Goal: Task Accomplishment & Management: Manage account settings

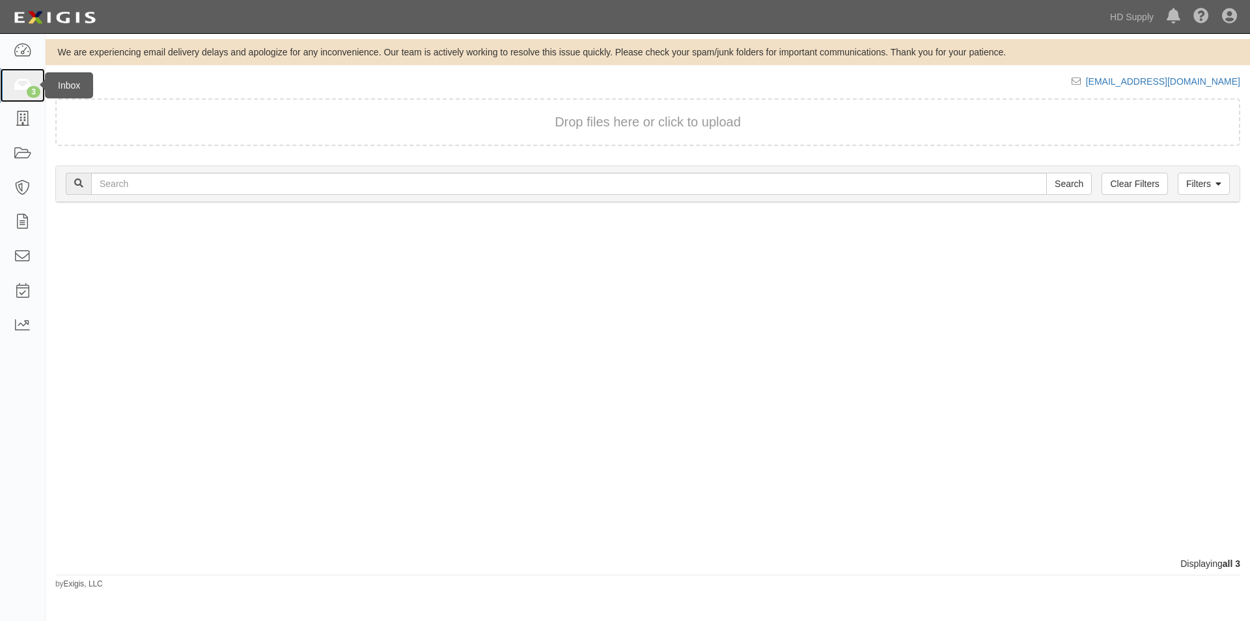
click at [21, 87] on icon at bounding box center [22, 85] width 18 height 15
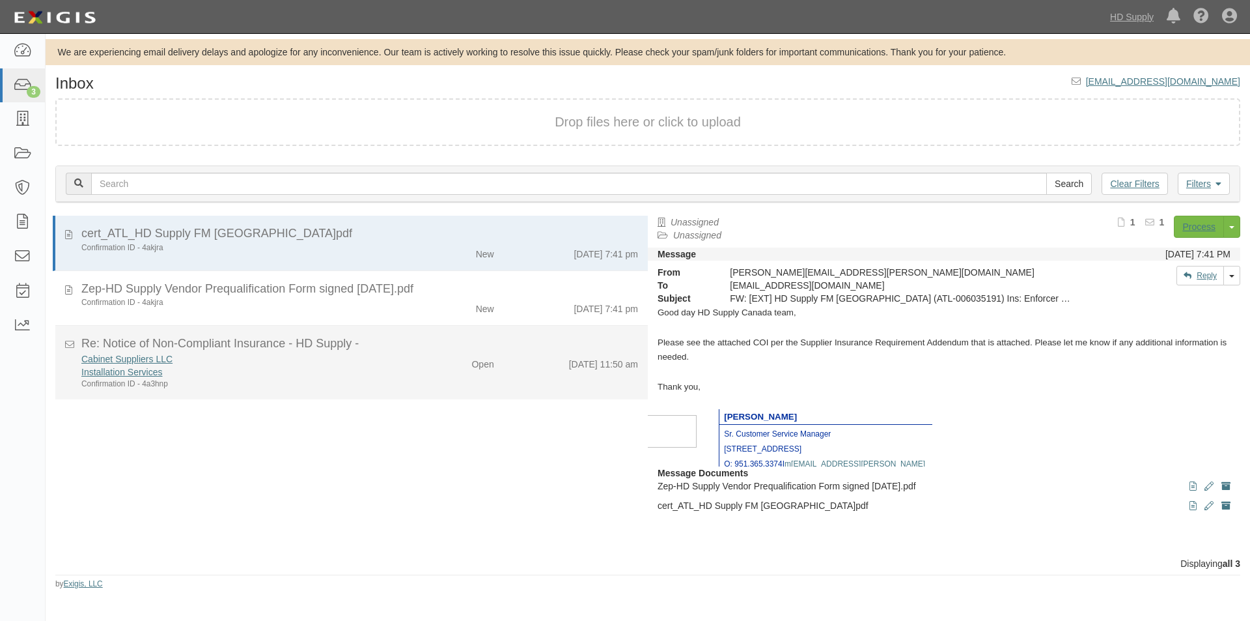
click at [221, 384] on div "Confirmation ID - 4a3hnp" at bounding box center [239, 383] width 317 height 11
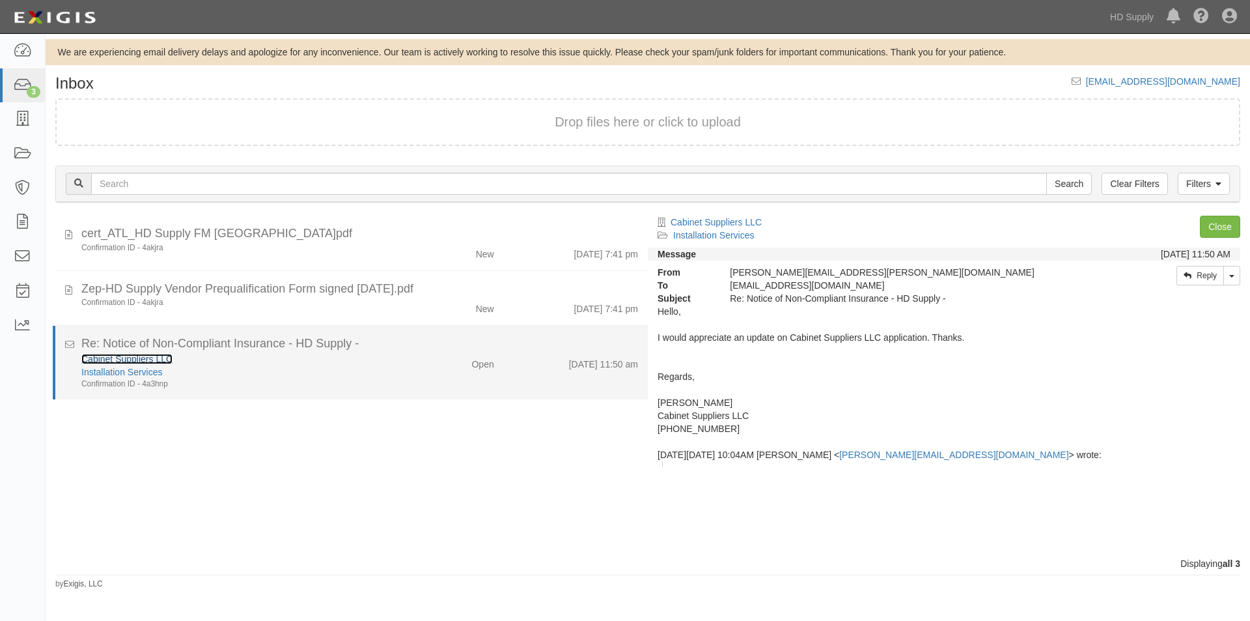
click at [113, 356] on link "Cabinet Suppliers LLC" at bounding box center [126, 359] width 91 height 10
click at [295, 372] on div "Installation Services" at bounding box center [239, 371] width 317 height 13
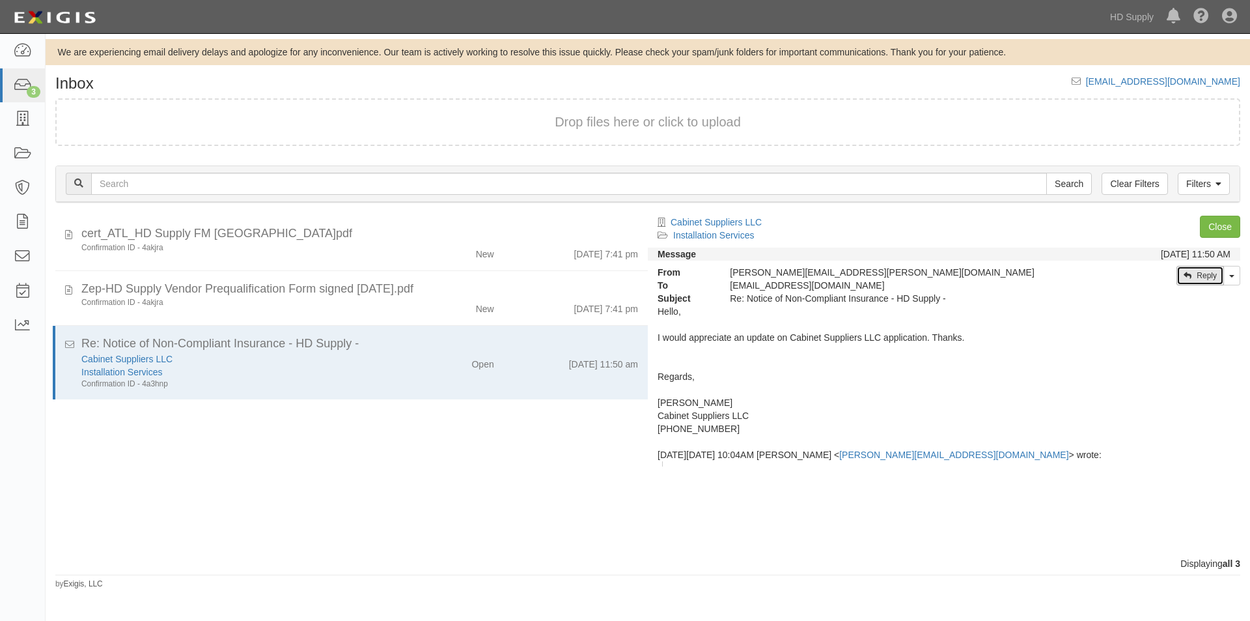
click at [1207, 270] on link "Reply" at bounding box center [1201, 276] width 48 height 20
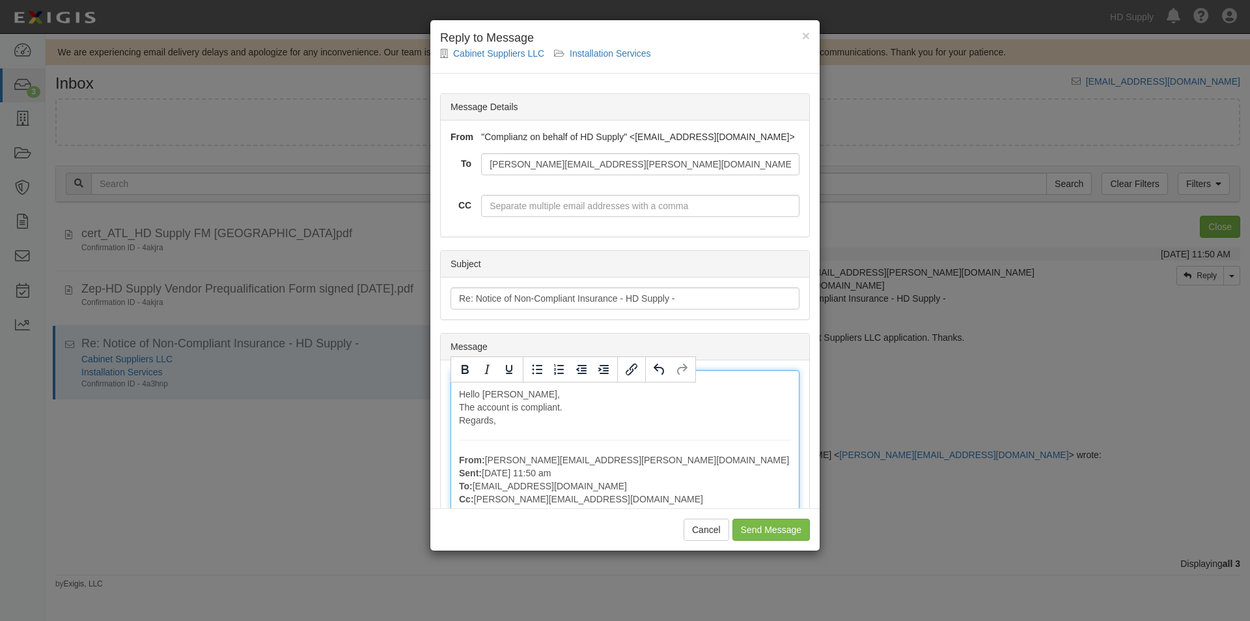
click at [743, 531] on input "Send Message" at bounding box center [772, 529] width 78 height 22
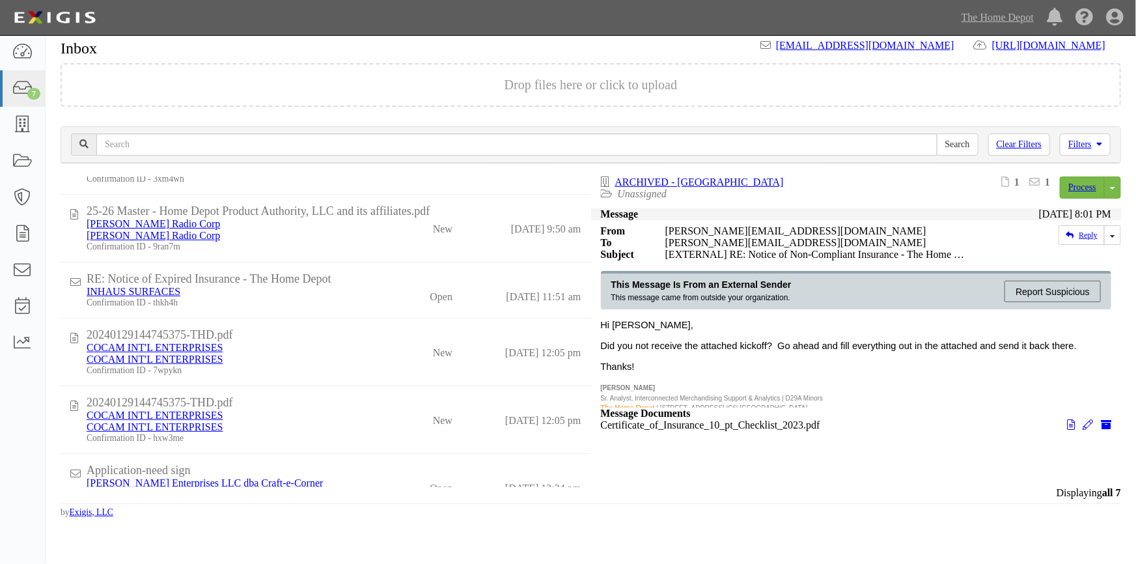
scroll to position [139, 0]
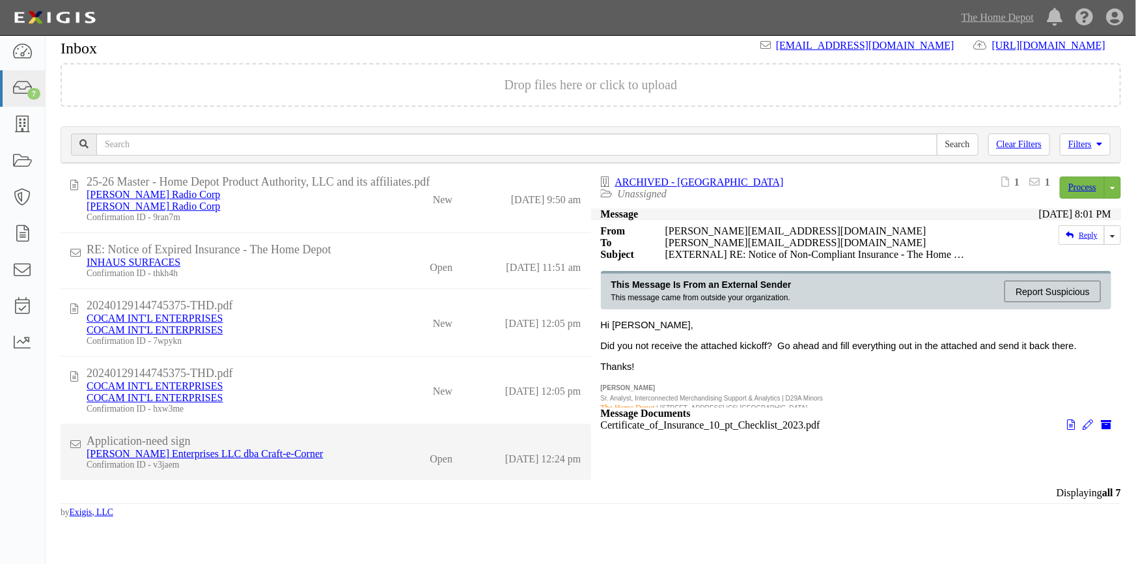
click at [352, 449] on div "Duehring Enterprises LLC dba Craft-e-Corner" at bounding box center [227, 454] width 281 height 12
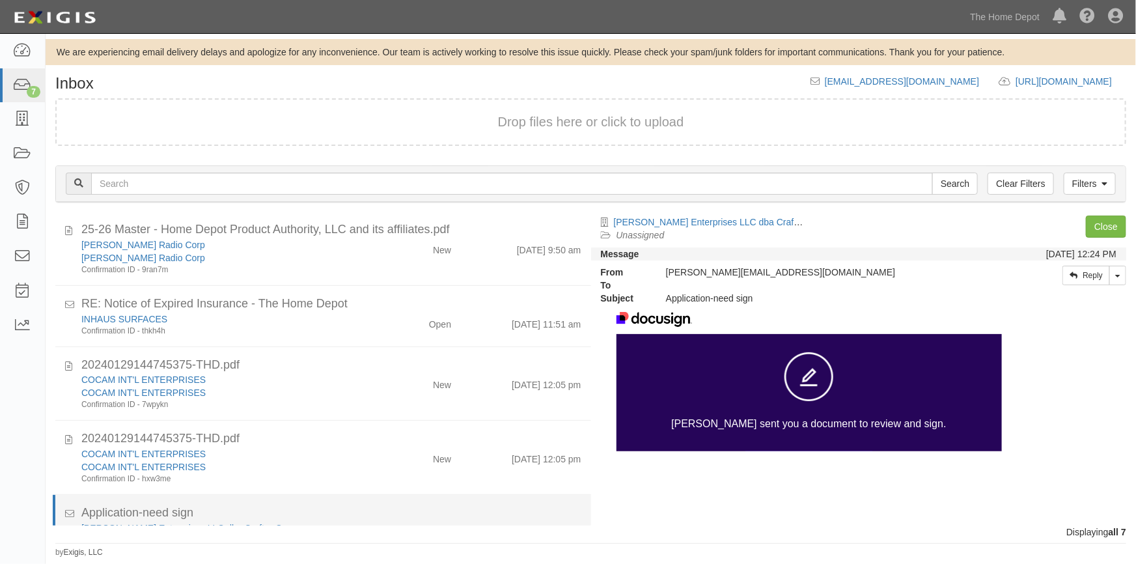
scroll to position [148, 0]
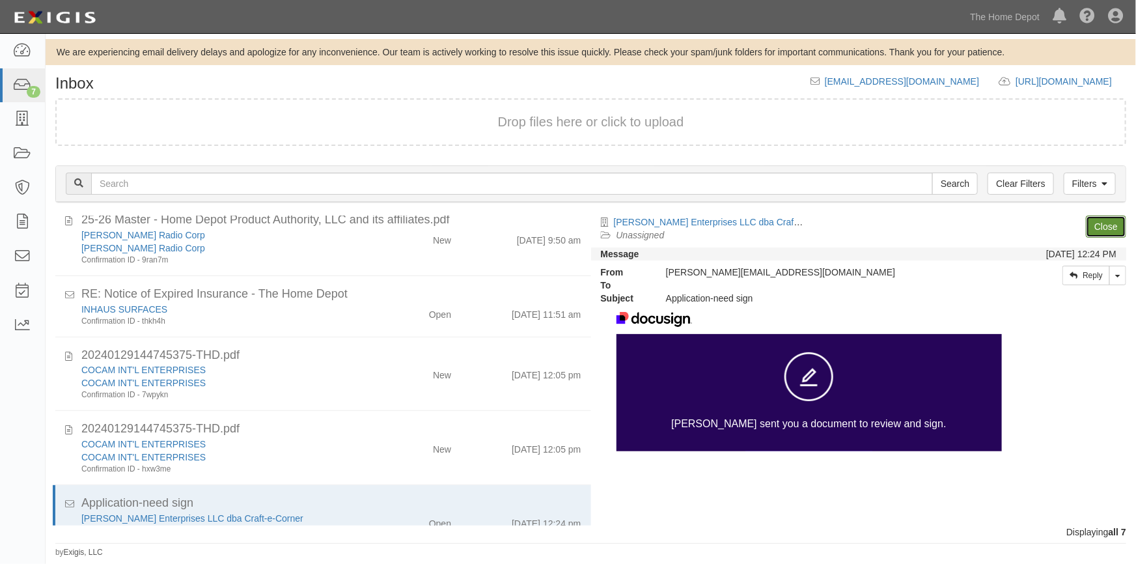
click at [1093, 224] on link "Close" at bounding box center [1106, 227] width 40 height 22
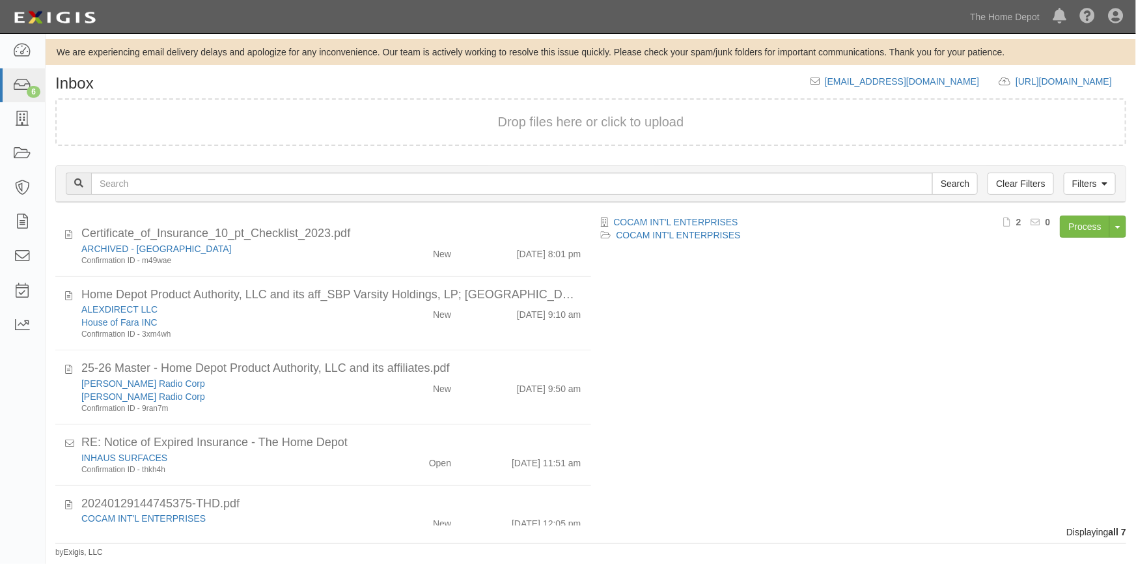
scroll to position [113, 0]
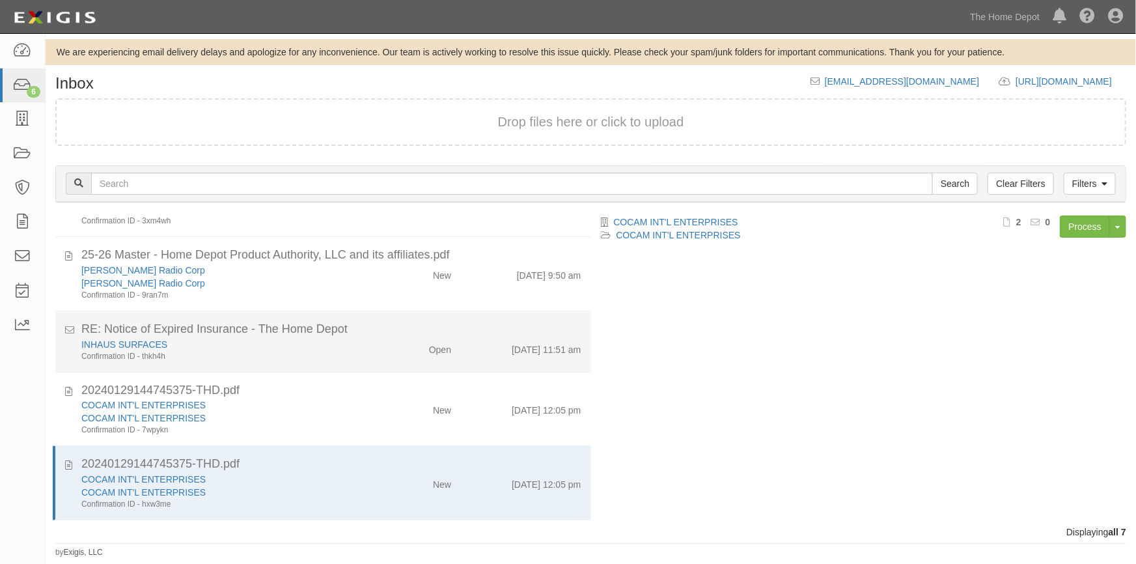
click at [328, 356] on div "Confirmation ID - thkh4h" at bounding box center [222, 356] width 283 height 11
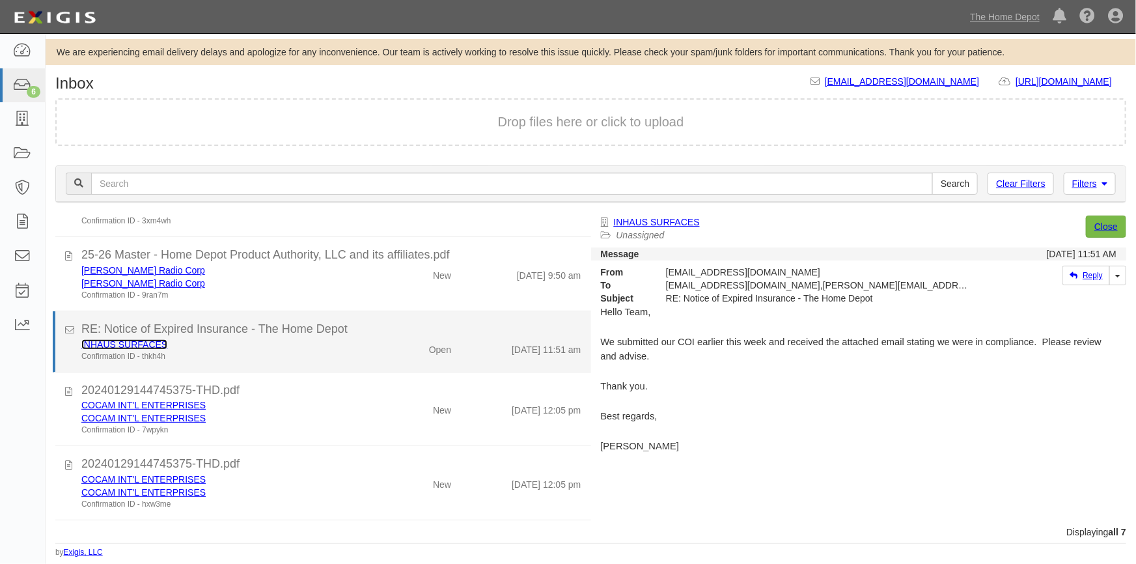
click at [132, 345] on link "INHAUS SURFACES" at bounding box center [124, 344] width 86 height 10
click at [391, 354] on div "Open" at bounding box center [417, 347] width 87 height 18
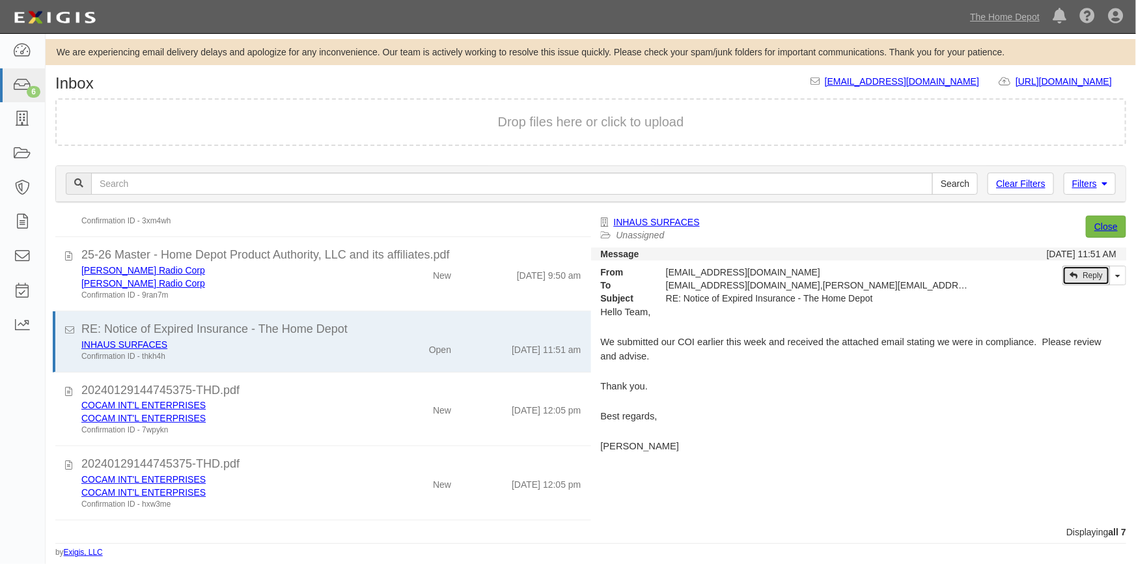
click at [1075, 272] on icon at bounding box center [1074, 276] width 8 height 8
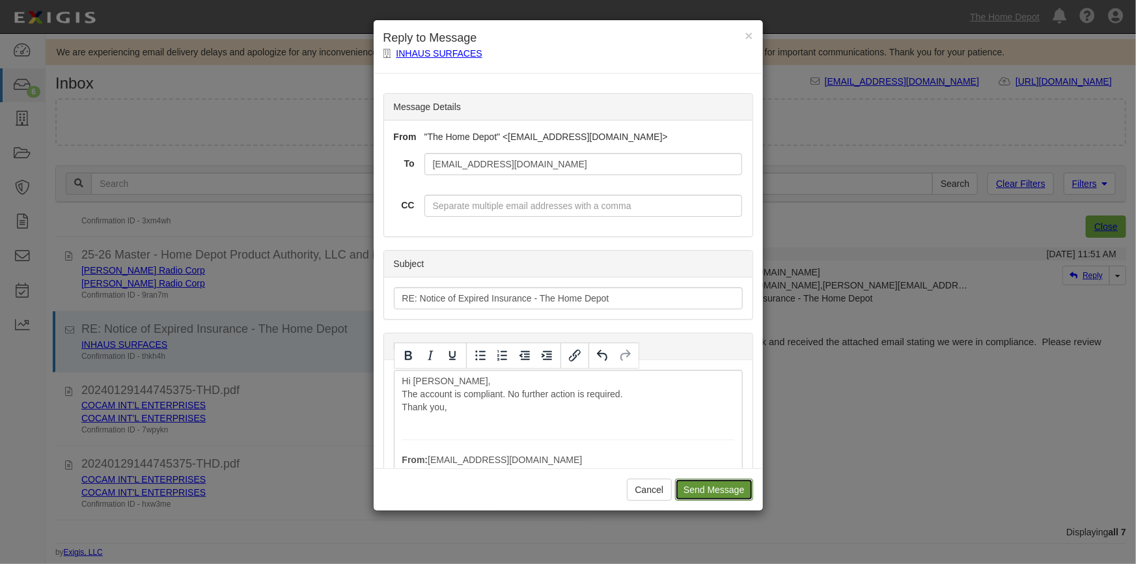
click at [712, 486] on input "Send Message" at bounding box center [714, 490] width 78 height 22
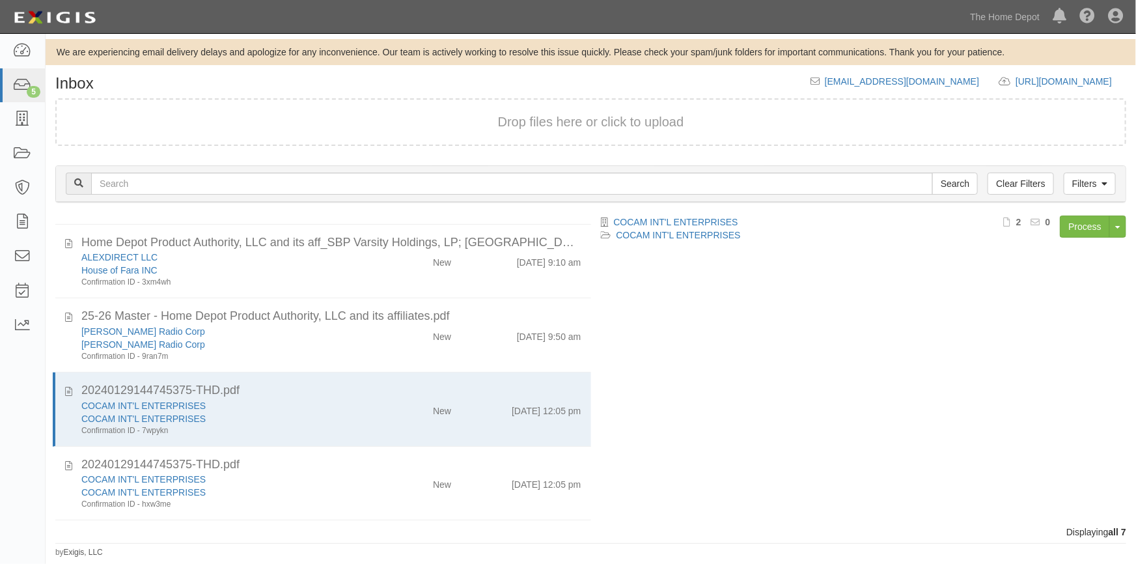
scroll to position [0, 0]
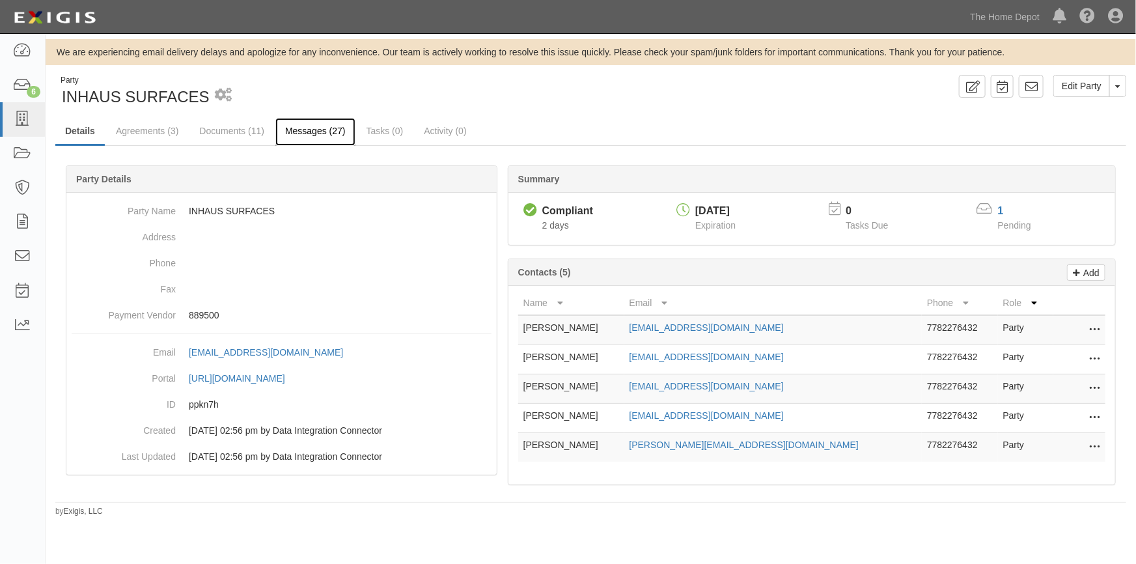
click at [294, 130] on link "Messages (27)" at bounding box center [315, 132] width 80 height 28
click at [231, 130] on link "Documents (11)" at bounding box center [232, 132] width 85 height 28
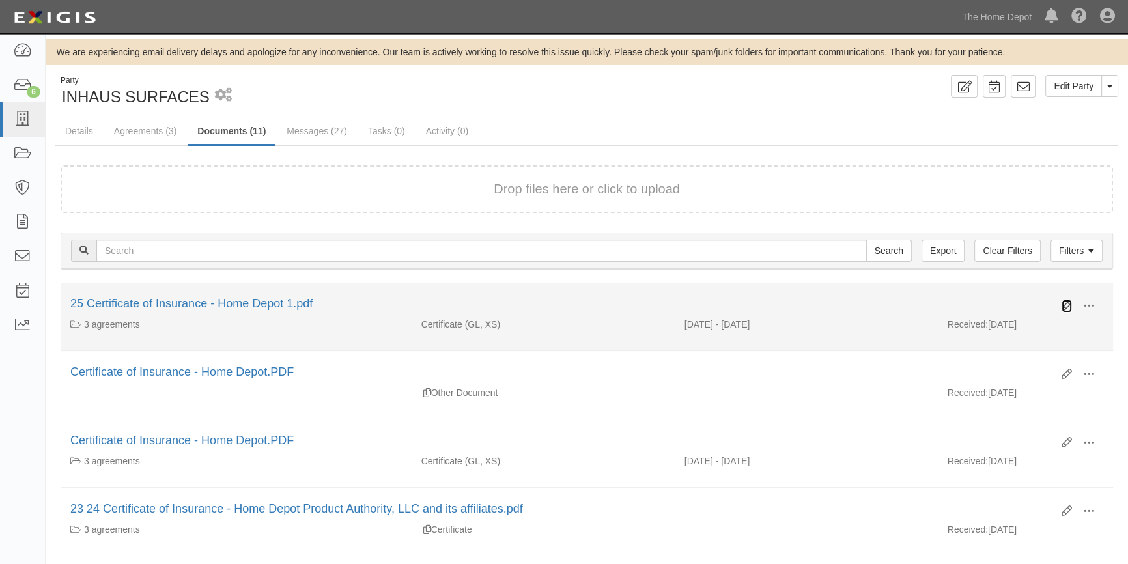
click at [1071, 305] on icon at bounding box center [1067, 306] width 10 height 10
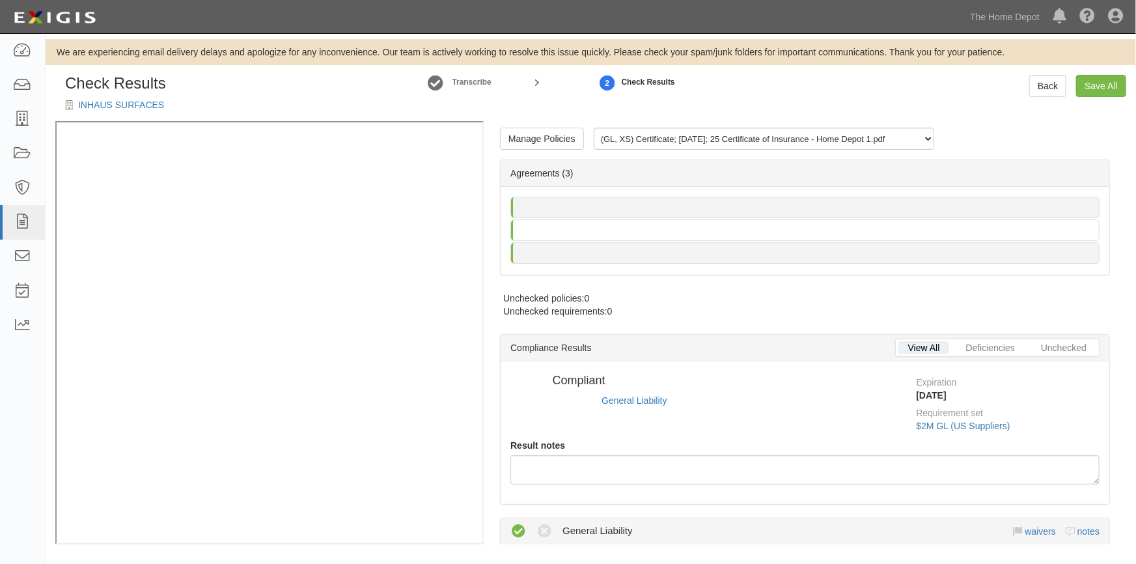
radio input "false"
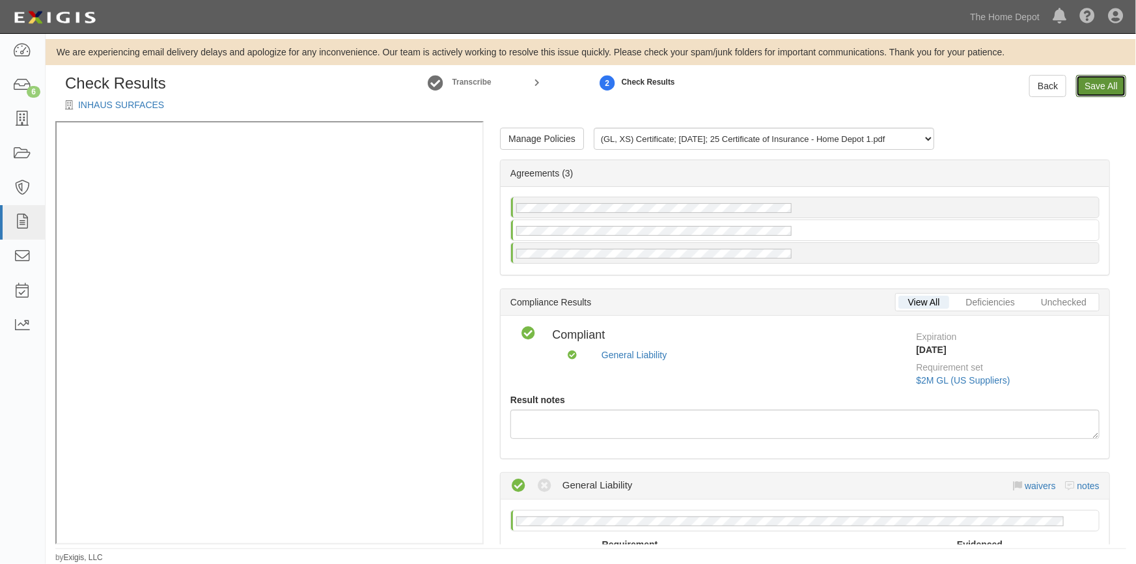
click at [1106, 89] on link "Save All" at bounding box center [1102, 86] width 50 height 22
radio input "false"
radio input "true"
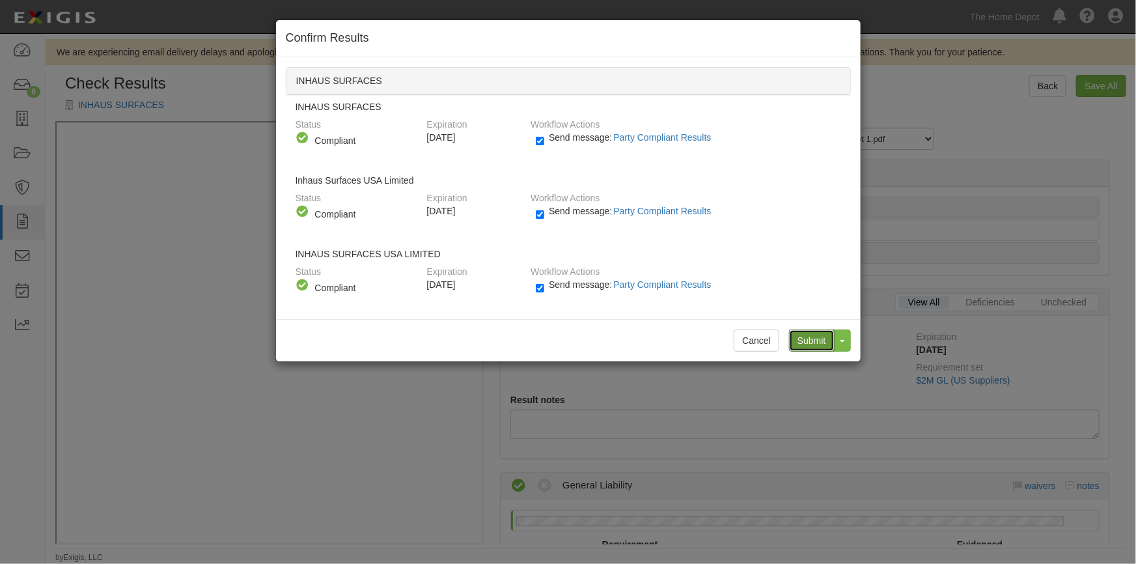
click at [802, 341] on input "Submit" at bounding box center [812, 341] width 46 height 22
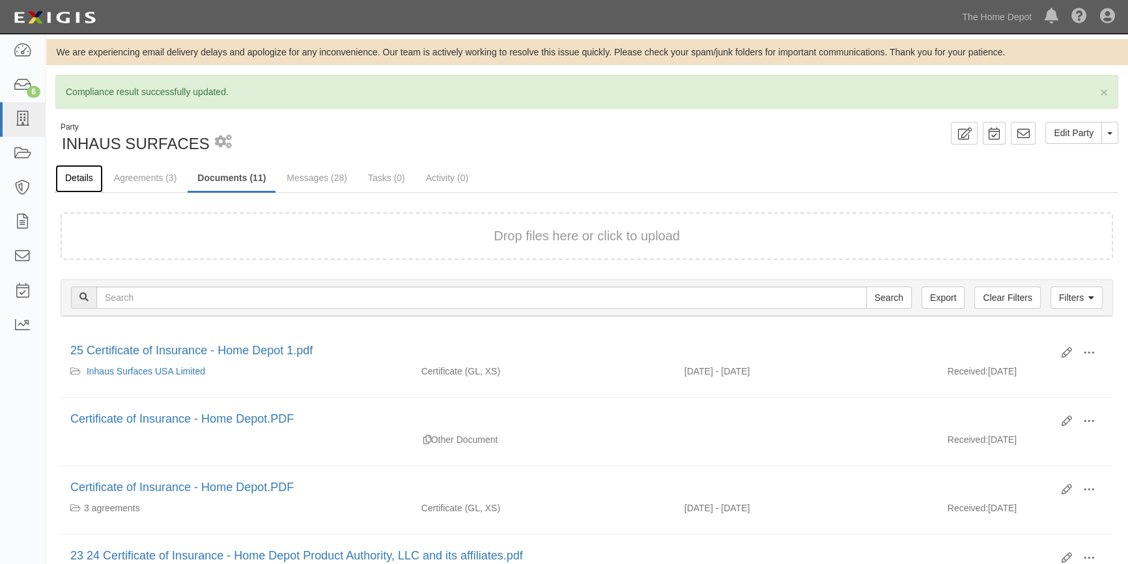
click at [85, 175] on link "Details" at bounding box center [79, 179] width 48 height 28
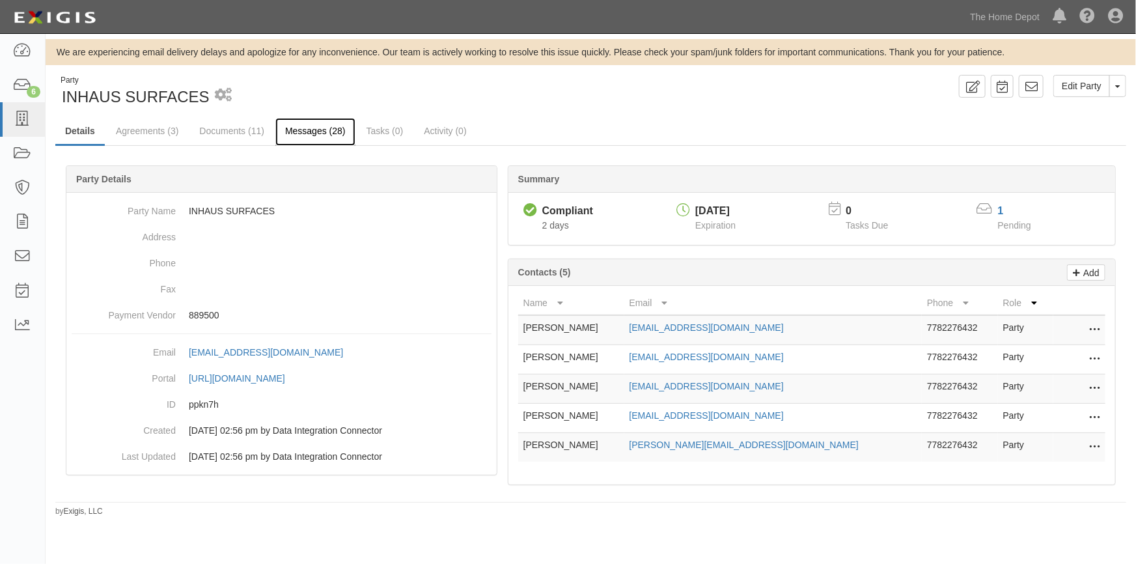
click at [298, 130] on link "Messages (28)" at bounding box center [315, 132] width 80 height 28
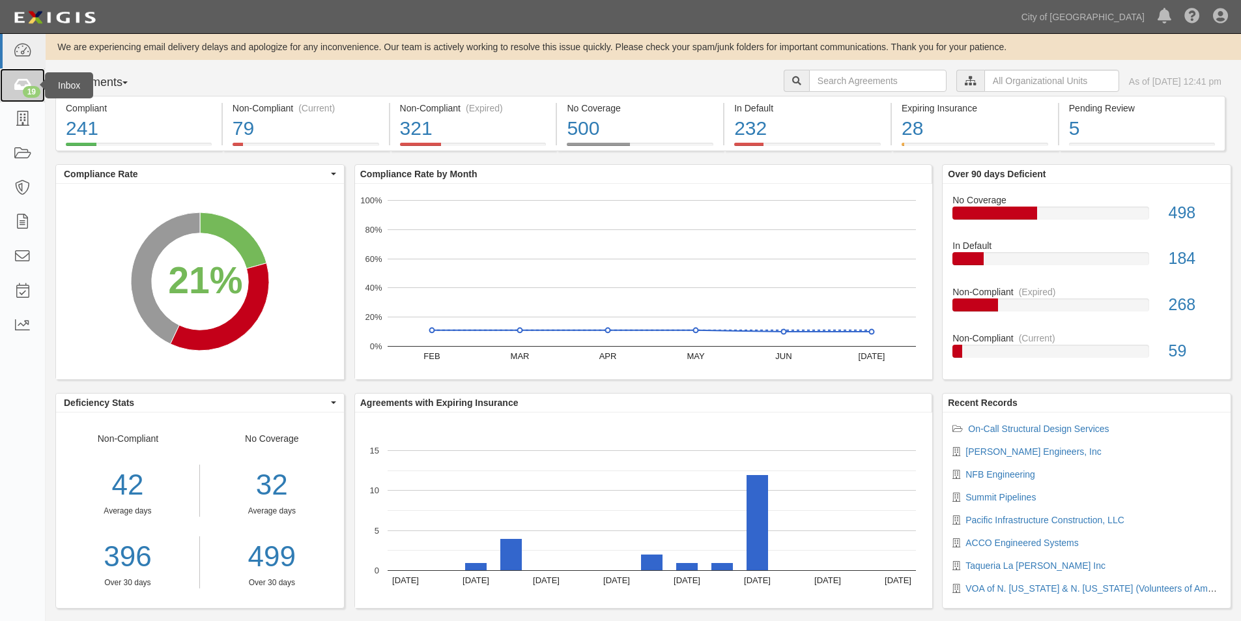
click at [25, 83] on icon at bounding box center [22, 85] width 18 height 15
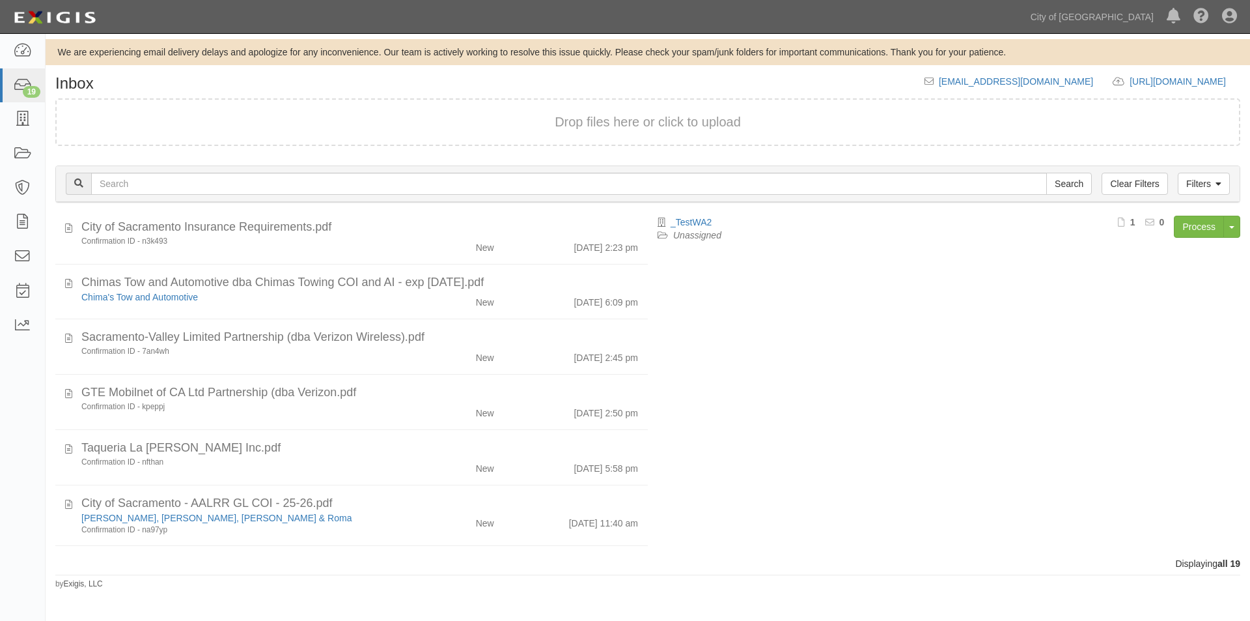
scroll to position [640, 0]
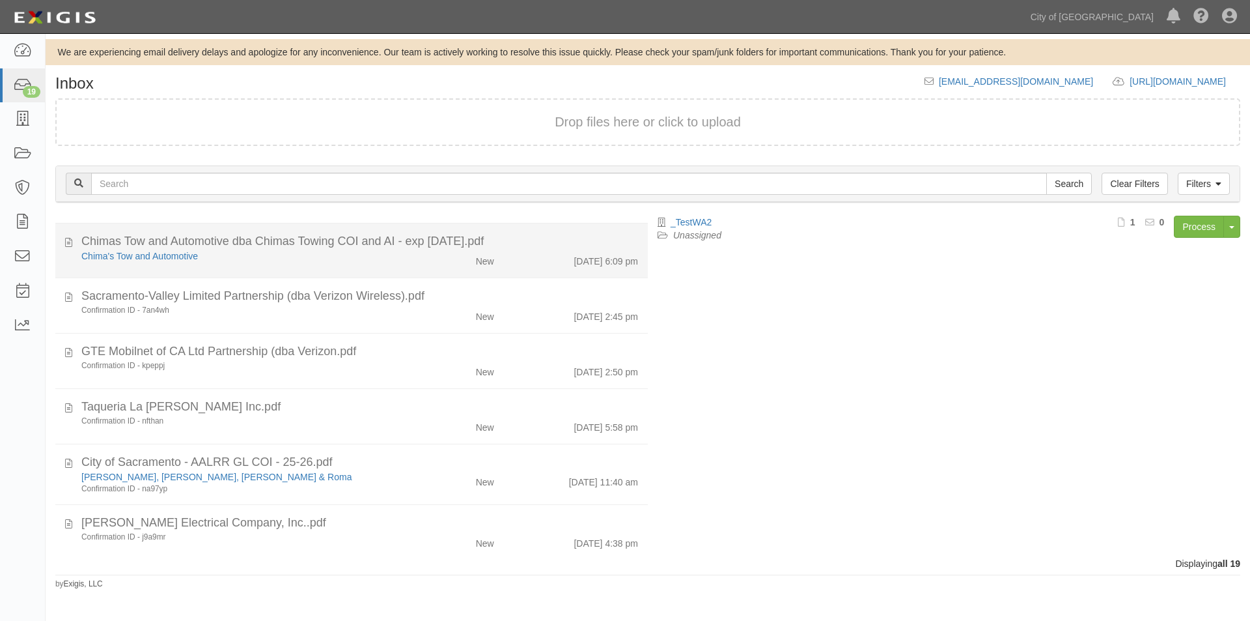
click at [427, 261] on div "New" at bounding box center [456, 258] width 96 height 18
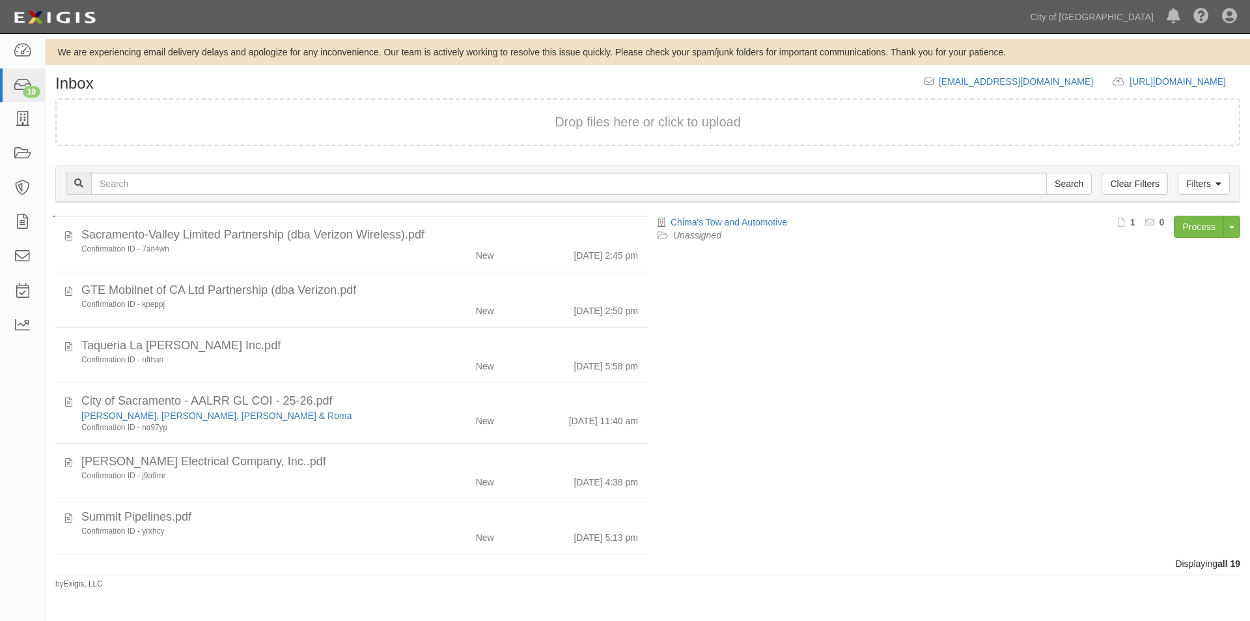
scroll to position [704, 0]
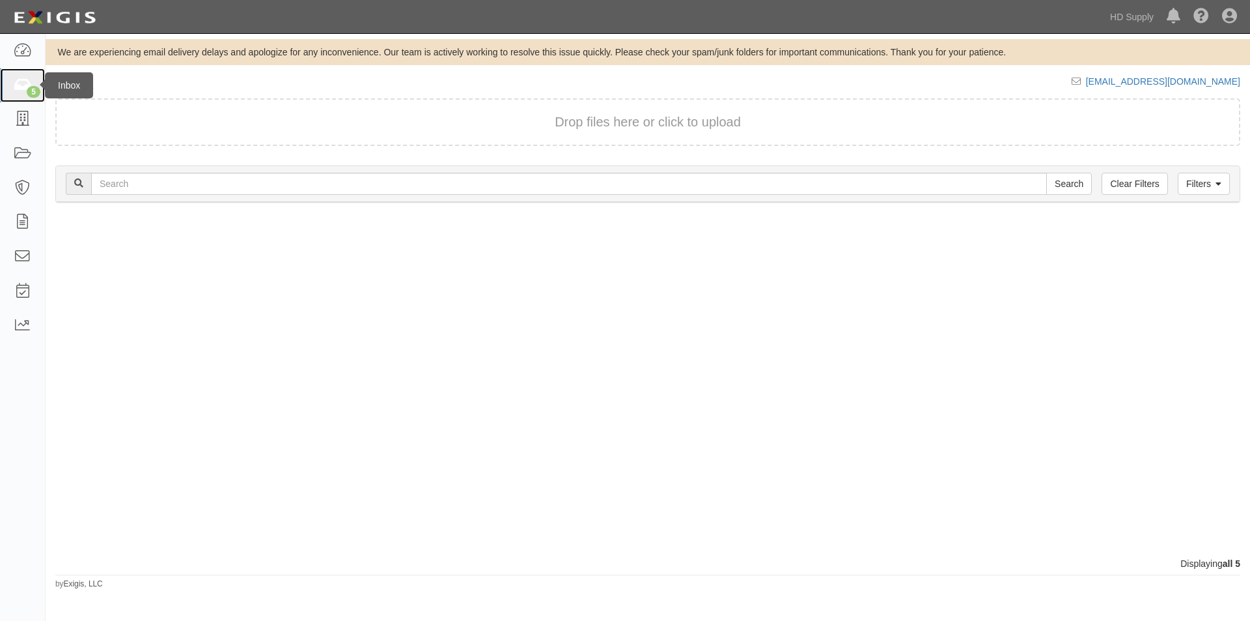
click at [22, 87] on icon at bounding box center [22, 85] width 18 height 15
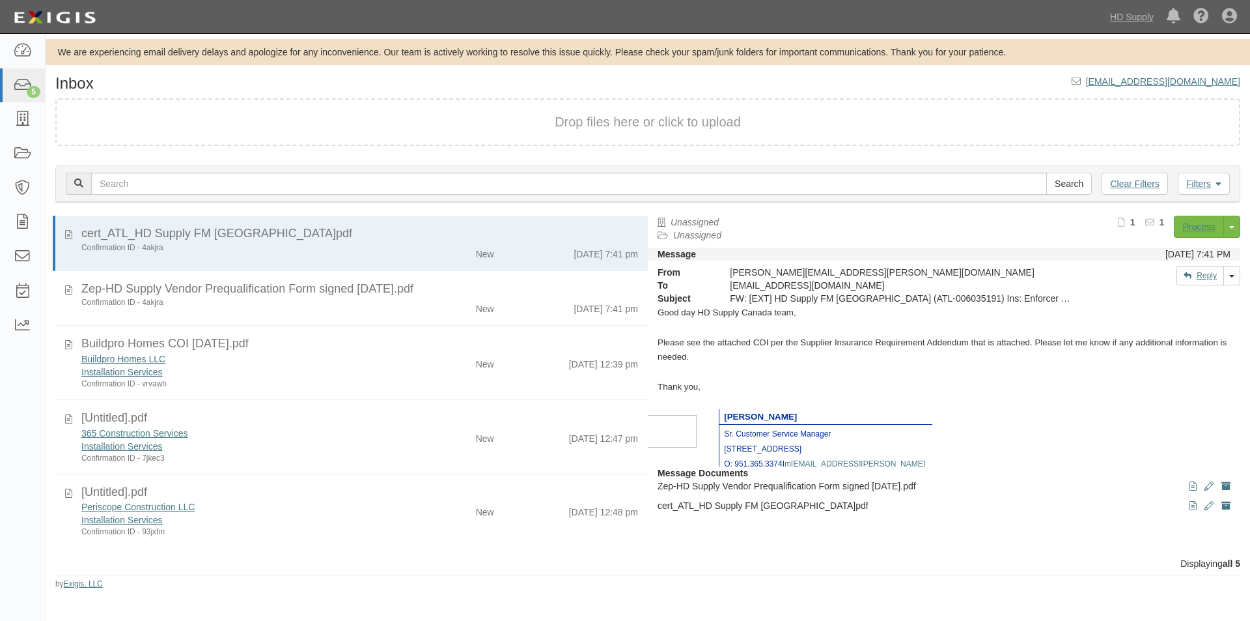
click at [282, 576] on footer "by Exigis, LLC" at bounding box center [647, 576] width 1185 height 4
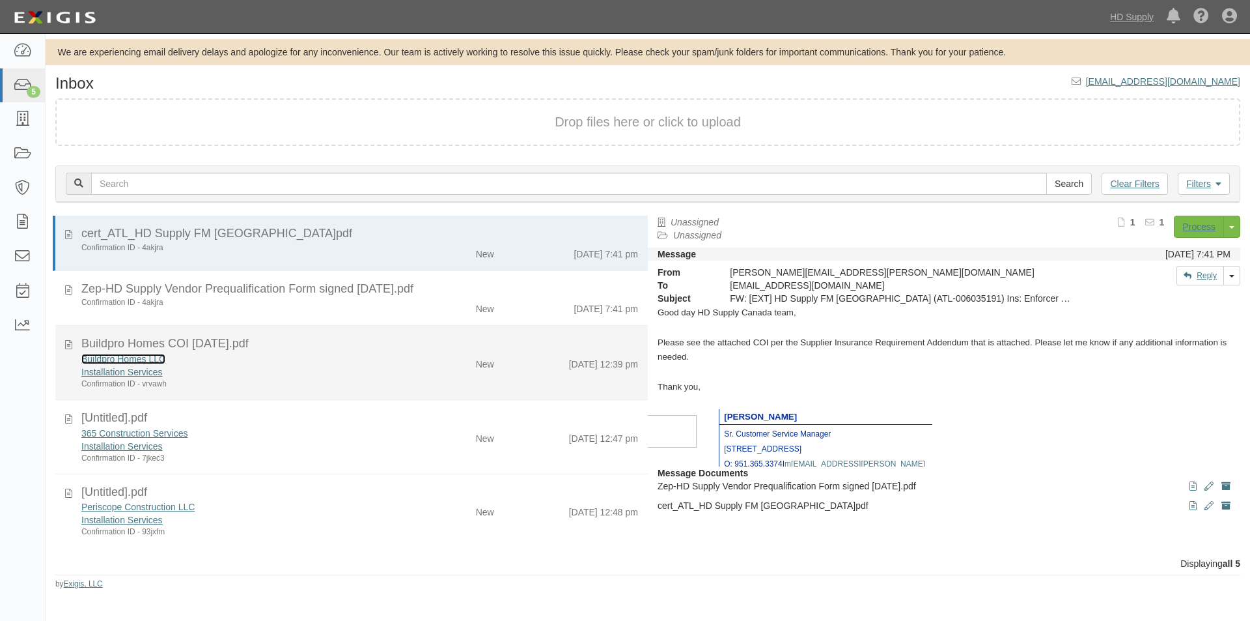
click at [137, 361] on link "Buildpro Homes LLC" at bounding box center [123, 359] width 84 height 10
click at [66, 347] on icon at bounding box center [68, 342] width 7 height 14
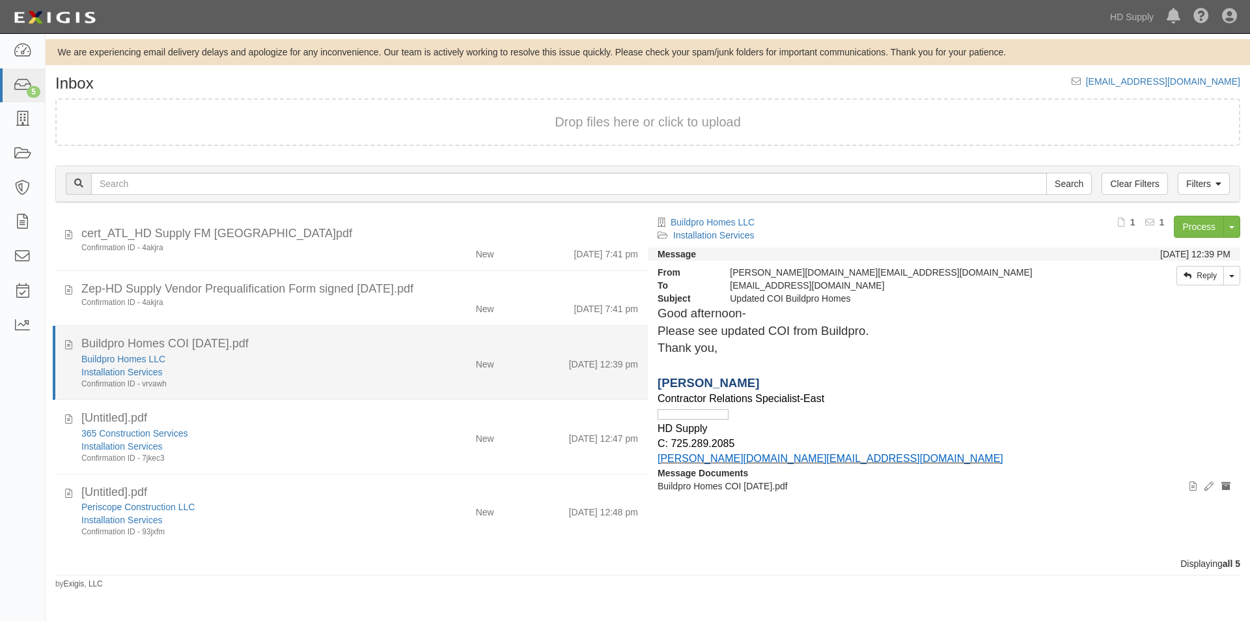
click at [239, 365] on div "Installation Services" at bounding box center [239, 371] width 317 height 13
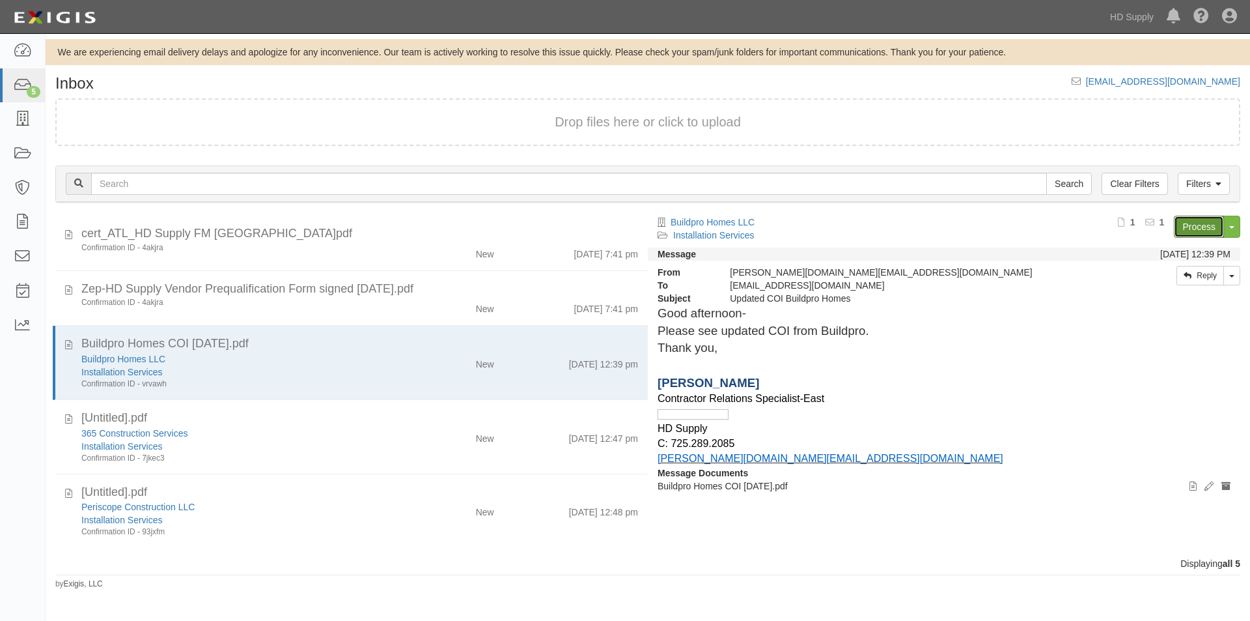
click at [1199, 225] on link "Process" at bounding box center [1199, 227] width 50 height 22
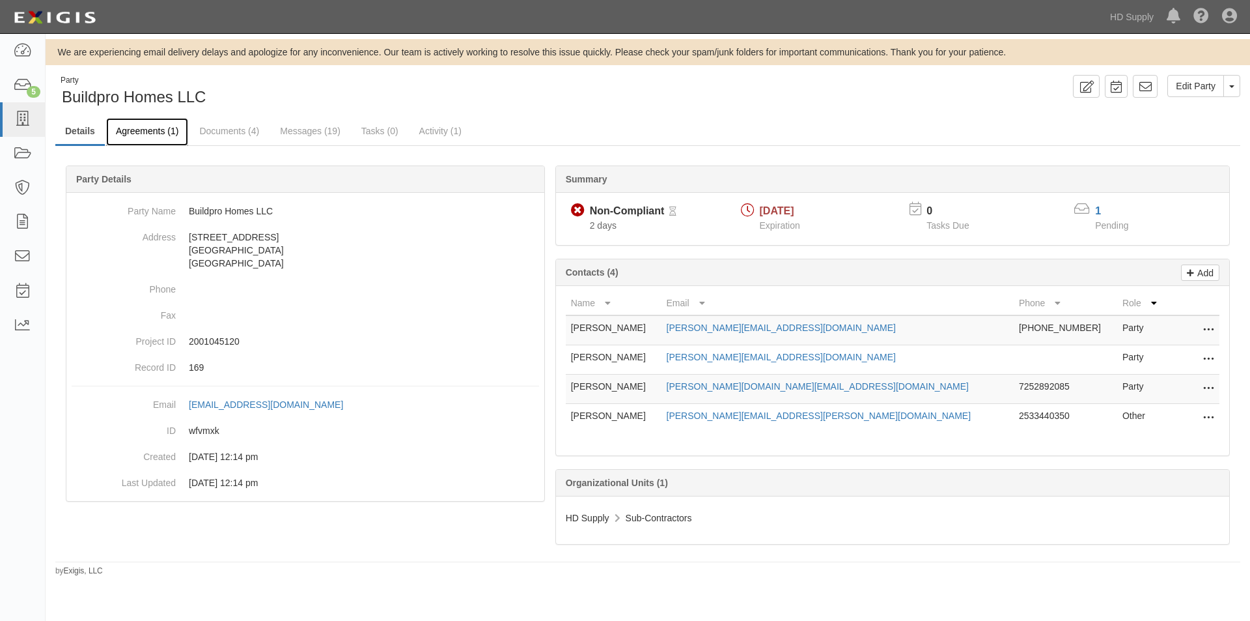
click at [162, 130] on link "Agreements (1)" at bounding box center [147, 132] width 82 height 28
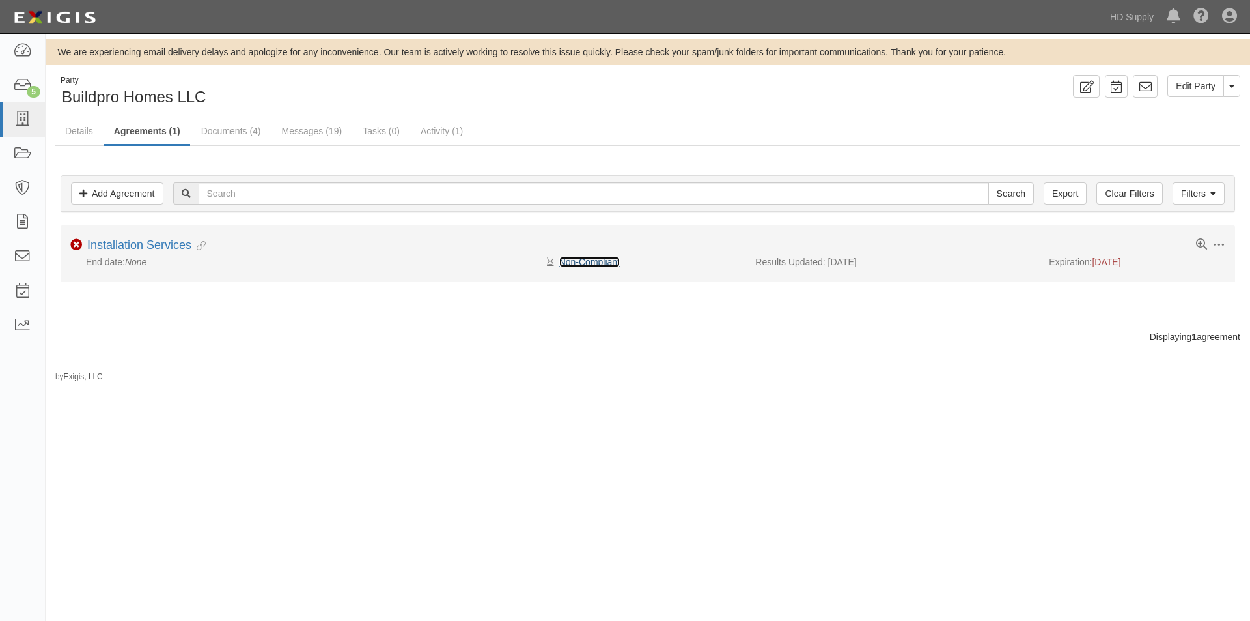
click at [607, 263] on link "Non-Compliant" at bounding box center [589, 262] width 61 height 10
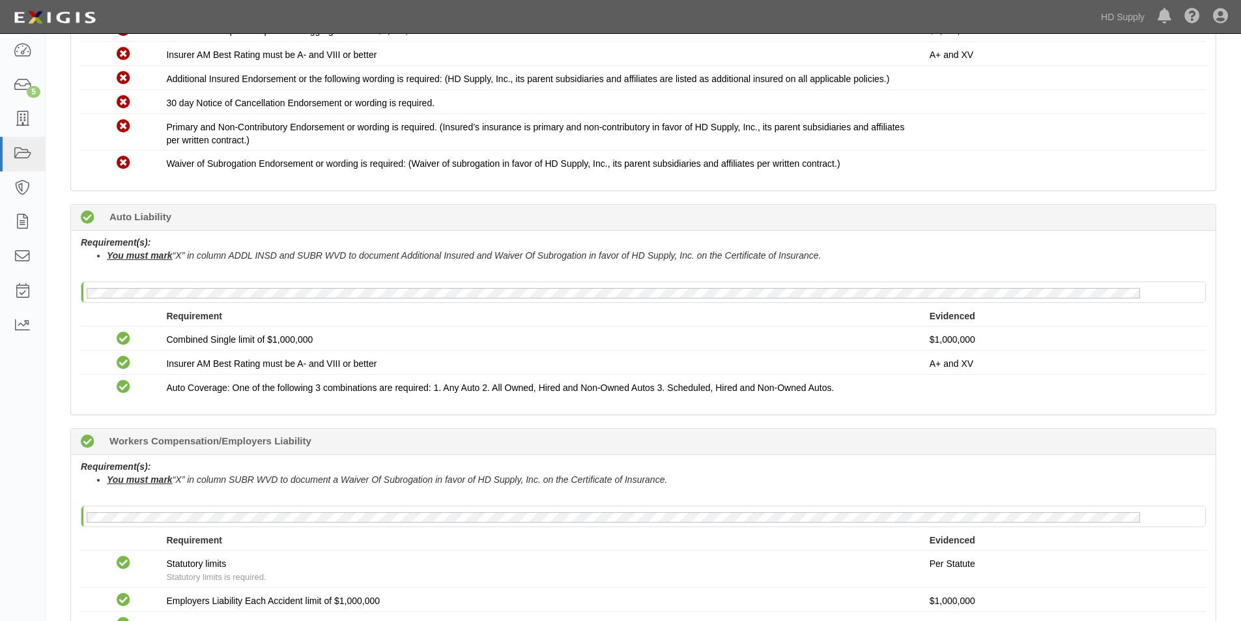
scroll to position [335, 0]
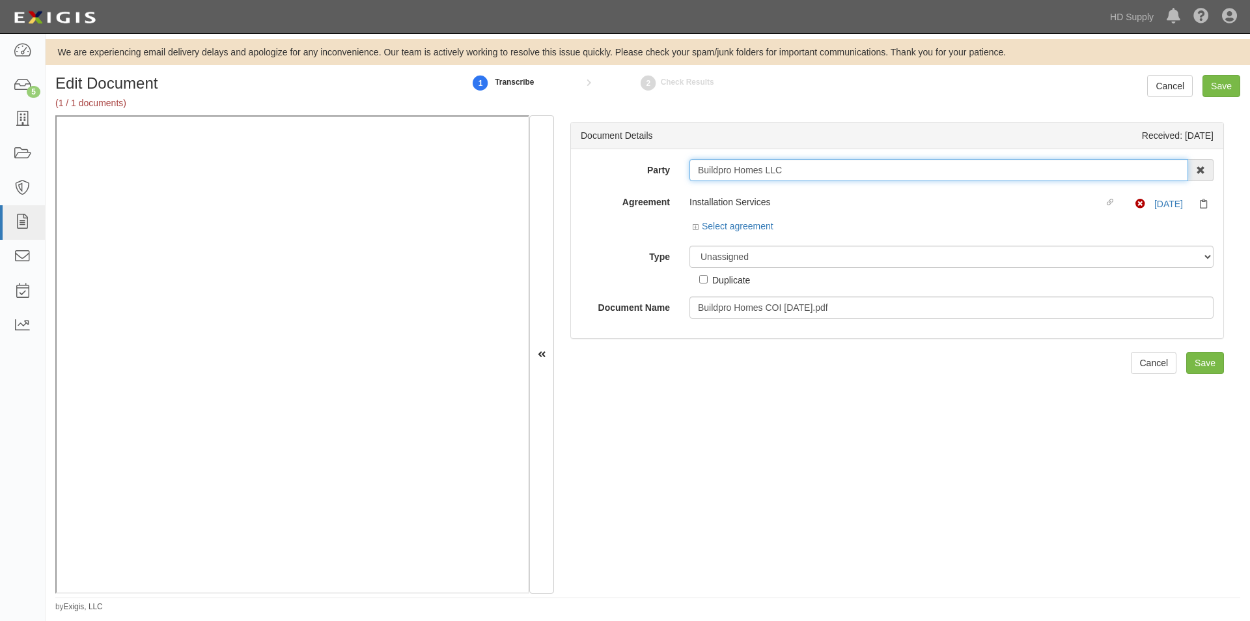
drag, startPoint x: 797, startPoint y: 173, endPoint x: 697, endPoint y: 171, distance: 100.3
click at [686, 185] on div "Party Buildpro Homes LLC 1888 MILLS 1888 MILLS - IMPORT 2 PATRICIA 12 2XL CORPO…" at bounding box center [897, 239] width 633 height 160
click at [877, 267] on div "Unassigned Binder Cancellation Notice Certificate Contract Endorsement Insuranc…" at bounding box center [952, 266] width 544 height 41
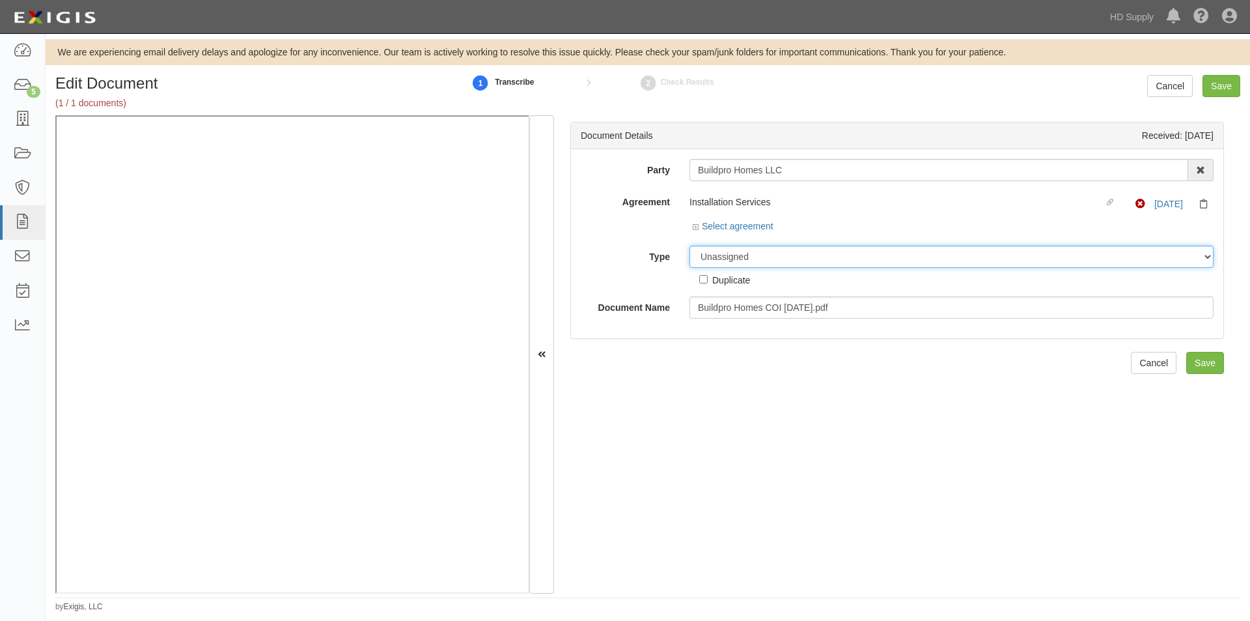
click at [800, 259] on select "Unassigned Binder Cancellation Notice Certificate Contract Endorsement Insuranc…" at bounding box center [952, 257] width 524 height 22
select select "CertificateDetail"
click at [690, 246] on select "Unassigned Binder Cancellation Notice Certificate Contract Endorsement Insuranc…" at bounding box center [952, 257] width 524 height 22
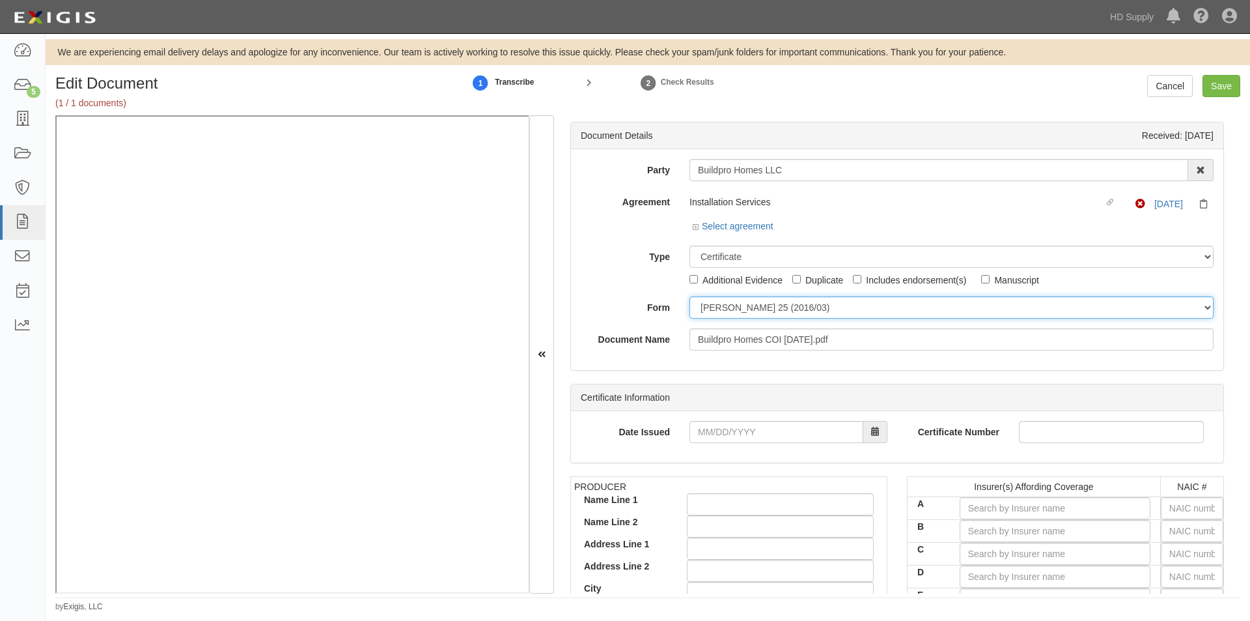
click at [712, 313] on select "ACORD 25 (2016/03) ACORD 101 ACORD 855 NY (2014/05) General" at bounding box center [952, 307] width 524 height 22
click at [703, 384] on div "Certificate Information Date Issued Certificate Number" at bounding box center [898, 423] width 654 height 79
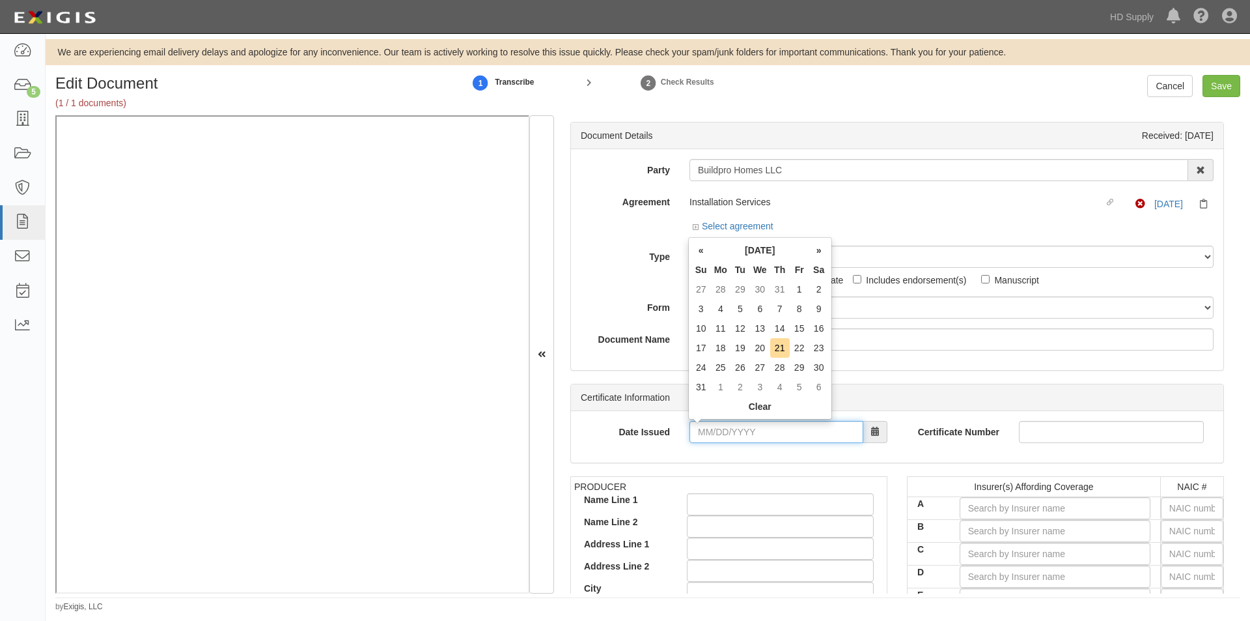
click at [729, 433] on input "Date Issued" at bounding box center [777, 432] width 174 height 22
drag, startPoint x: 777, startPoint y: 348, endPoint x: 785, endPoint y: 346, distance: 7.9
click at [777, 348] on td "21" at bounding box center [780, 348] width 20 height 20
type input "08/21/2025"
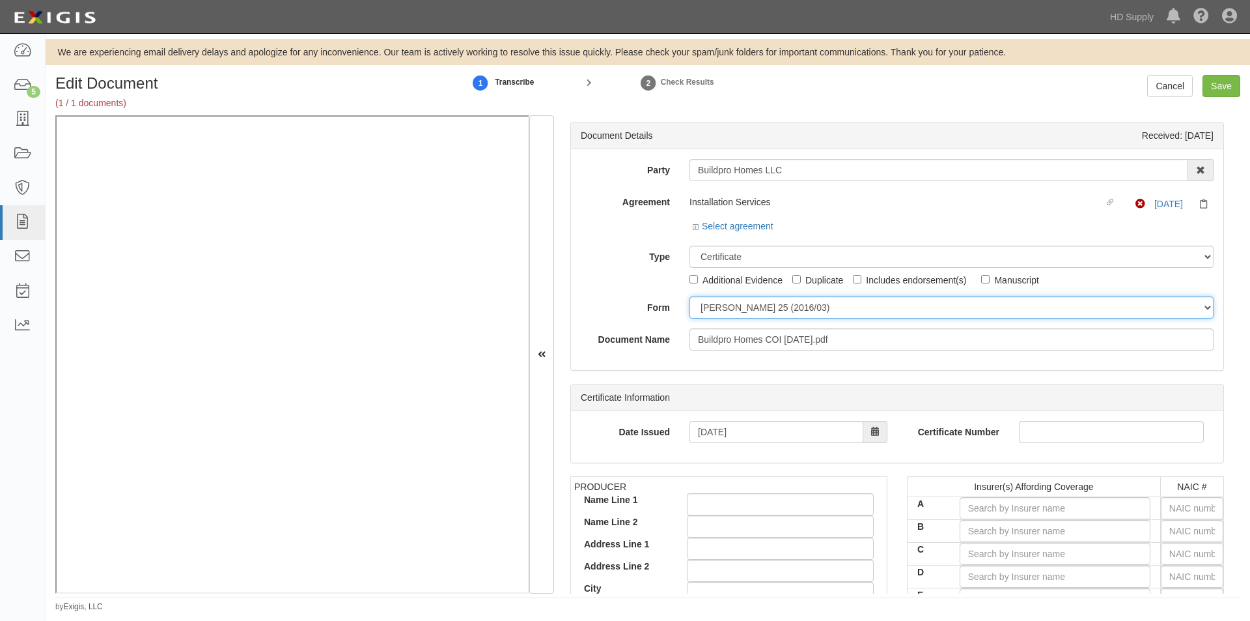
click at [751, 309] on select "ACORD 25 (2016/03) ACORD 101 ACORD 855 NY (2014/05) General" at bounding box center [952, 307] width 524 height 22
select select "GeneralFormDetail"
click at [690, 296] on select "ACORD 25 (2016/03) ACORD 101 ACORD 855 NY (2014/05) General" at bounding box center [952, 307] width 524 height 22
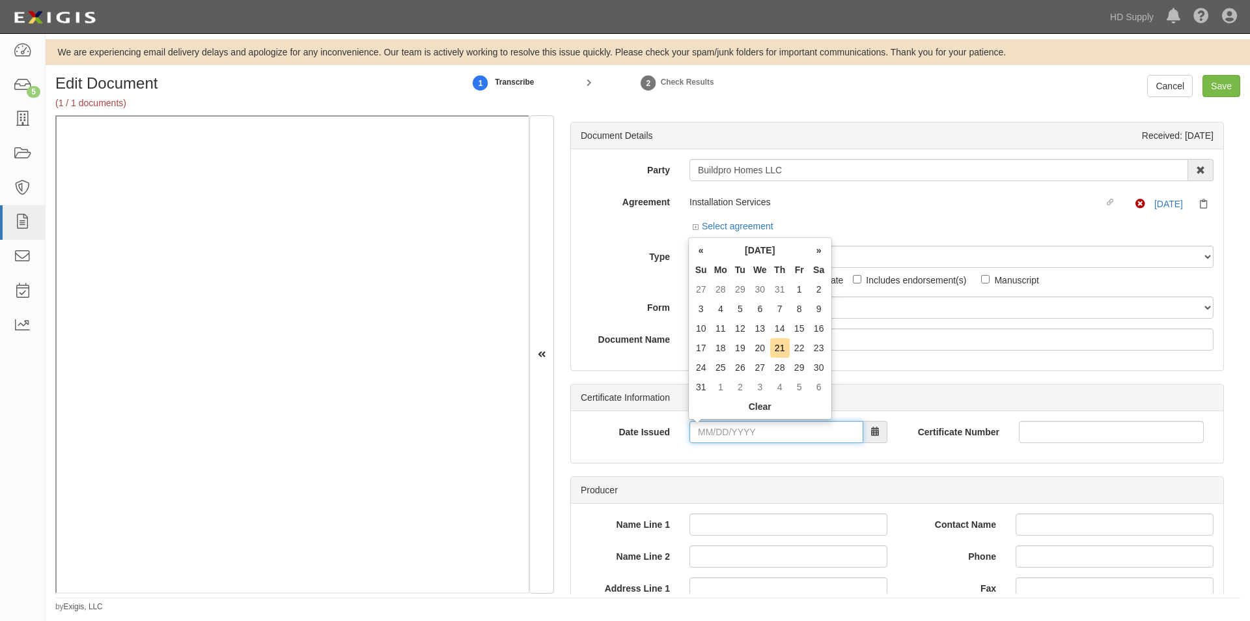
click at [733, 433] on input "Date Issued" at bounding box center [777, 432] width 174 height 22
click at [780, 343] on td "21" at bounding box center [780, 348] width 20 height 20
type input "08/21/2025"
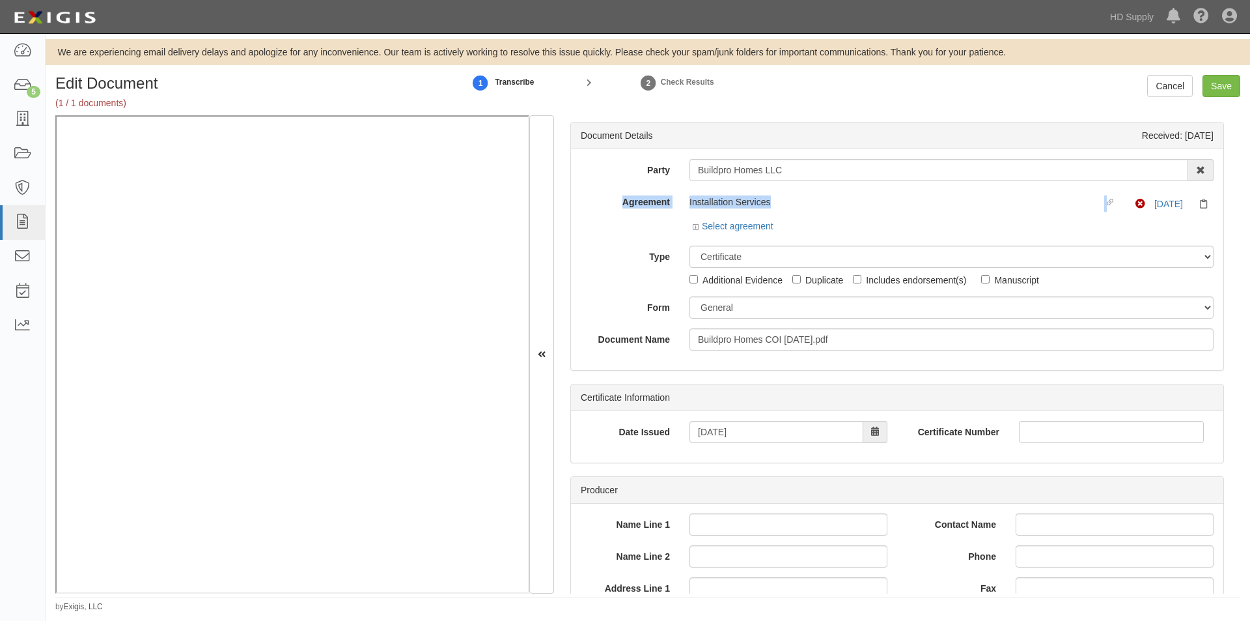
drag, startPoint x: 1241, startPoint y: 158, endPoint x: 1230, endPoint y: 201, distance: 44.6
click at [1230, 201] on div "Edit Document (1 / 1 documents) 1 Transcribe 2 Check Results Cancel Save Docume…" at bounding box center [648, 343] width 1205 height 537
click at [1227, 173] on div "Document Details Received: 08/21/2025 Party Buildpro Homes LLC 1888 MILLS 1888 …" at bounding box center [897, 354] width 686 height 478
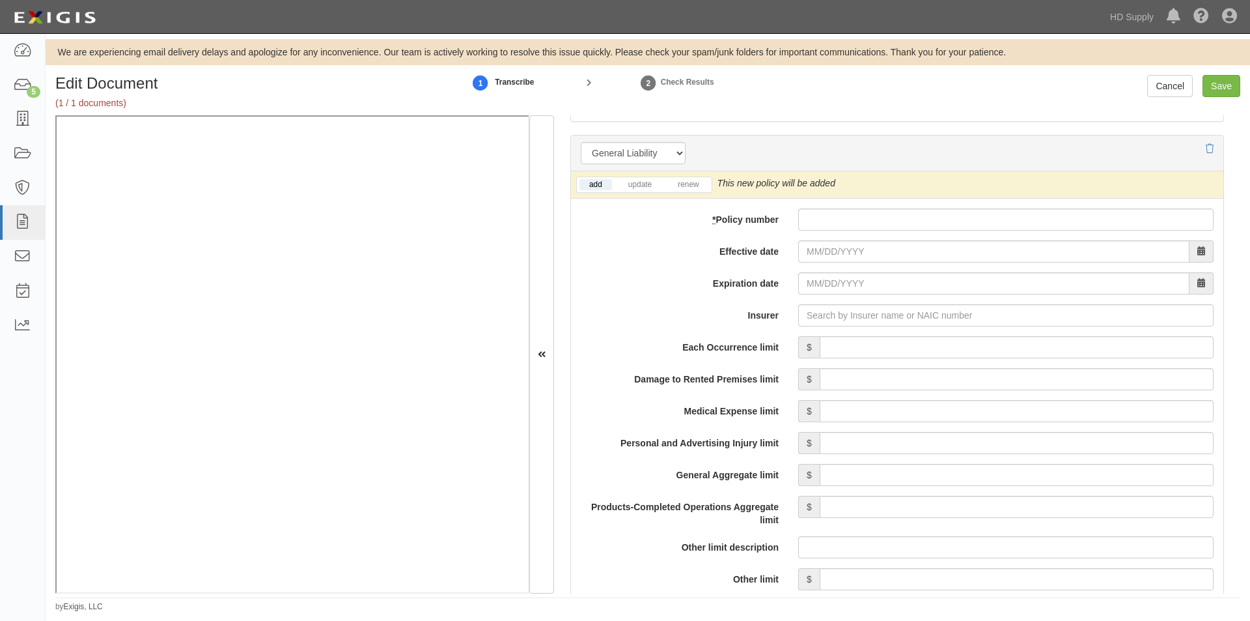
scroll to position [923, 0]
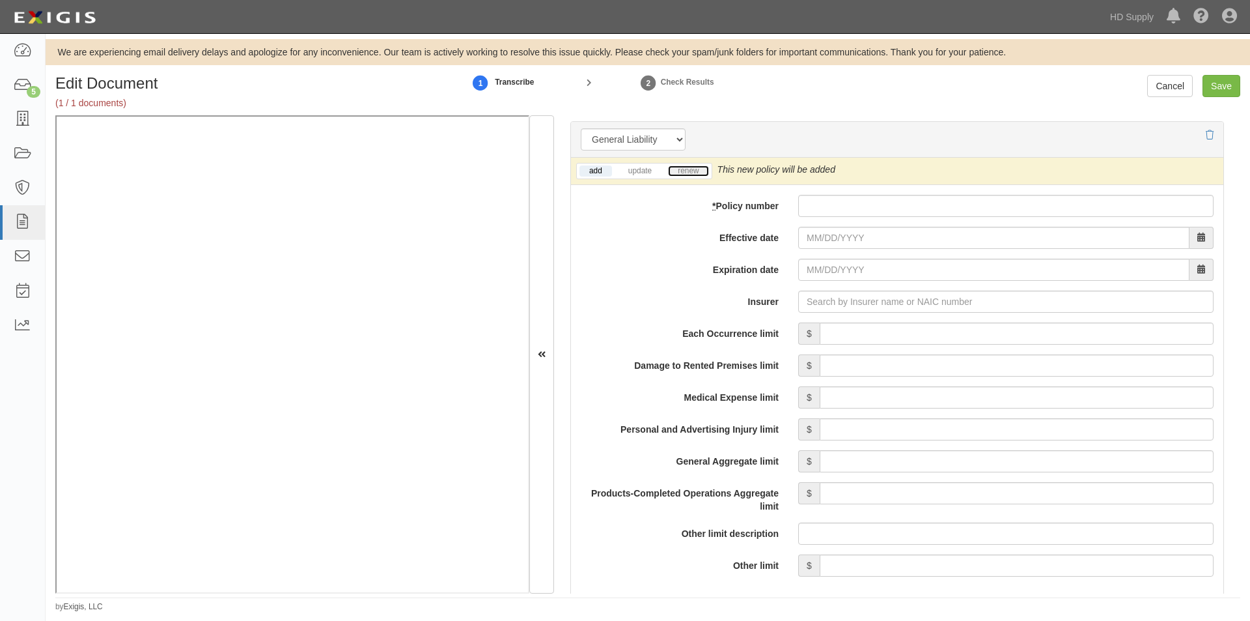
click at [691, 172] on link "renew" at bounding box center [688, 170] width 40 height 11
paste input "38418489"
type input "38418489"
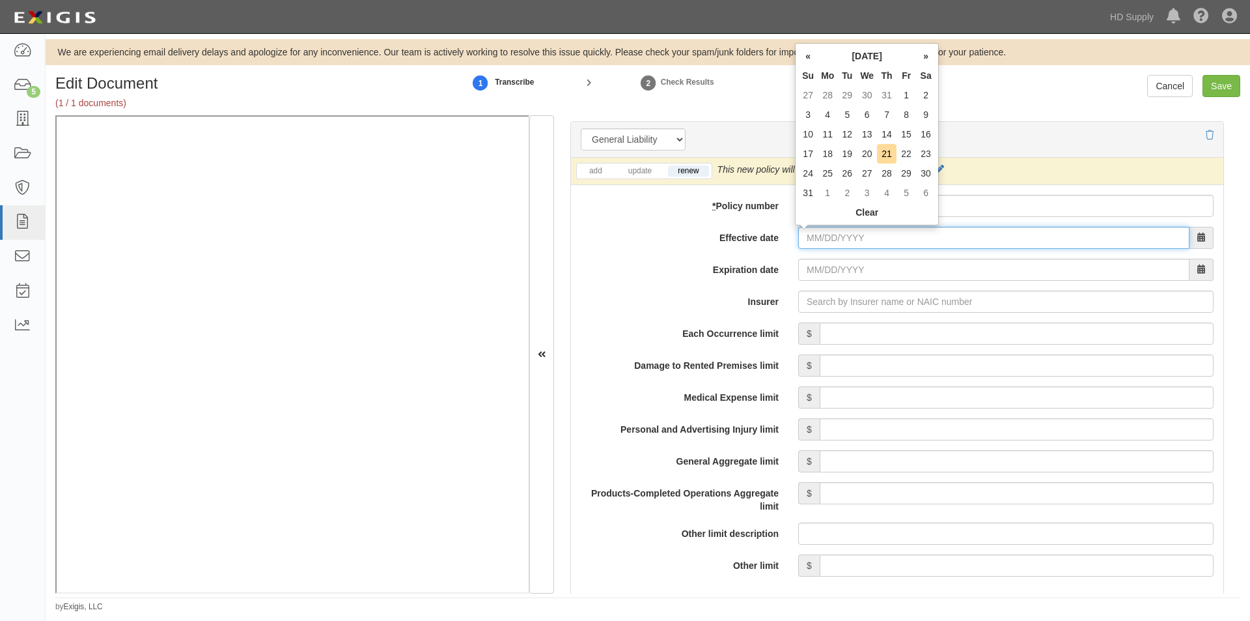
click at [829, 239] on input "Effective date" at bounding box center [993, 238] width 391 height 22
paste input "08/19/2025"
type input "08/19/2025"
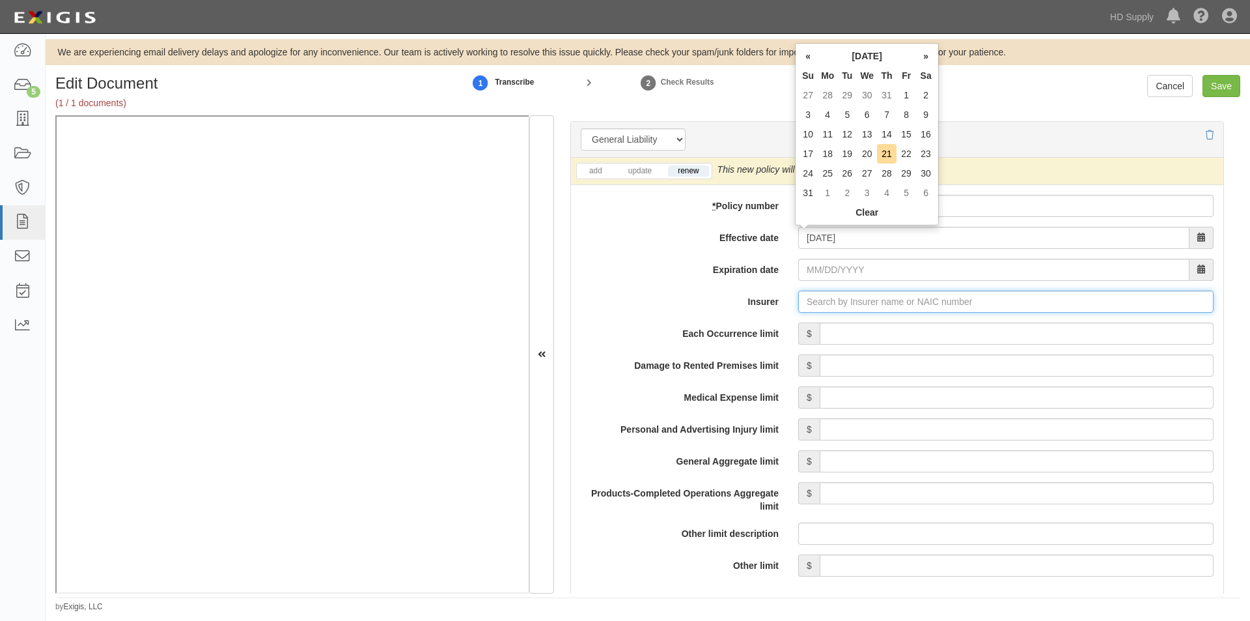
type input "08/19/2026"
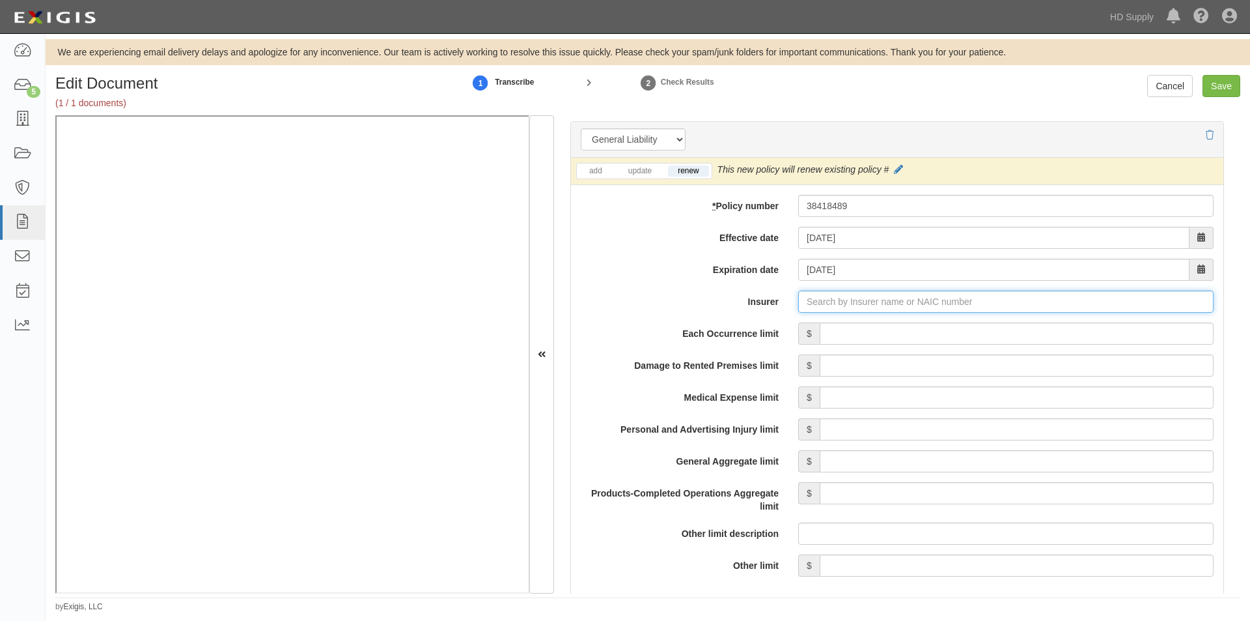
click at [836, 299] on input "Insurer" at bounding box center [1006, 301] width 416 height 22
paste input "18988"
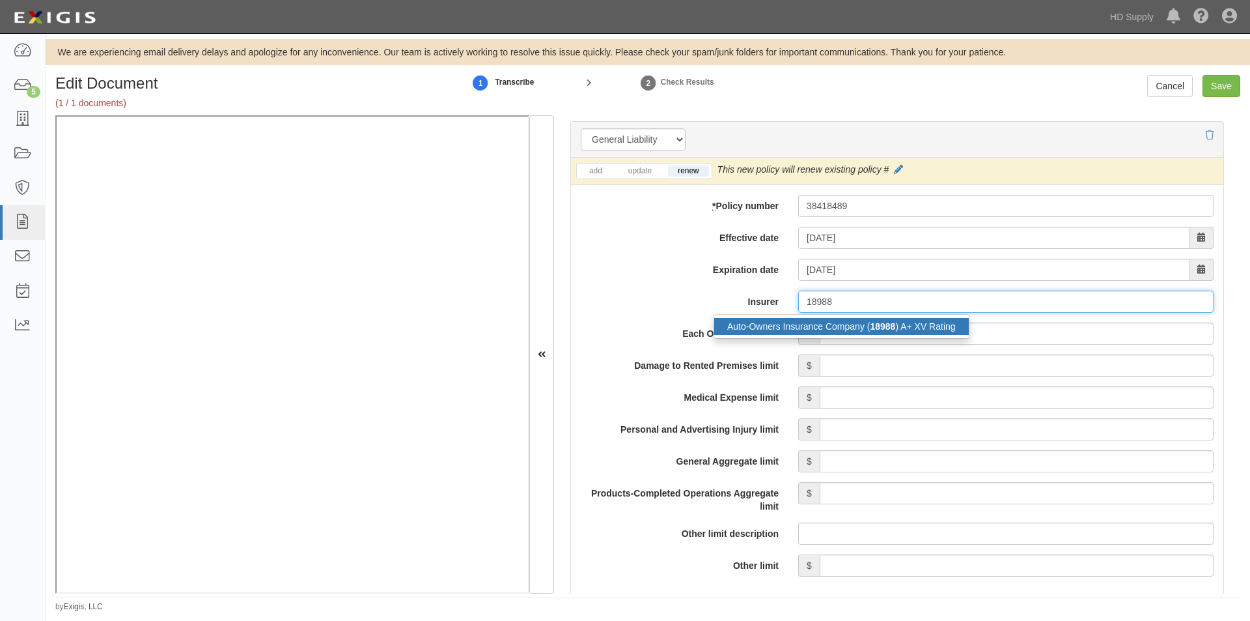
click at [813, 325] on div "Auto-Owners Insurance Company ( 18988 ) A+ XV Rating" at bounding box center [841, 326] width 255 height 17
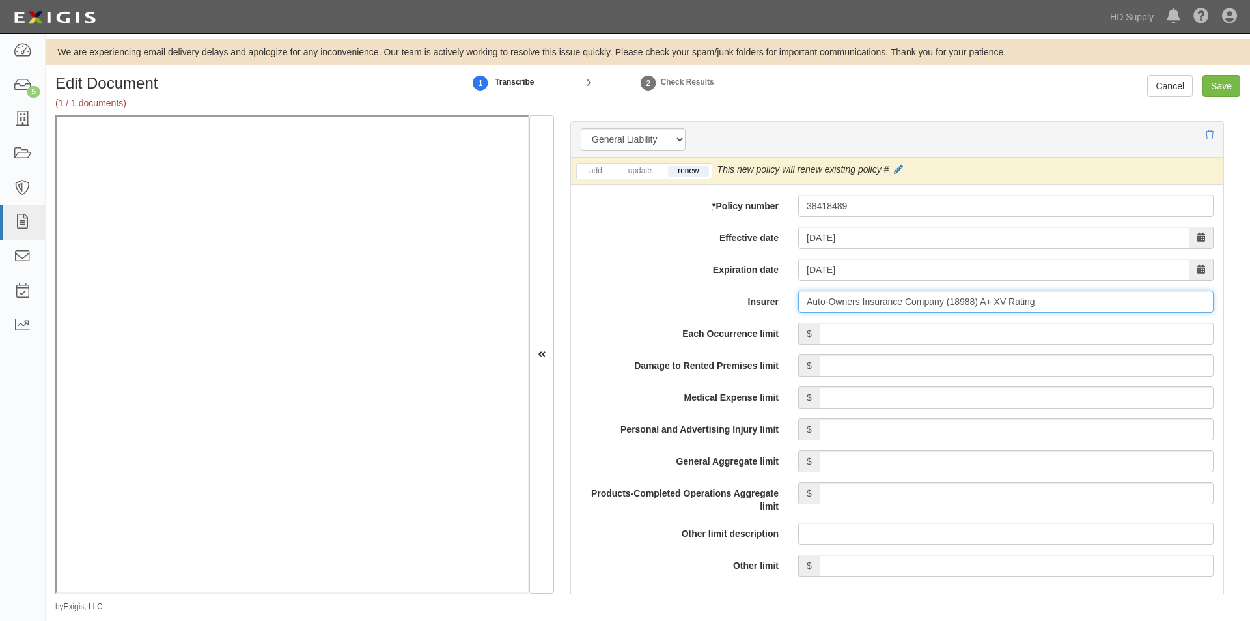
type input "Auto-Owners Insurance Company (18988) A+ XV Rating"
click at [882, 333] on input "Each Occurrence limit" at bounding box center [1017, 333] width 394 height 22
type input "1,000,000"
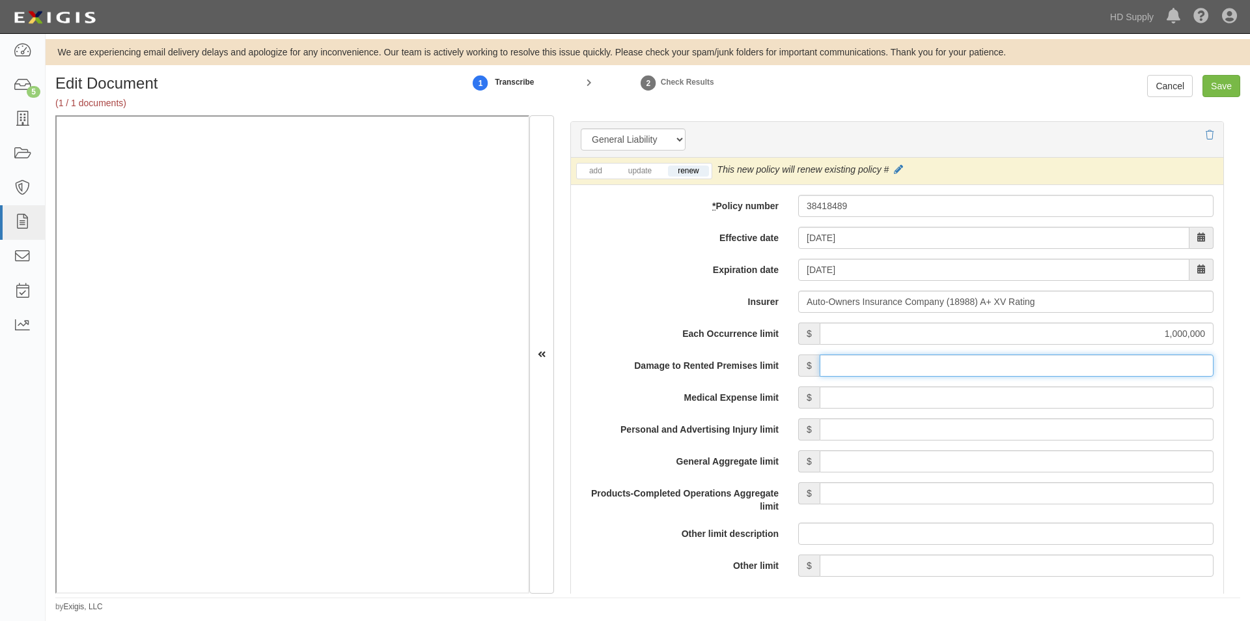
click at [1035, 371] on input "Damage to Rented Premises limit" at bounding box center [1017, 365] width 394 height 22
type input "50,000"
click at [1062, 401] on input "Medical Expense limit" at bounding box center [1017, 397] width 394 height 22
type input "5,000"
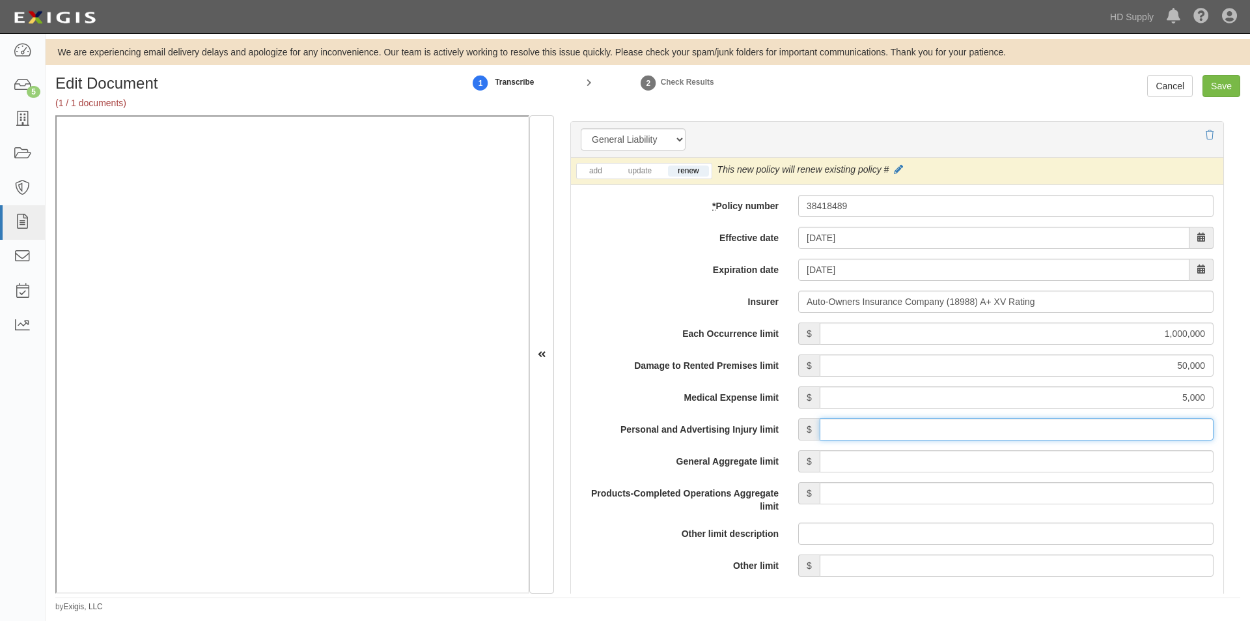
click at [1065, 425] on input "Personal and Advertising Injury limit" at bounding box center [1017, 429] width 394 height 22
type input "1,000,000"
click at [1065, 457] on input "General Aggregate limit" at bounding box center [1017, 461] width 394 height 22
type input "2,000,000"
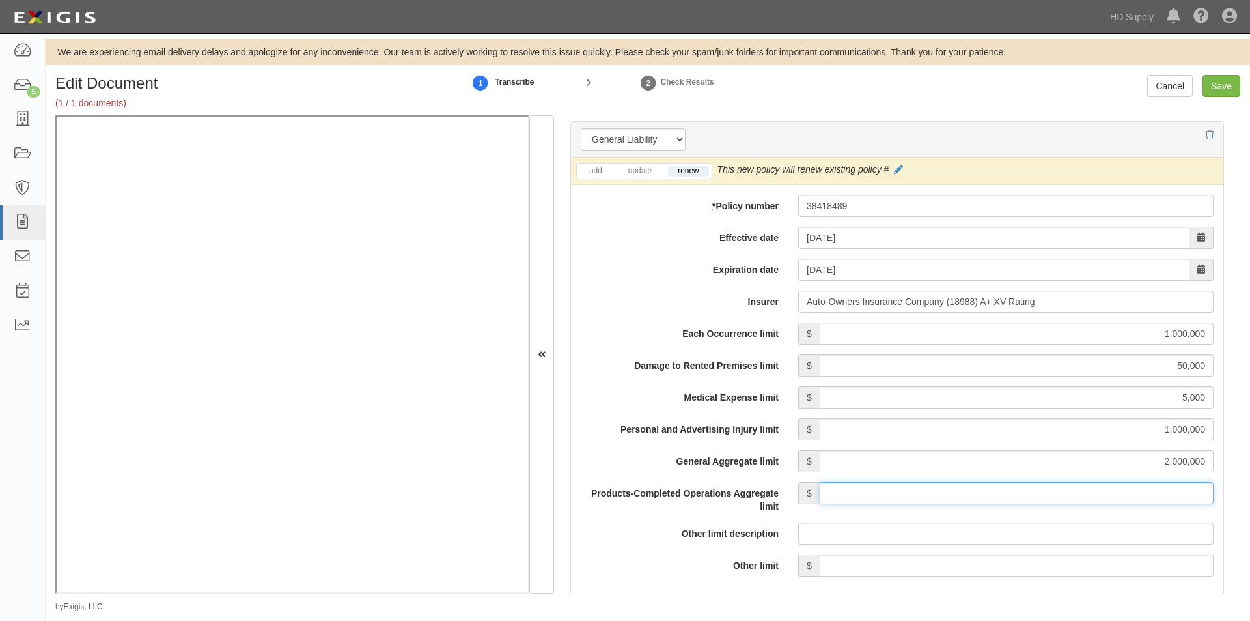
click at [1049, 494] on input "Products-Completed Operations Aggregate limit" at bounding box center [1017, 493] width 394 height 22
type input "2,000,000"
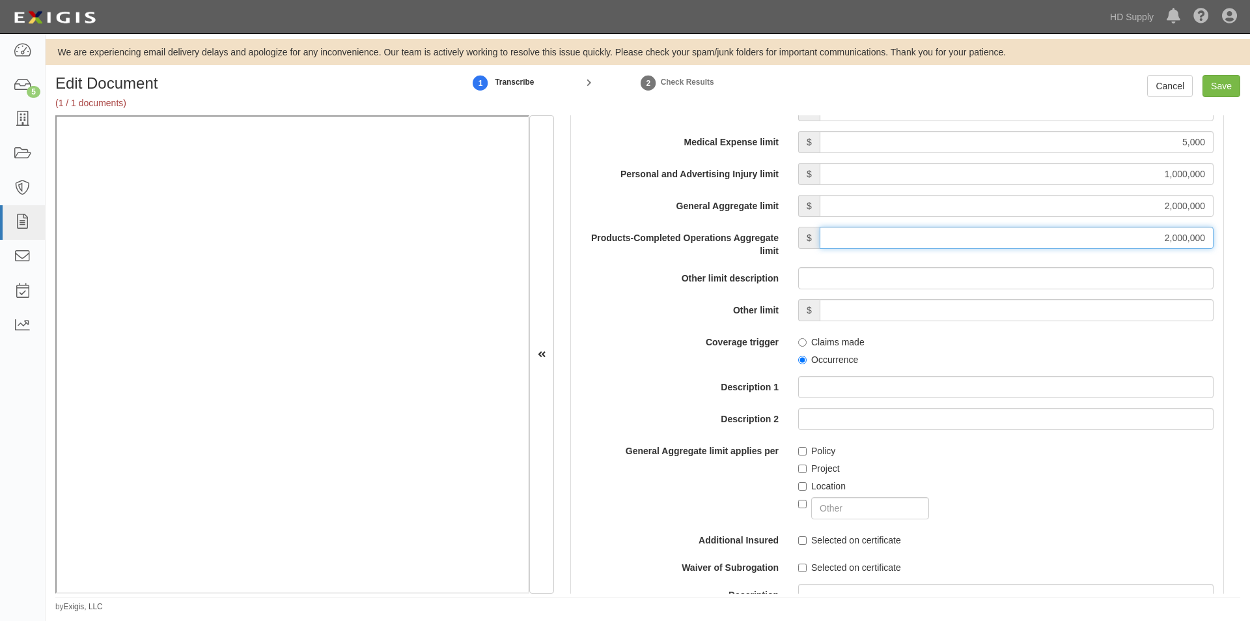
scroll to position [1226, 0]
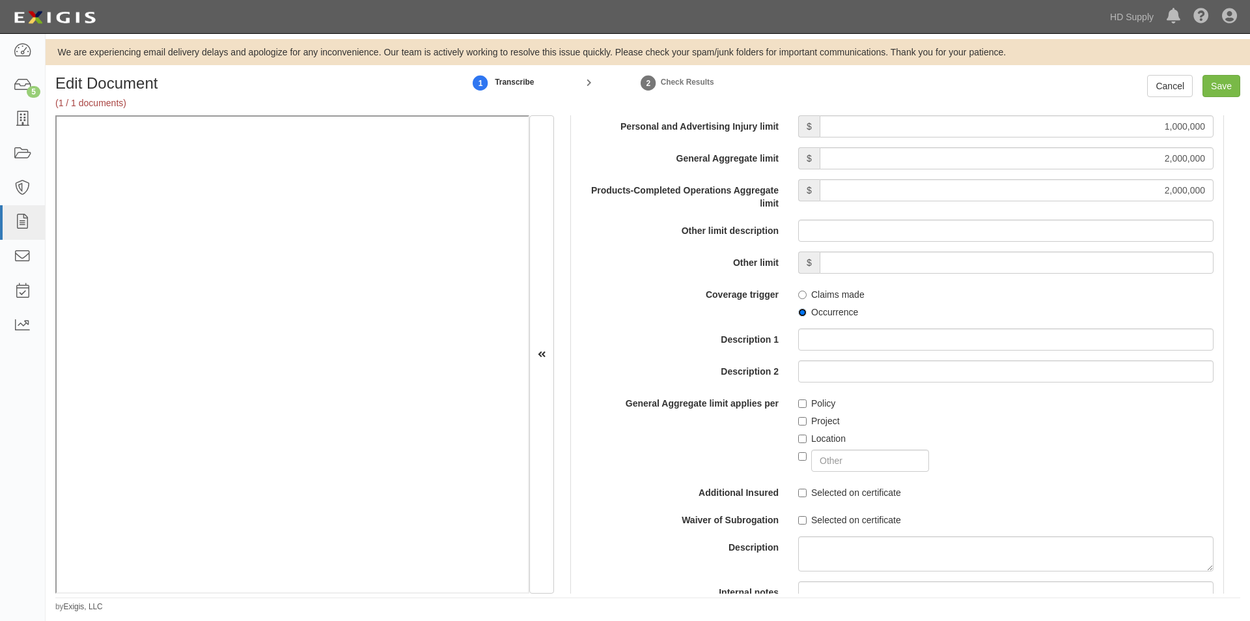
click at [798, 313] on input "Occurrence" at bounding box center [802, 312] width 8 height 8
radio input "true"
click at [798, 404] on input "Policy" at bounding box center [802, 403] width 8 height 8
checkbox input "true"
drag, startPoint x: 798, startPoint y: 494, endPoint x: 802, endPoint y: 507, distance: 13.4
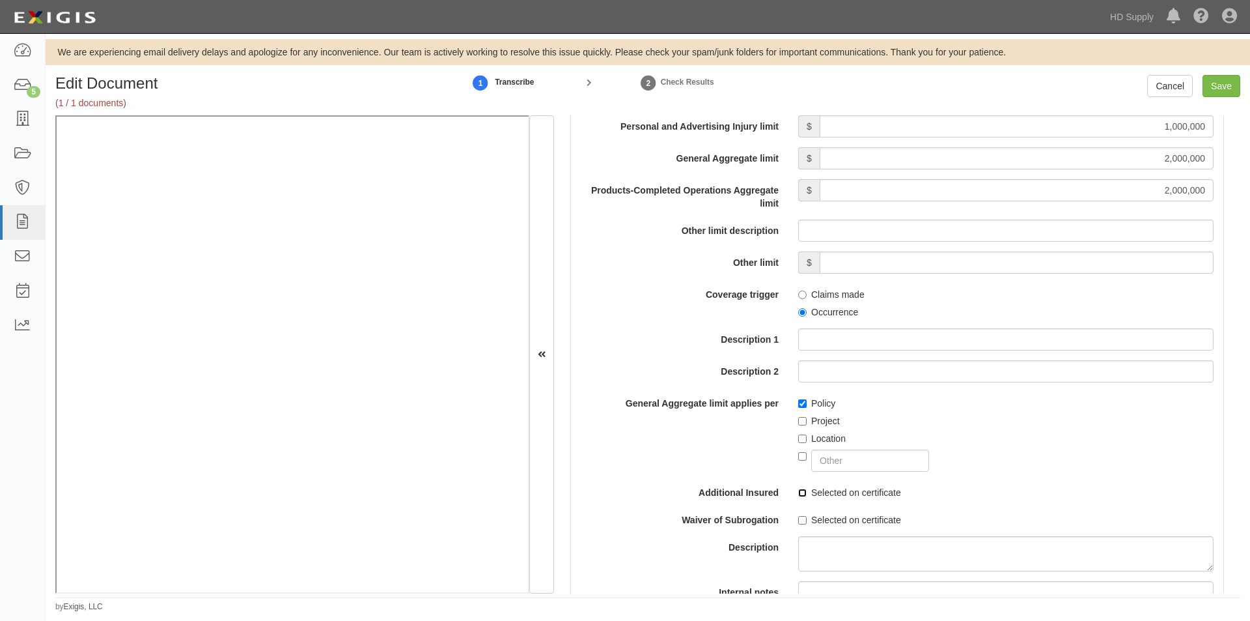
click at [800, 499] on div "Each Occurrence limit $ 1,000,000 Damage to Rented Premises limit $ 50,000 Medi…" at bounding box center [897, 333] width 633 height 627
click at [802, 517] on input "Selected on certificate" at bounding box center [802, 520] width 8 height 8
checkbox input "true"
click at [802, 496] on input "Selected on certificate" at bounding box center [802, 492] width 8 height 8
checkbox input "true"
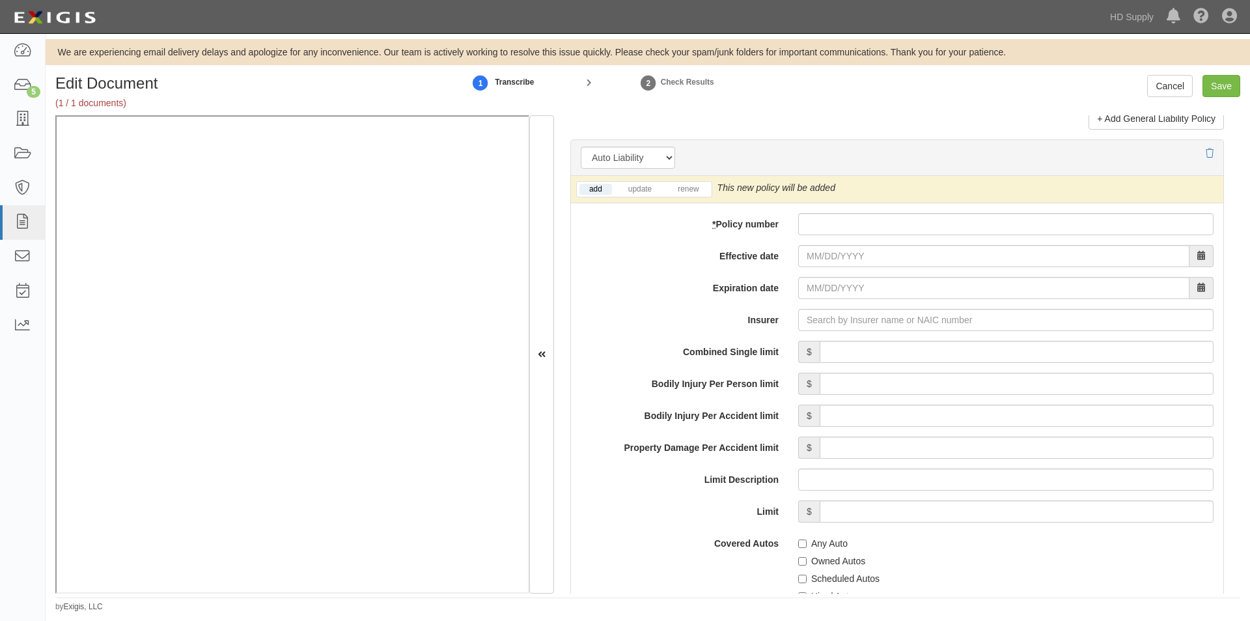
scroll to position [1818, 0]
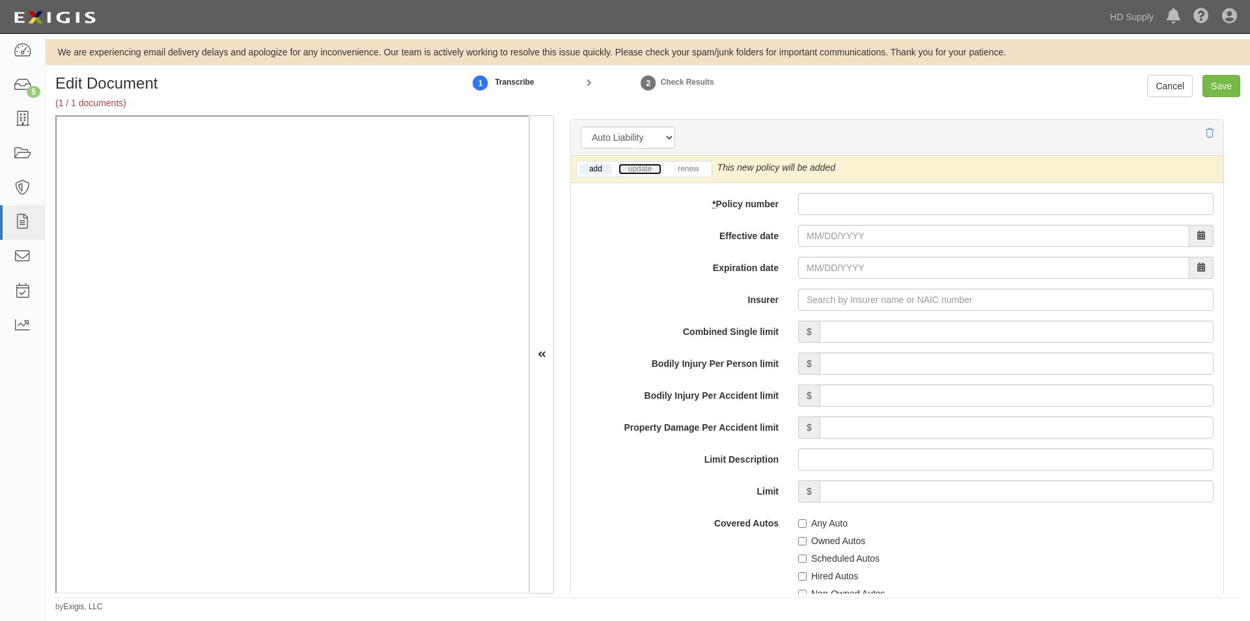
click at [653, 170] on link "update" at bounding box center [640, 168] width 43 height 11
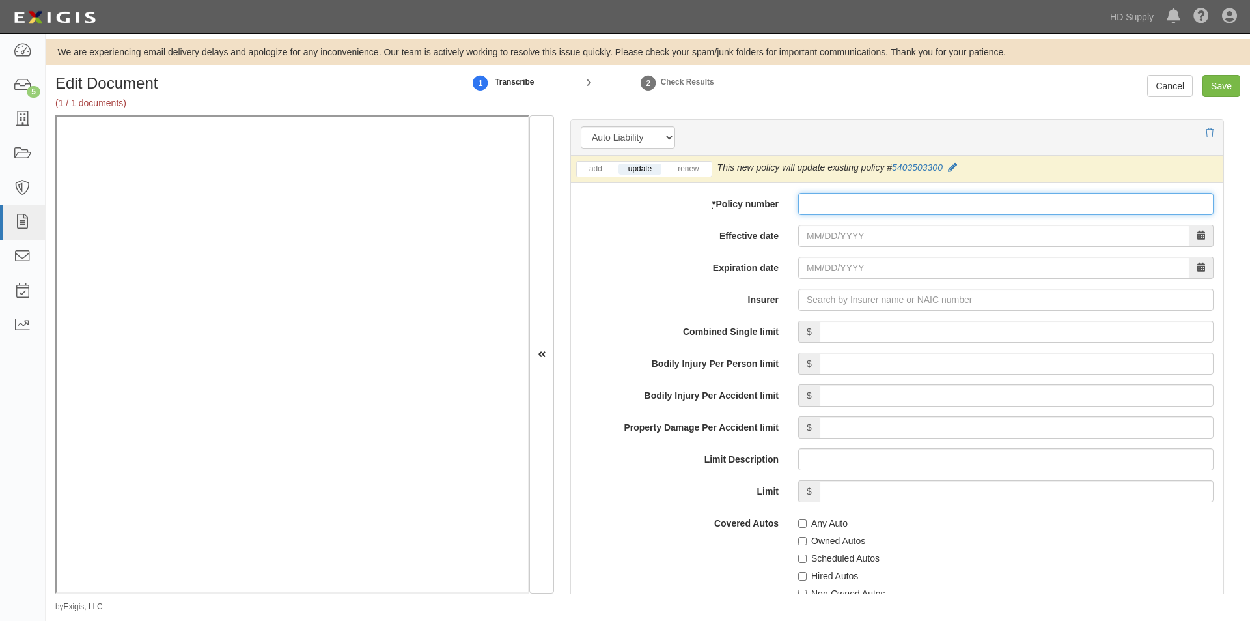
paste input "5403503300"
type input "5403503300"
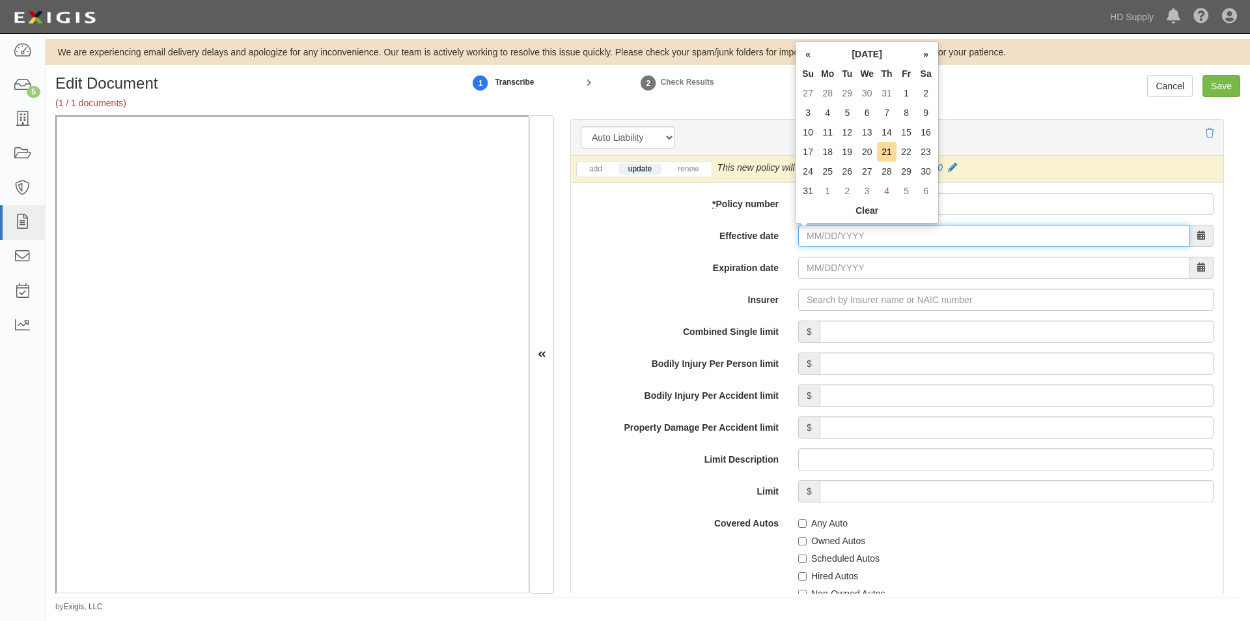
paste input "08/30/2025"
type input "08/30/2025"
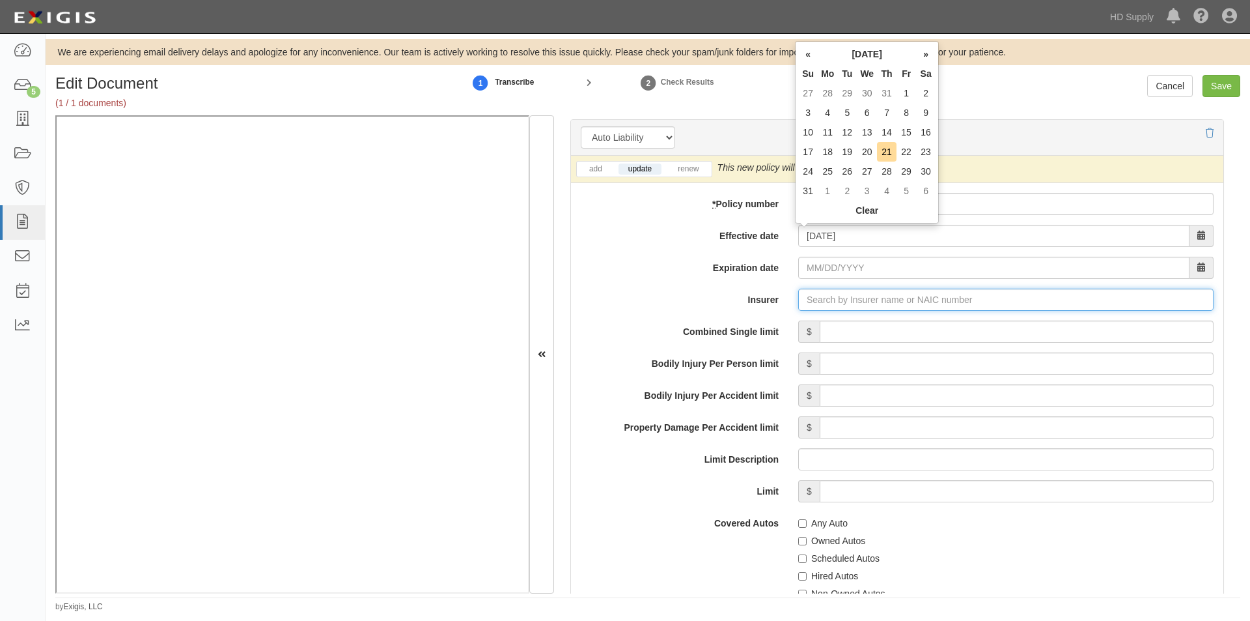
type input "08/30/2026"
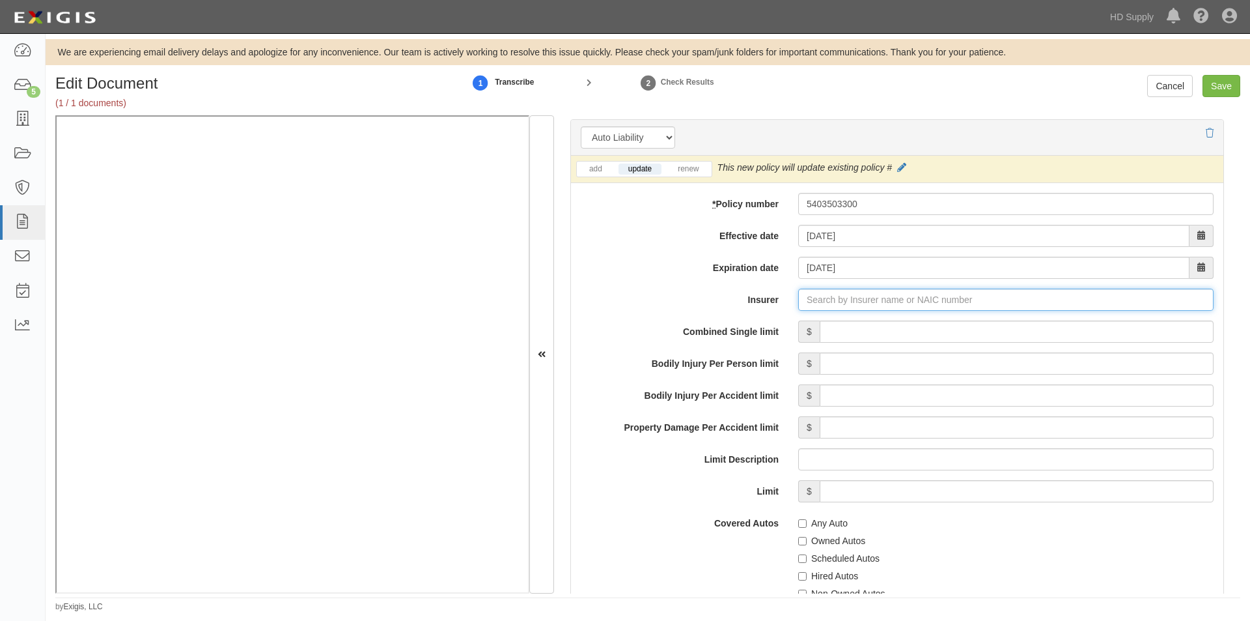
click at [852, 308] on input "Insurer" at bounding box center [1006, 300] width 416 height 22
click at [799, 523] on input "Any Auto" at bounding box center [802, 523] width 8 height 8
checkbox input "true"
click at [838, 302] on input "Insurer" at bounding box center [1006, 300] width 416 height 22
type input "180 Seguros S.A. (0) NR Rating"
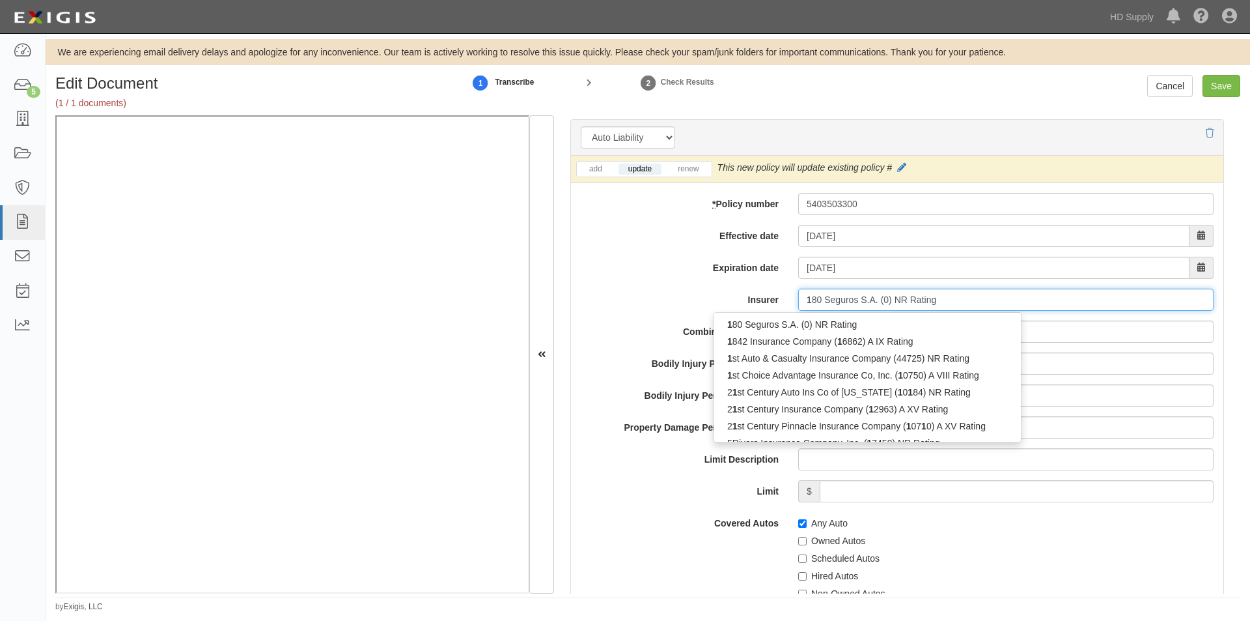
type input "18"
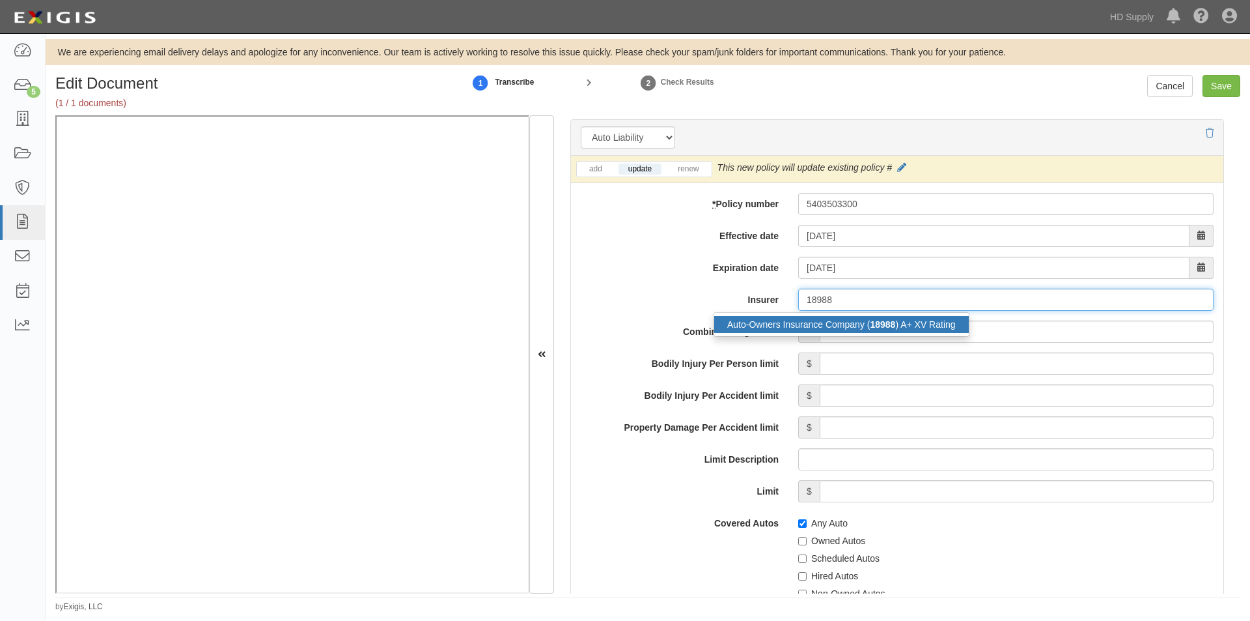
click at [830, 323] on div "Auto-Owners Insurance Company ( 18988 ) A+ XV Rating" at bounding box center [841, 324] width 255 height 17
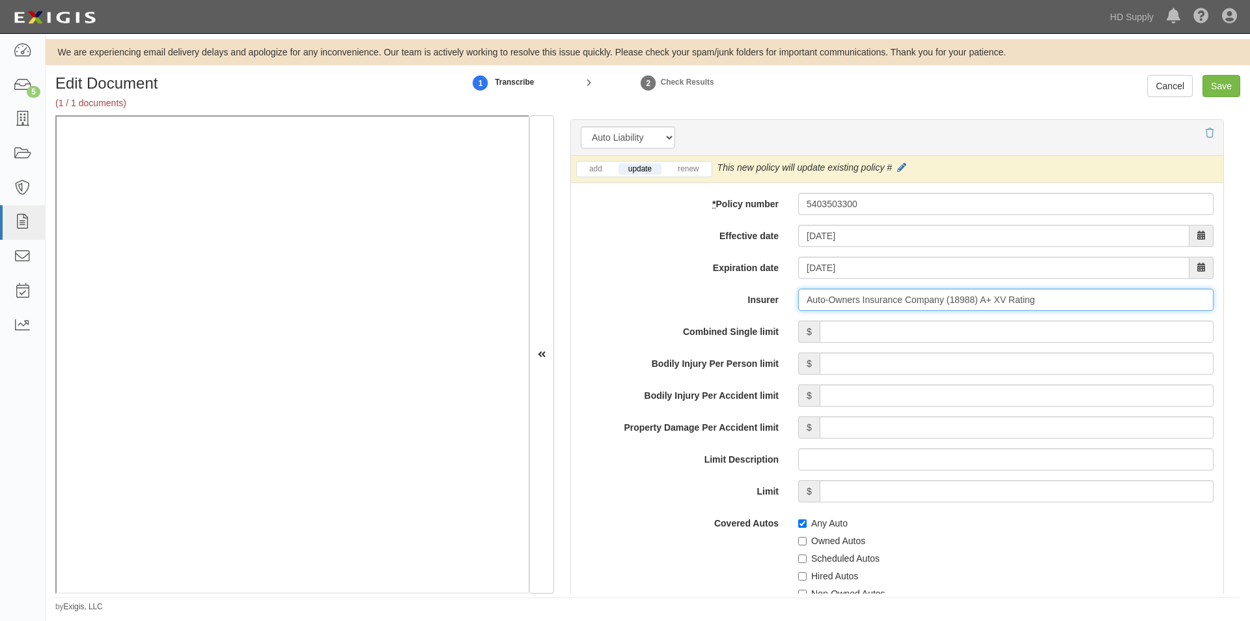
type input "Auto-Owners Insurance Company (18988) A+ XV Rating"
click at [1158, 330] on input "Combined Single limit" at bounding box center [1017, 331] width 394 height 22
type input "1,000,000"
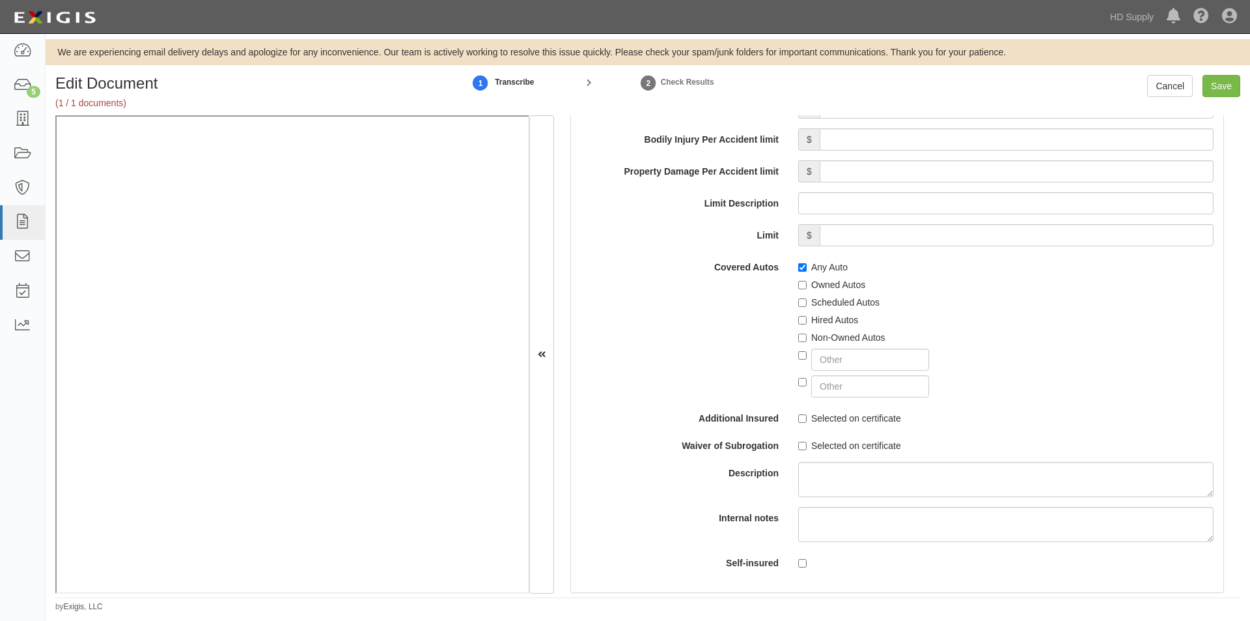
scroll to position [2216, 0]
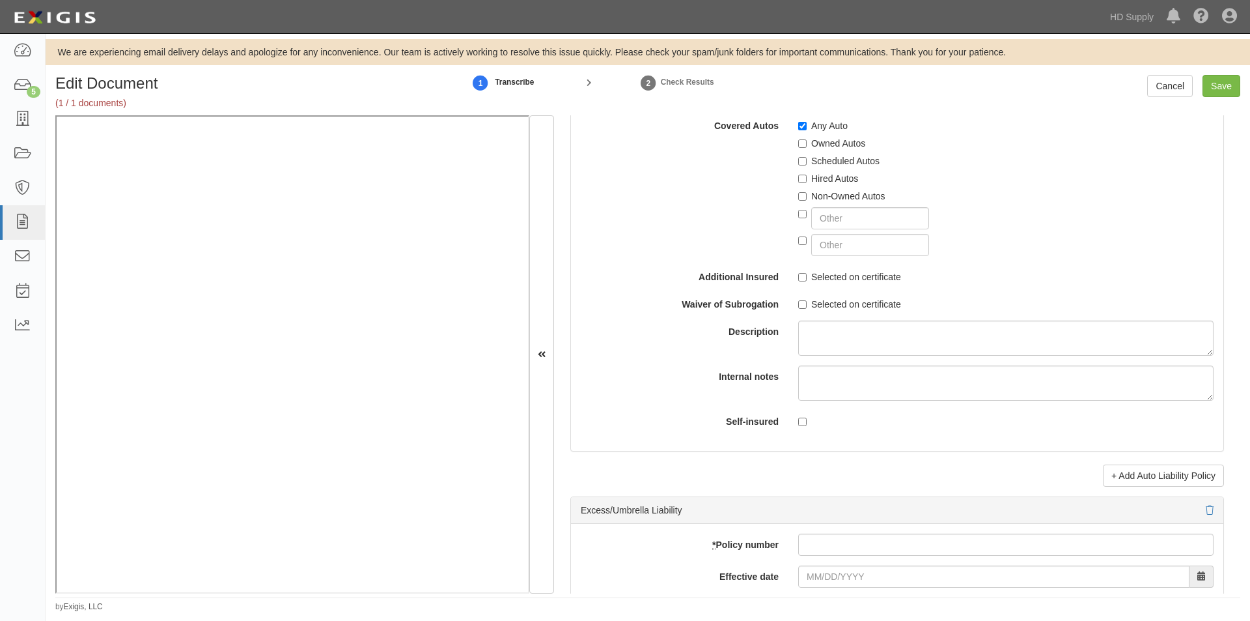
click at [804, 276] on label "Selected on certificate" at bounding box center [849, 276] width 103 height 13
click at [804, 276] on input "Selected on certificate" at bounding box center [802, 277] width 8 height 8
checkbox input "true"
click at [803, 303] on input "Selected on certificate" at bounding box center [802, 304] width 8 height 8
checkbox input "true"
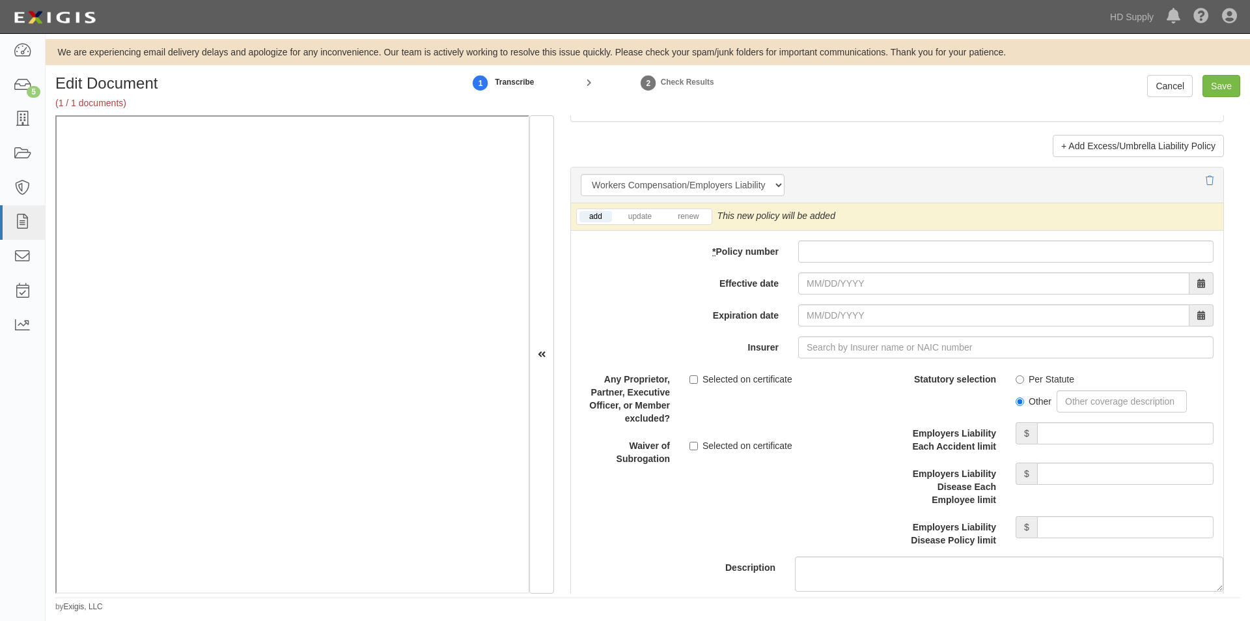
scroll to position [3212, 0]
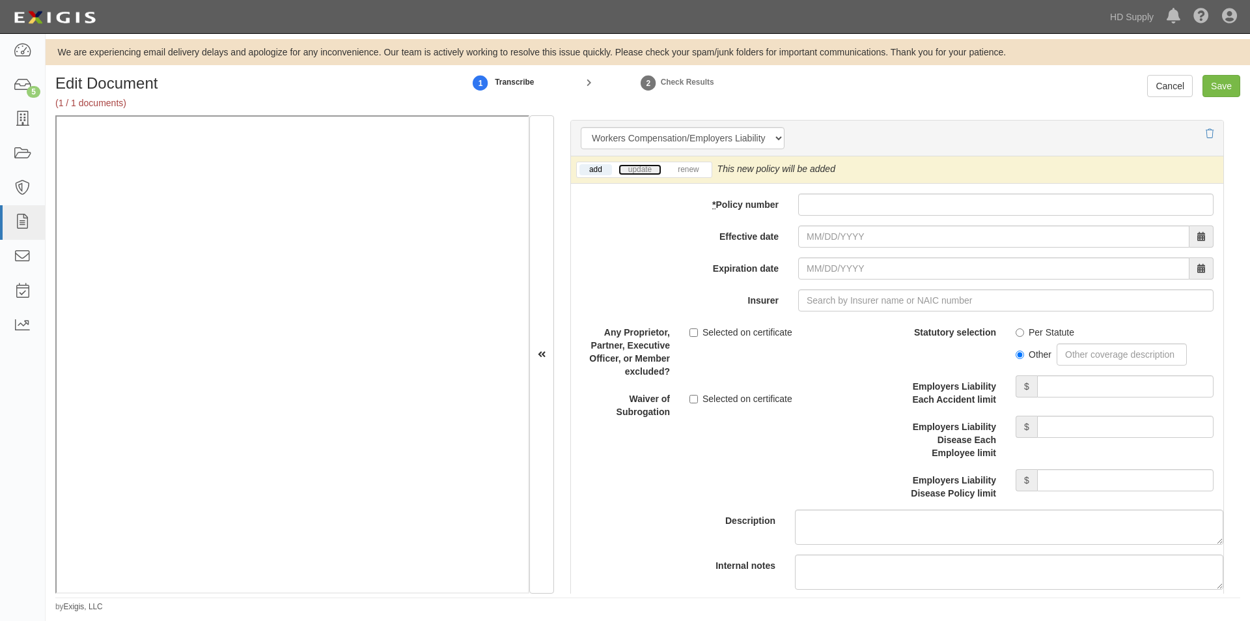
click at [635, 168] on link "update" at bounding box center [640, 169] width 43 height 11
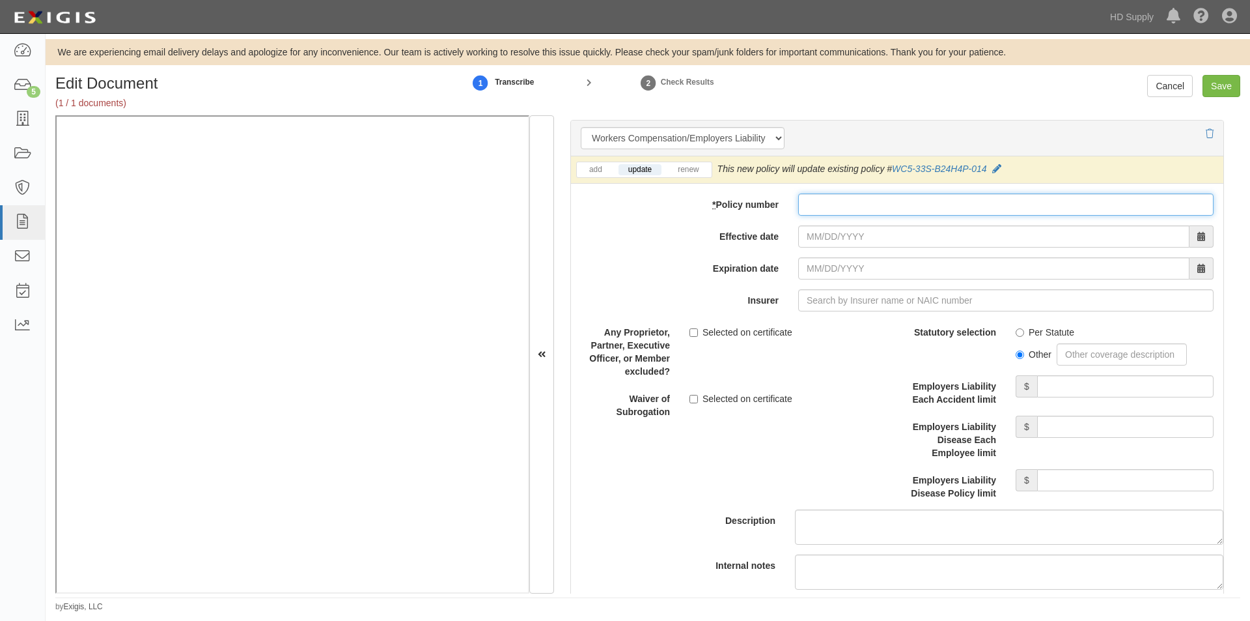
paste input "WC5-33S-B24H4P-014"
type input "WC5-33S-B24H4P-014"
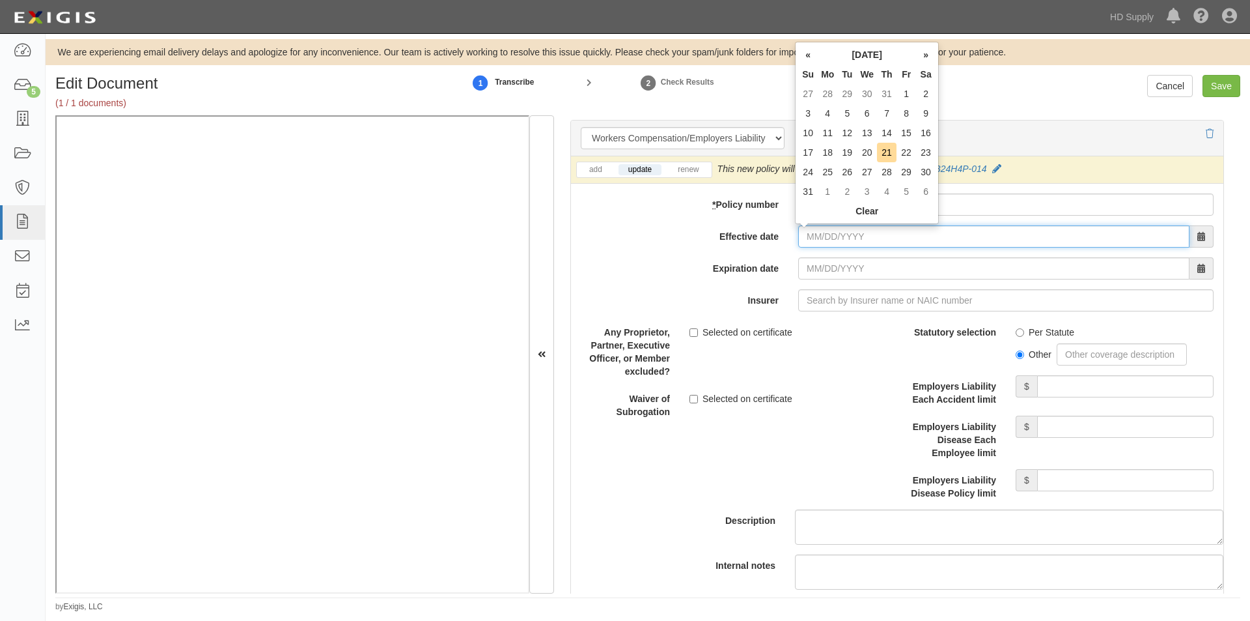
paste input "09/28/2024"
type input "09/28/2024"
type input "09/28/2025"
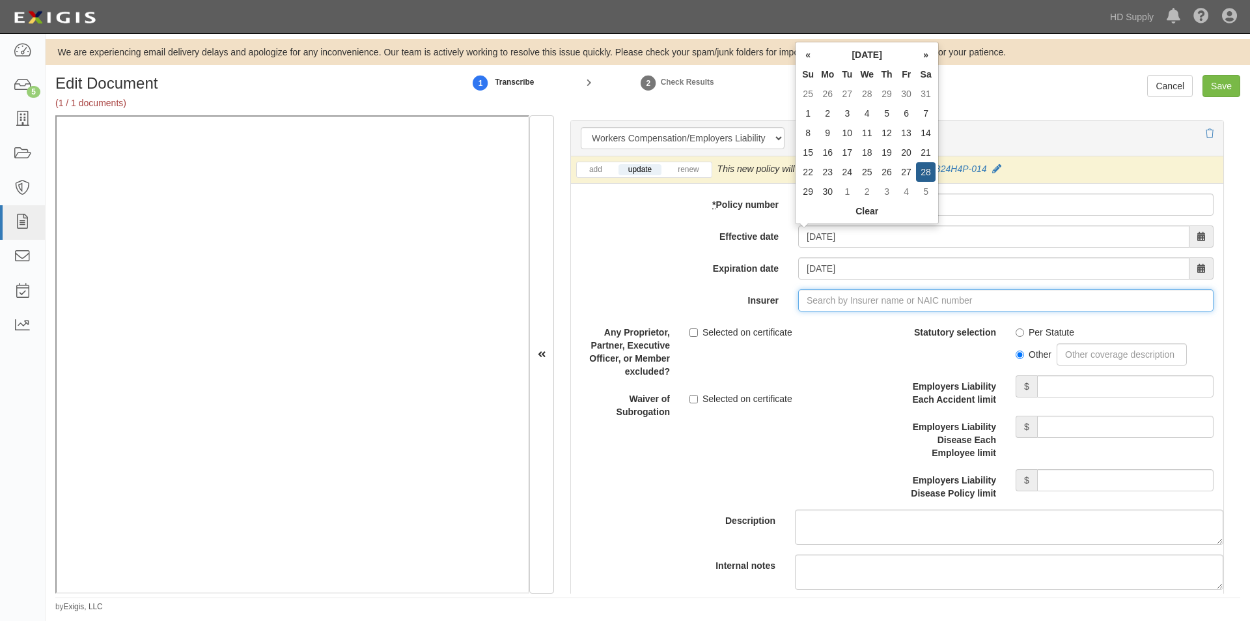
click at [822, 305] on input "Insurer" at bounding box center [1006, 300] width 416 height 22
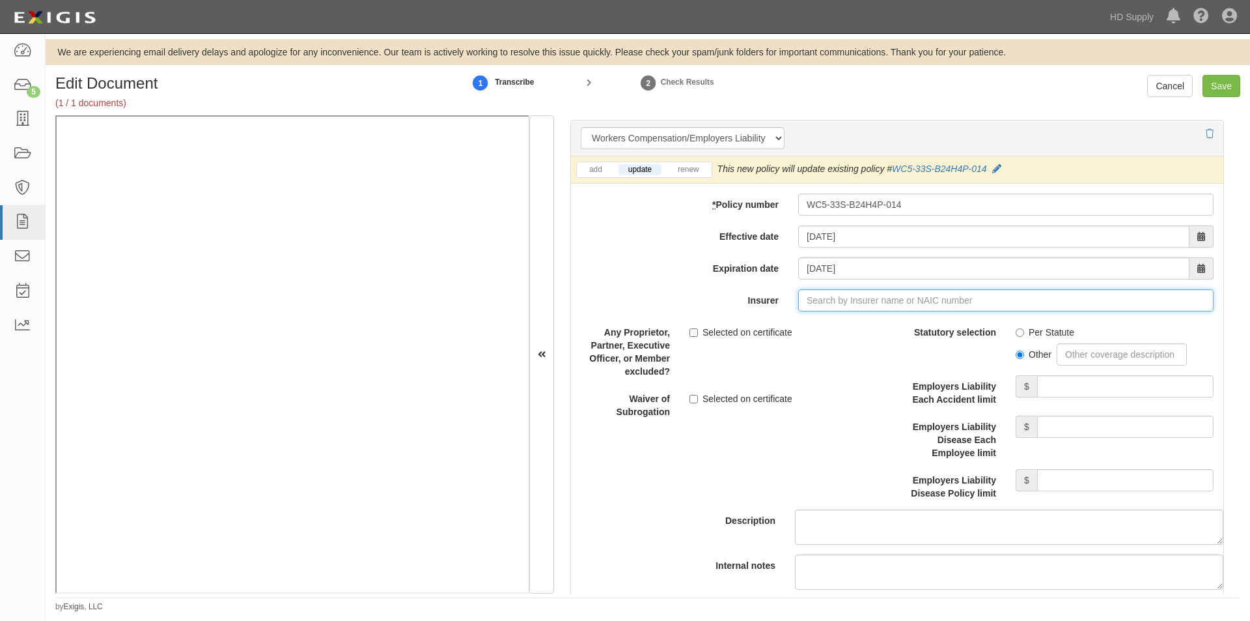
click at [862, 307] on input "Insurer" at bounding box center [1006, 300] width 416 height 22
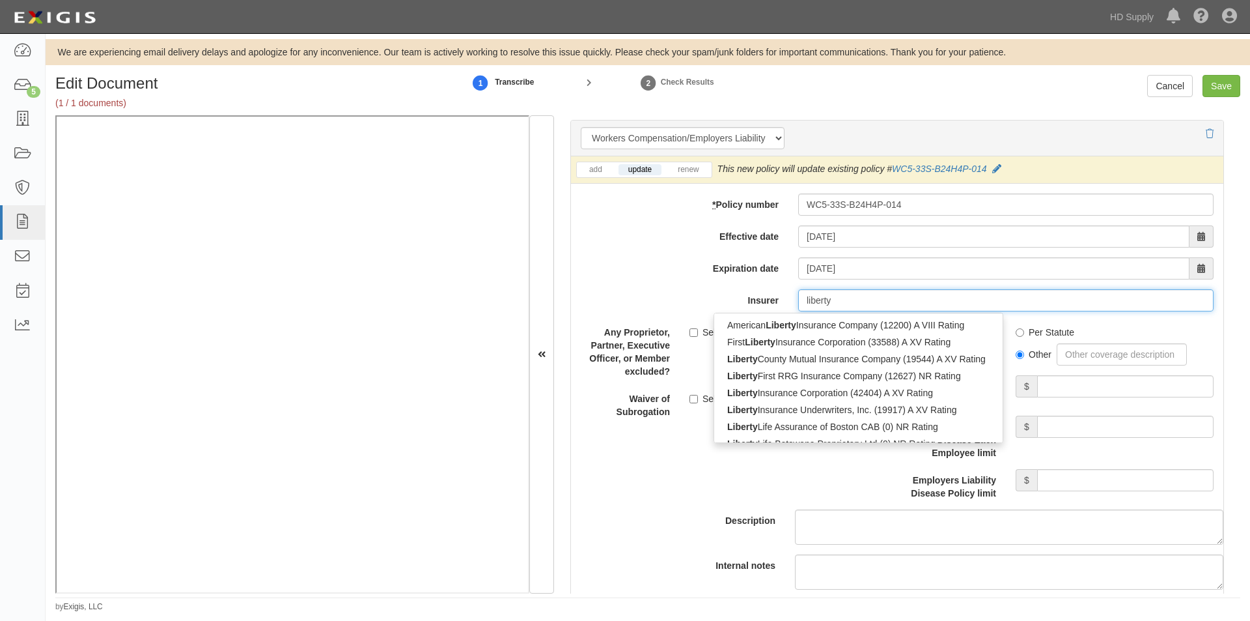
type input "liberty"
type input "liberty mutual Fire Insurance Company (23035) A XV Rating"
type input "liberty mutua"
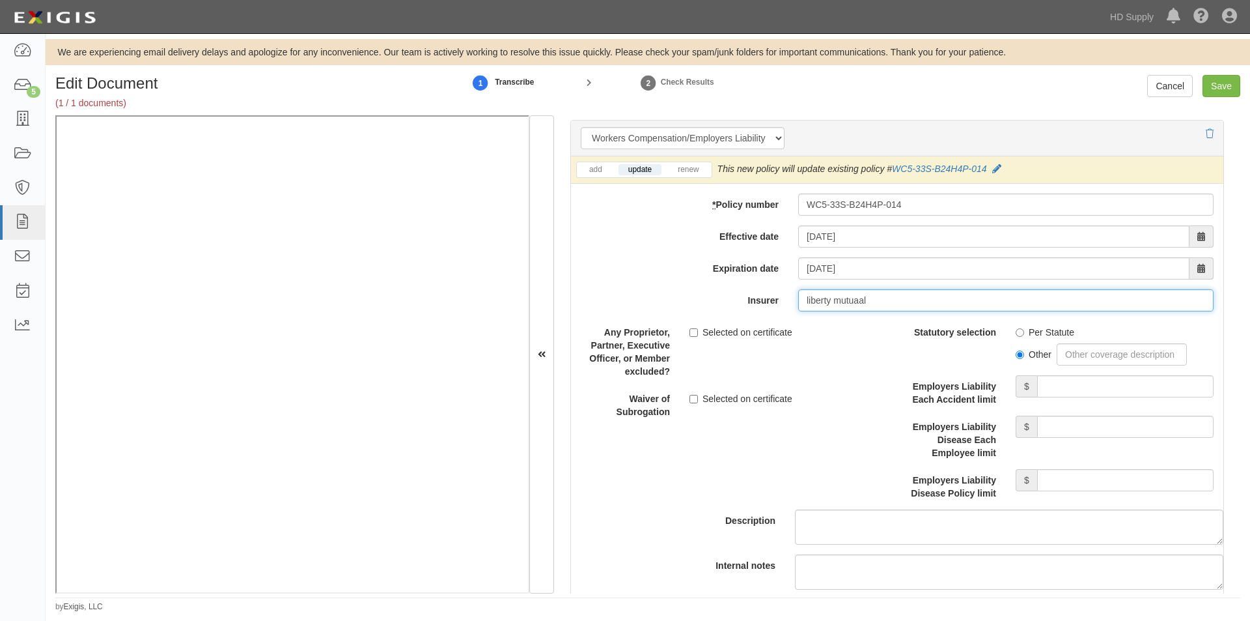
type input "liberty mutuaa"
type input "liberty mutual Fire Insurance Company (23035) A XV Rating"
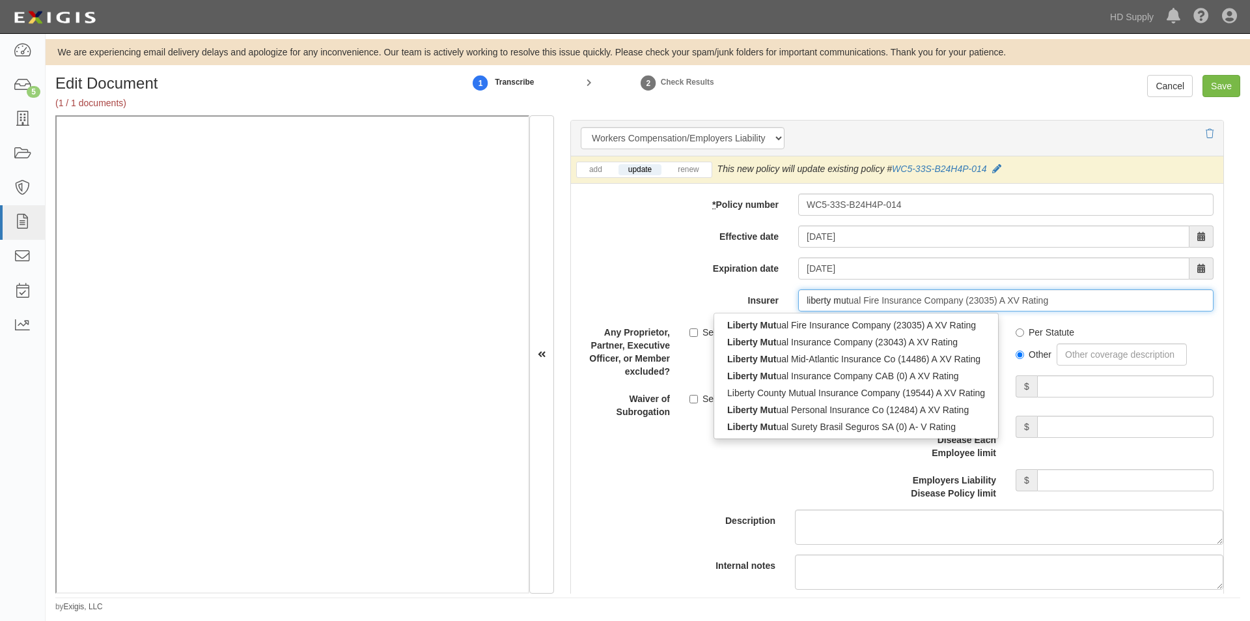
type input "liberty mu"
click at [841, 328] on div "Liberty Mu tual Fire Insurance Company (23035) A XV Rating" at bounding box center [856, 325] width 284 height 17
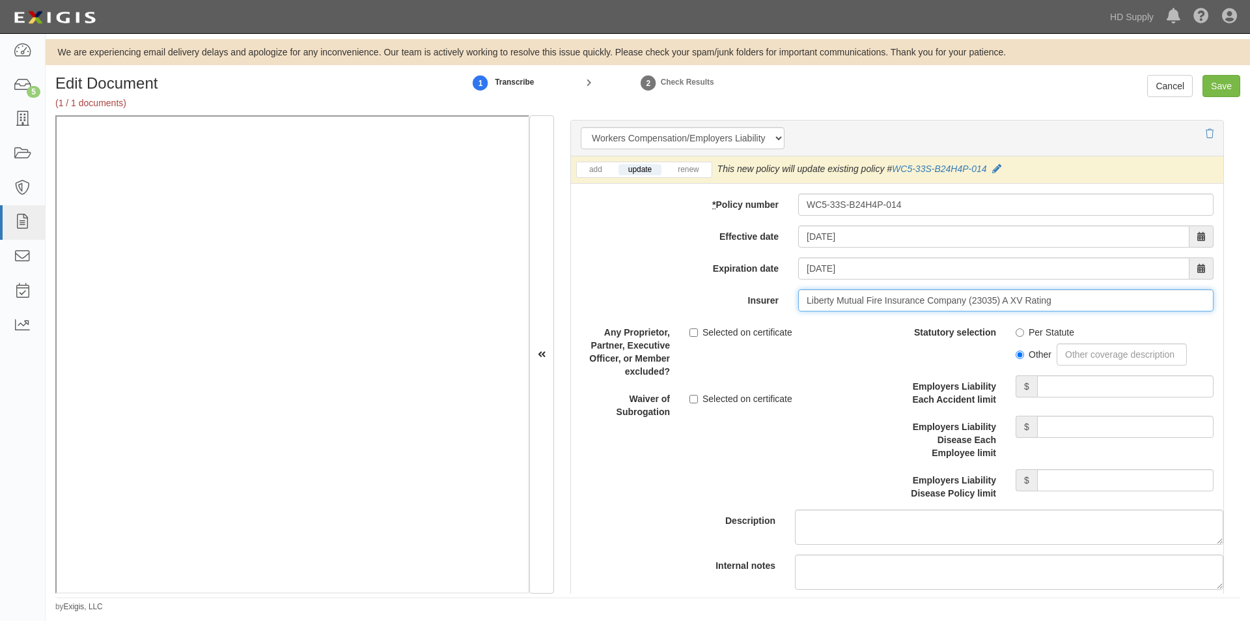
type input "Liberty Mutual Fire Insurance Company (23035) A XV Rating"
click at [1016, 331] on input "Per Statute" at bounding box center [1020, 332] width 8 height 8
radio input "true"
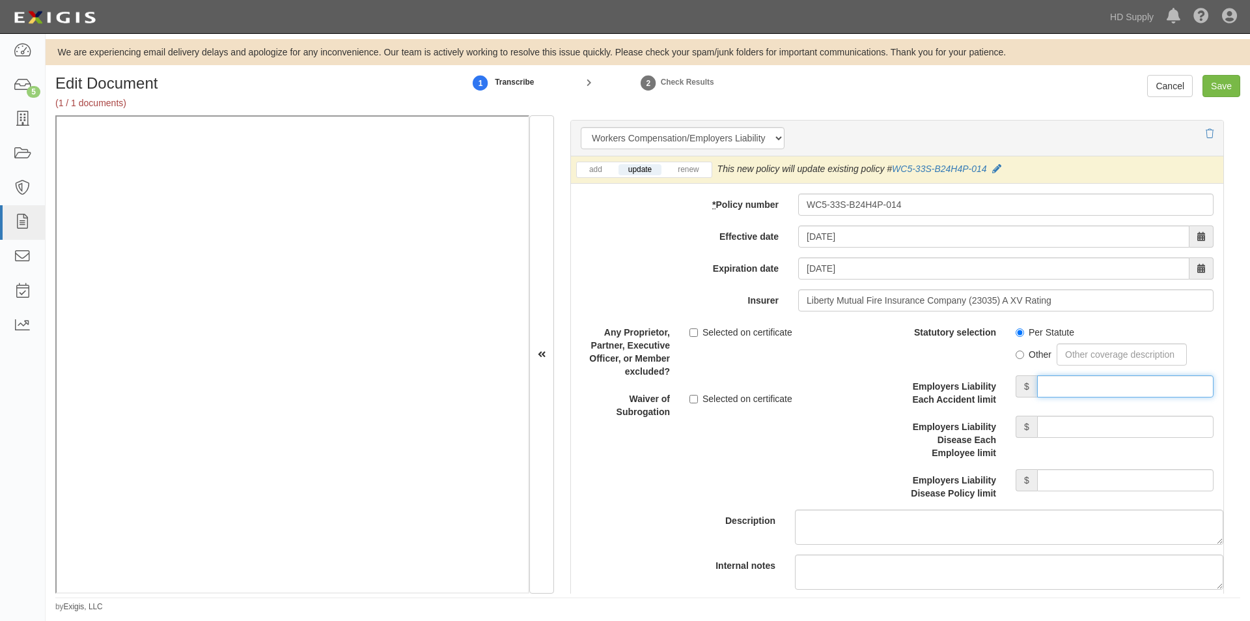
click at [1079, 393] on input "Employers Liability Each Accident limit" at bounding box center [1125, 386] width 176 height 22
type input "1,000,000"
click at [1073, 423] on input "Employers Liability Disease Each Employee limit" at bounding box center [1125, 427] width 176 height 22
type input "1,000,000"
click at [1064, 483] on input "Employers Liability Disease Policy limit" at bounding box center [1125, 480] width 176 height 22
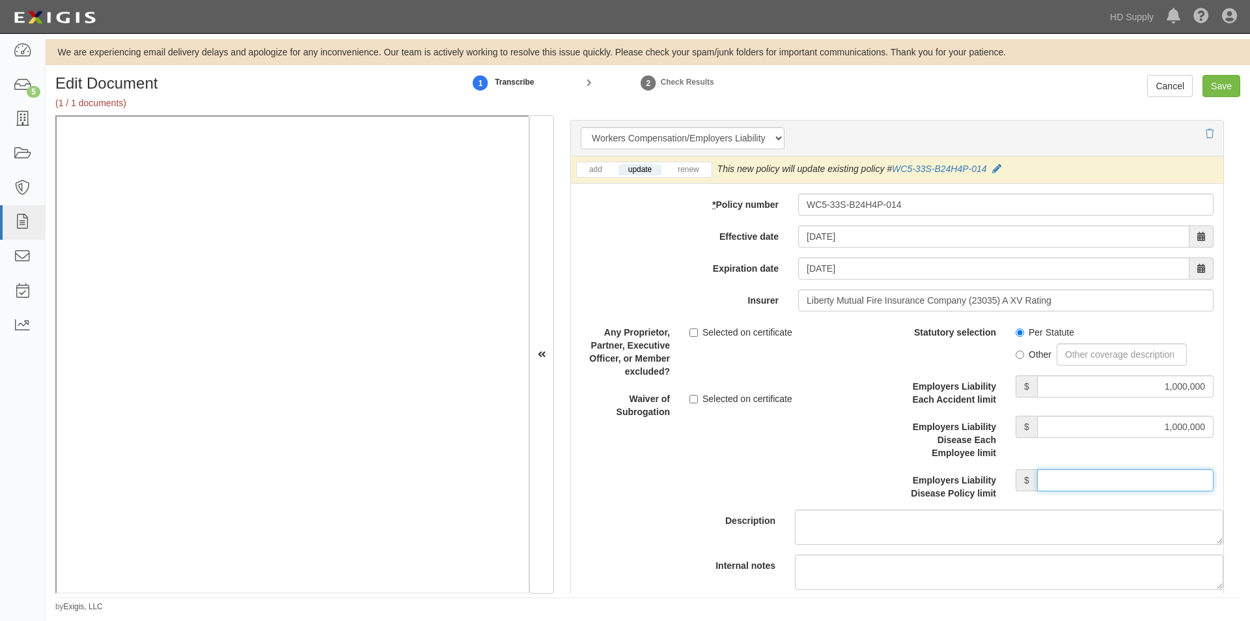
type input "1,000,000"
click at [693, 400] on input "Selected on certificate" at bounding box center [694, 399] width 8 height 8
checkbox input "true"
click at [1219, 82] on input "Save" at bounding box center [1222, 86] width 38 height 22
type input "1000000"
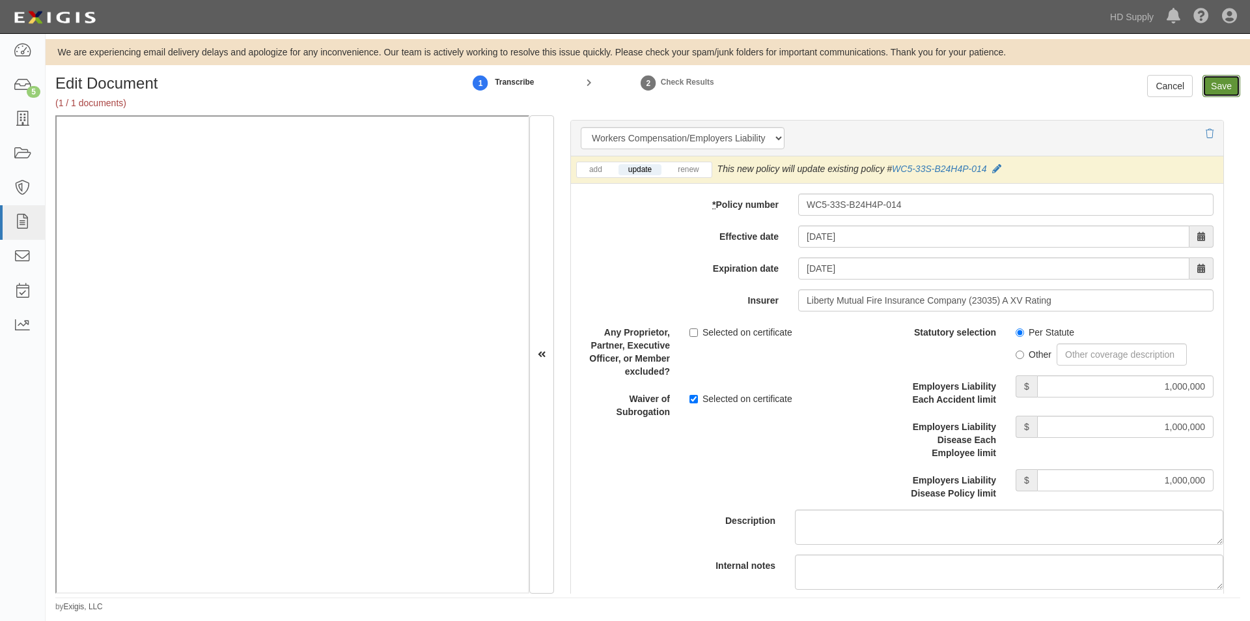
type input "50000"
type input "5000"
type input "1000000"
type input "2000000"
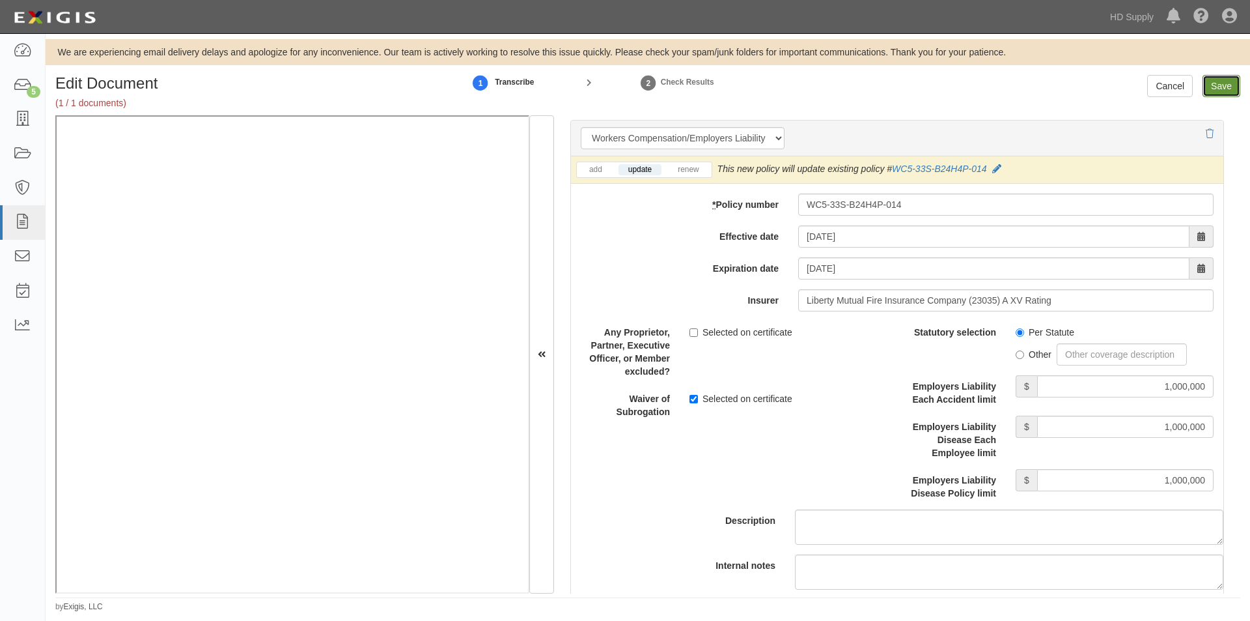
type input "1000000"
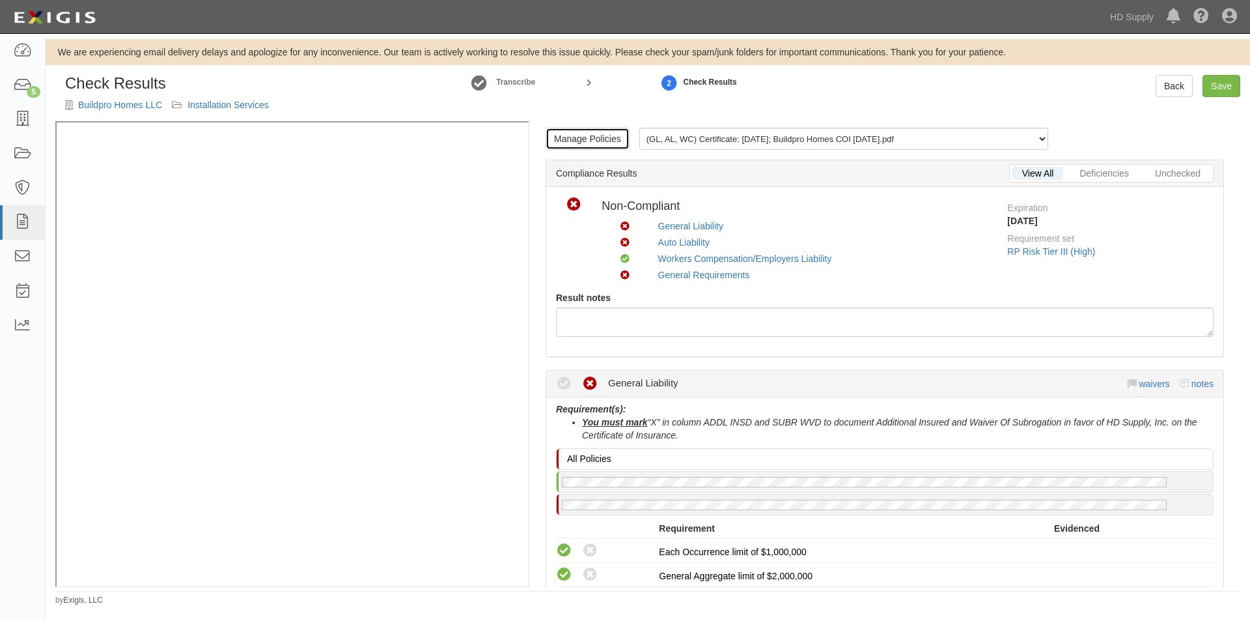
click at [577, 141] on link "Manage Policies" at bounding box center [588, 139] width 84 height 22
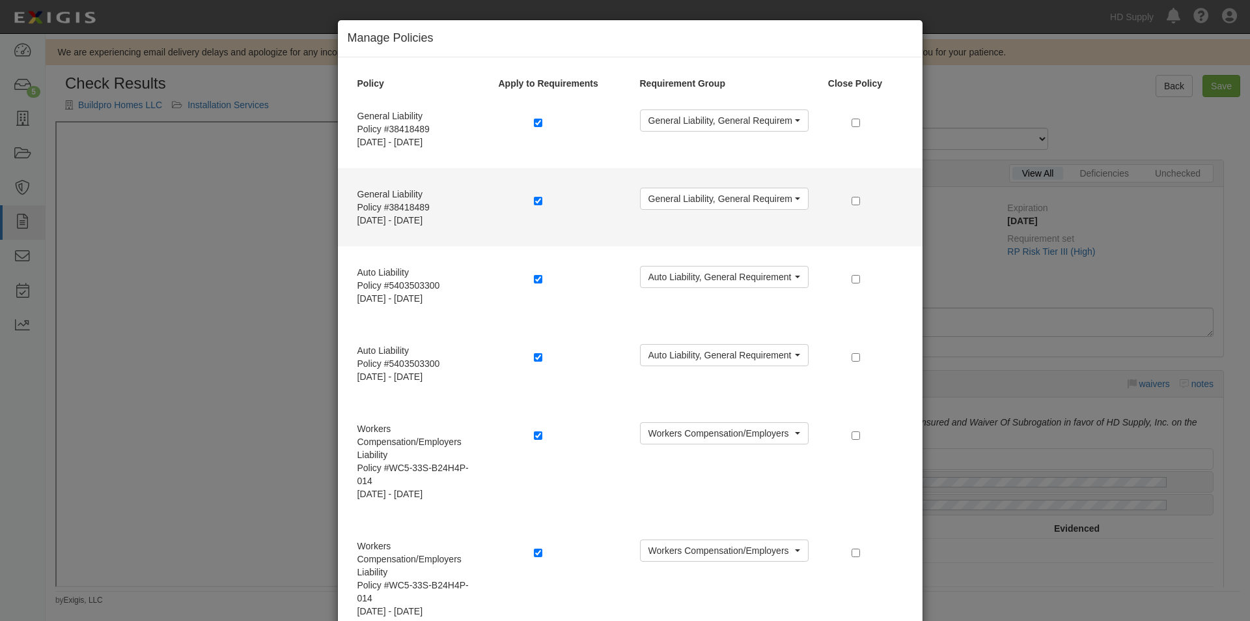
click at [528, 201] on div at bounding box center [577, 202] width 106 height 29
click at [528, 198] on div at bounding box center [577, 202] width 106 height 29
click at [534, 198] on input "checkbox" at bounding box center [538, 201] width 8 height 8
checkbox input "false"
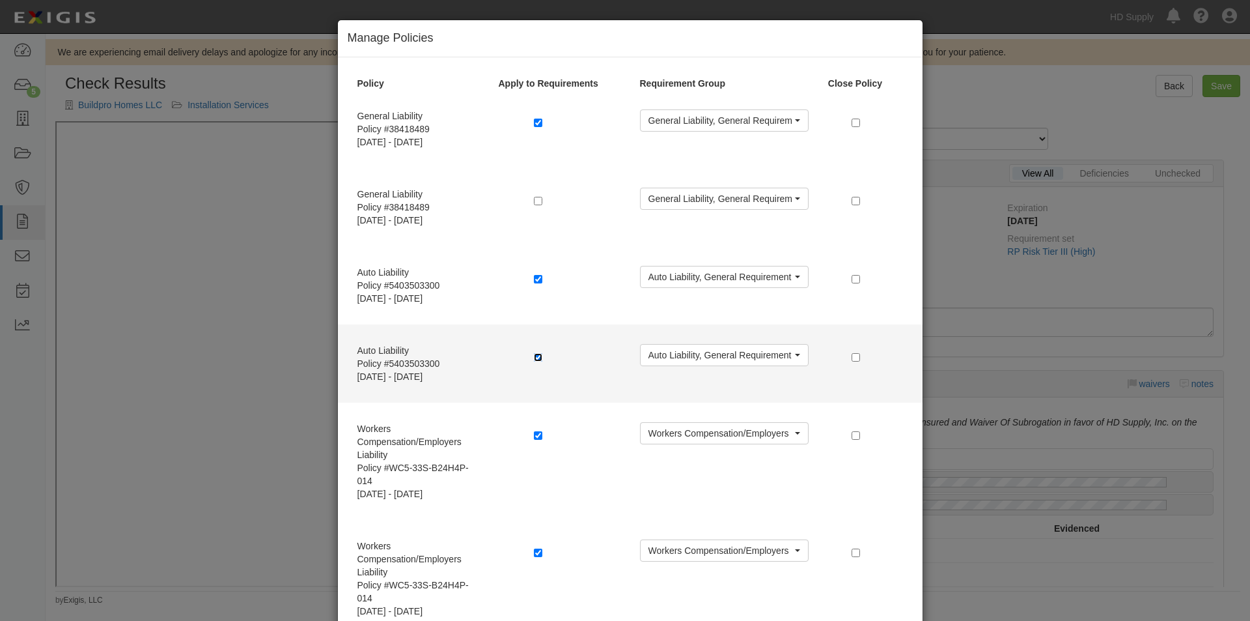
click at [534, 360] on input "checkbox" at bounding box center [538, 357] width 8 height 8
checkbox input "false"
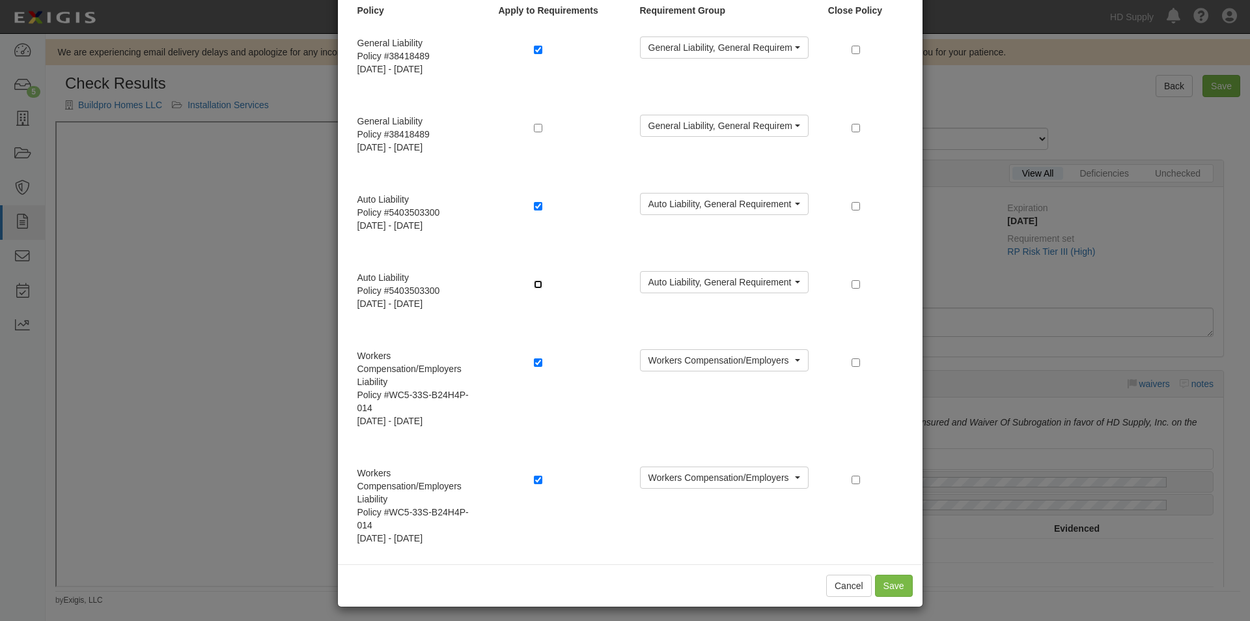
scroll to position [79, 0]
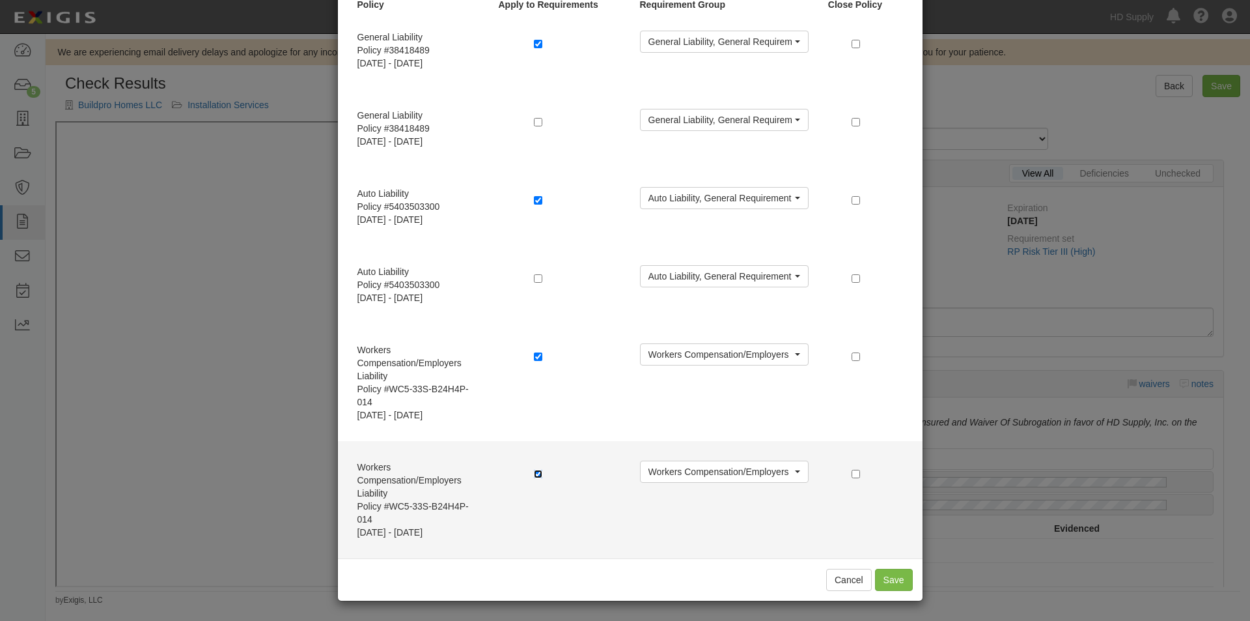
click at [534, 473] on input "checkbox" at bounding box center [538, 474] width 8 height 8
checkbox input "false"
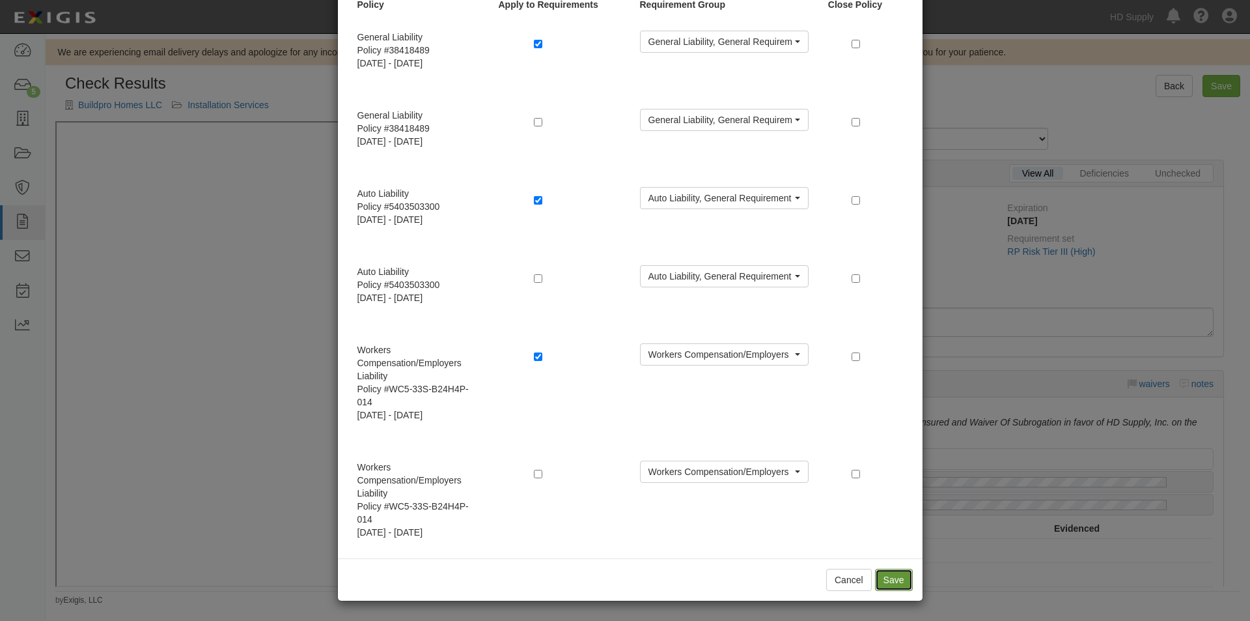
click at [894, 587] on button "Save" at bounding box center [894, 580] width 38 height 22
radio input "true"
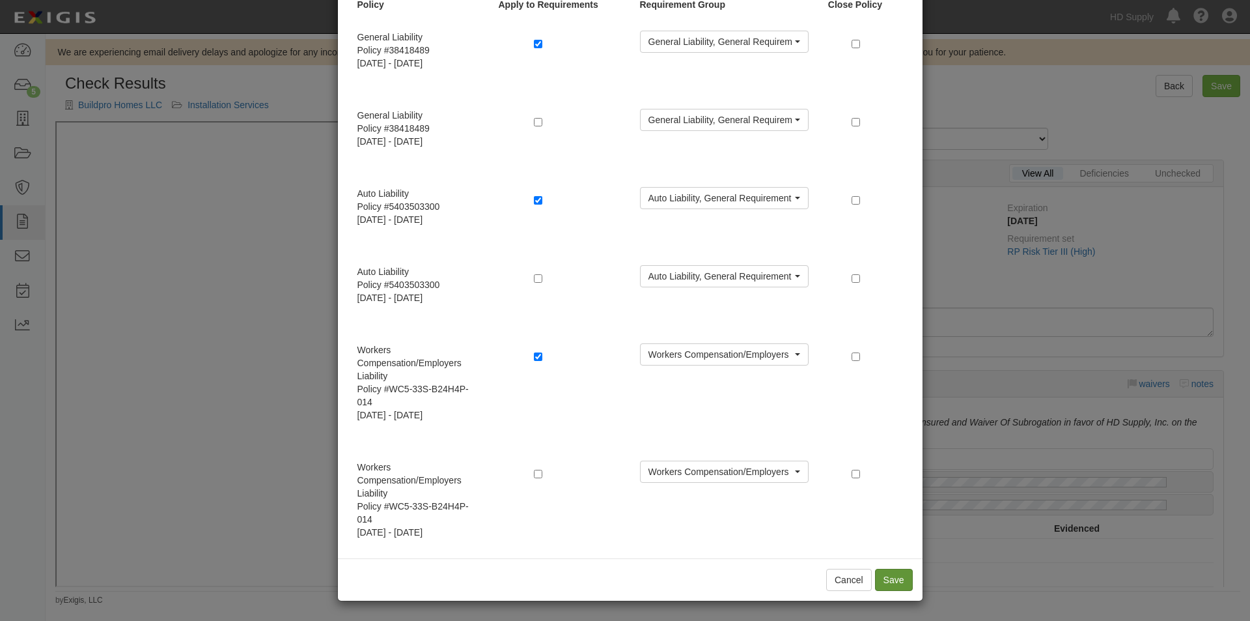
radio input "true"
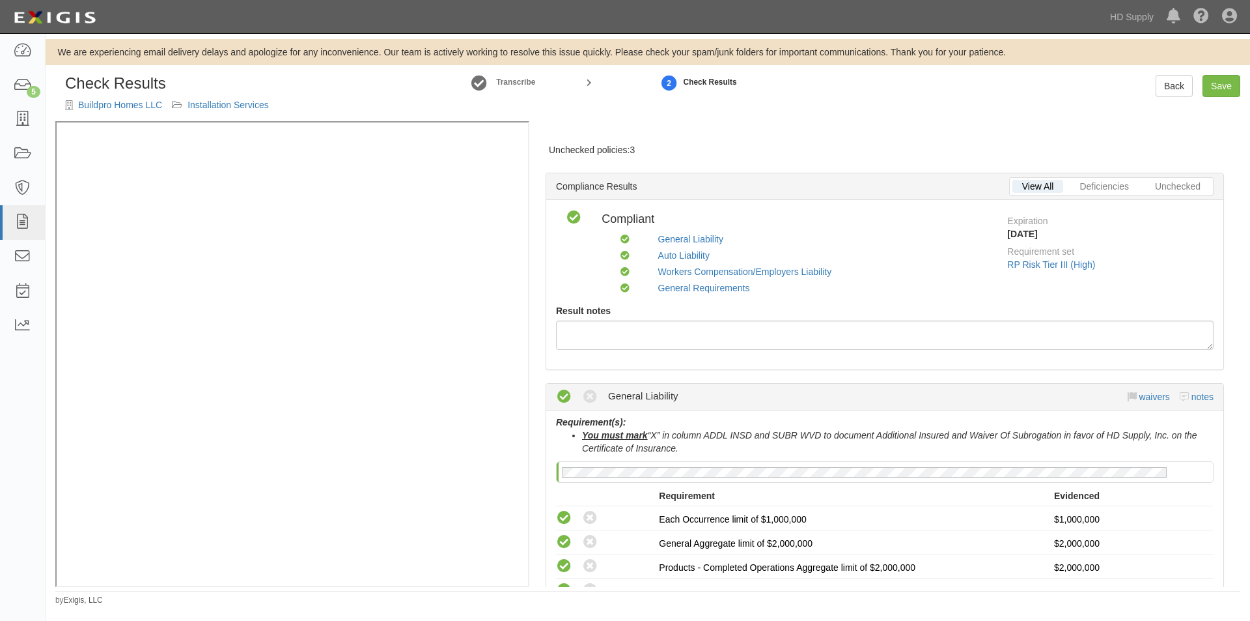
scroll to position [0, 0]
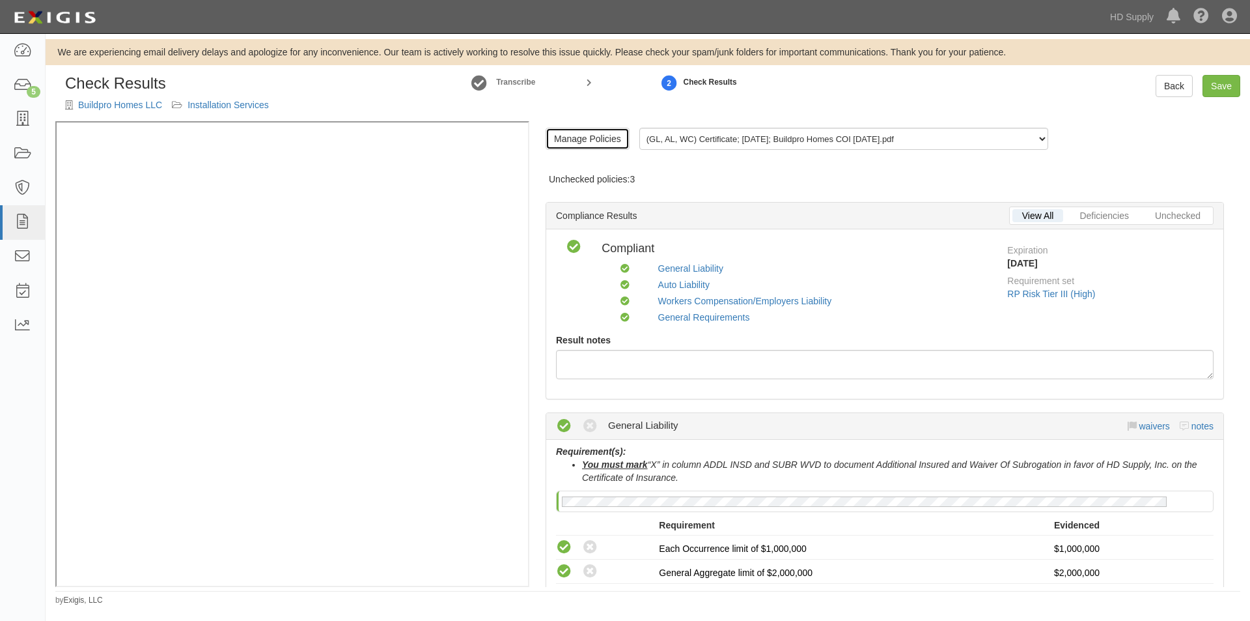
click at [600, 135] on link "Manage Policies" at bounding box center [588, 139] width 84 height 22
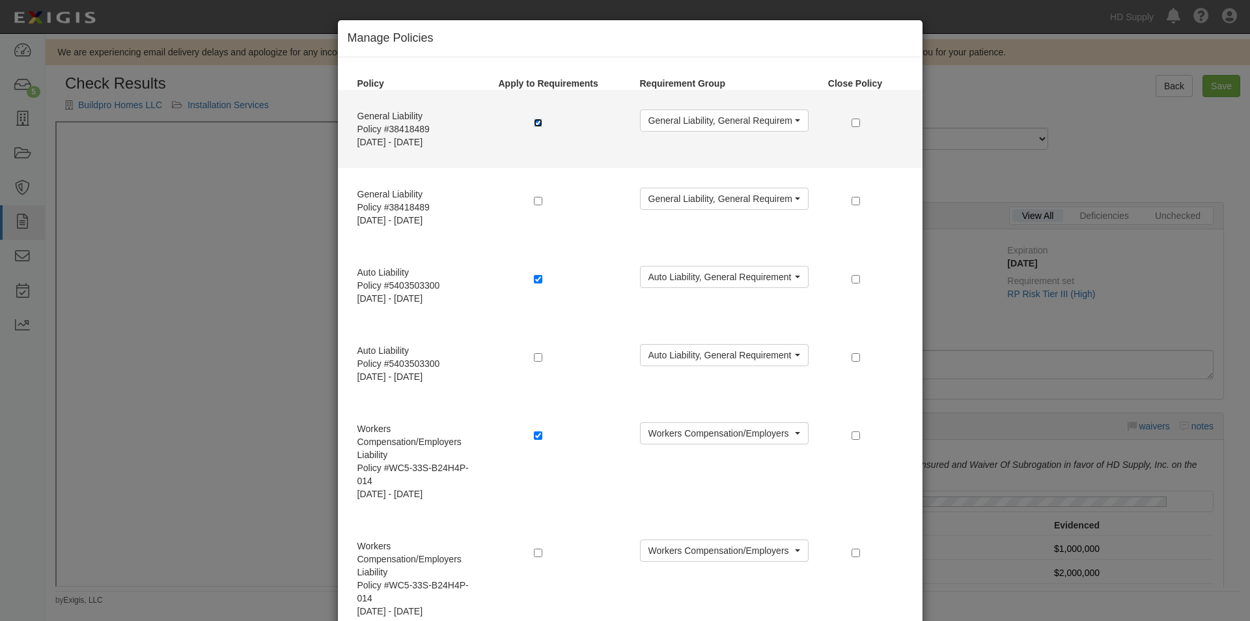
click at [537, 122] on input "checkbox" at bounding box center [538, 123] width 8 height 8
checkbox input "false"
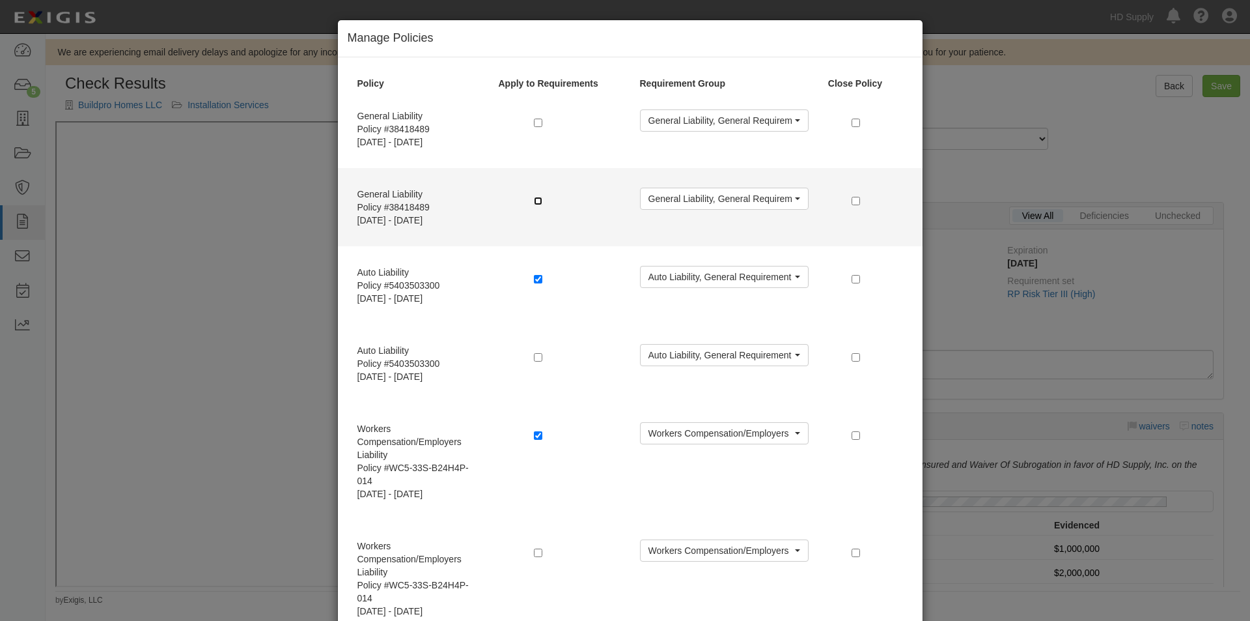
click at [534, 198] on input "checkbox" at bounding box center [538, 201] width 8 height 8
checkbox input "true"
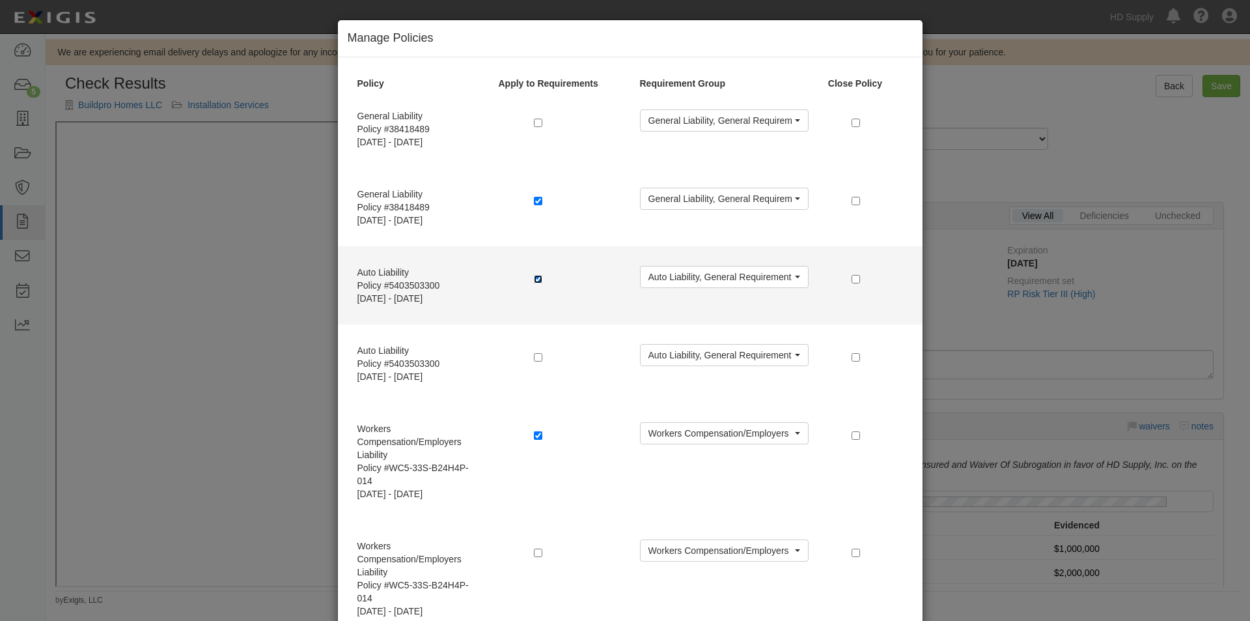
click at [534, 277] on input "checkbox" at bounding box center [538, 279] width 8 height 8
checkbox input "false"
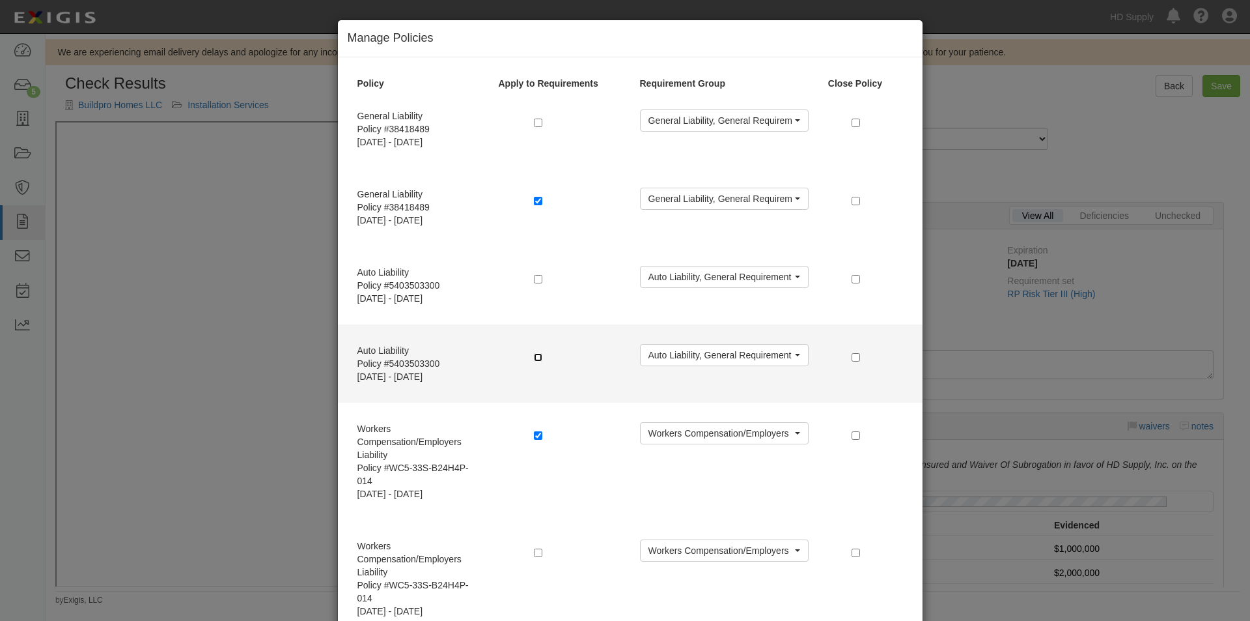
click at [534, 358] on input "checkbox" at bounding box center [538, 357] width 8 height 8
checkbox input "true"
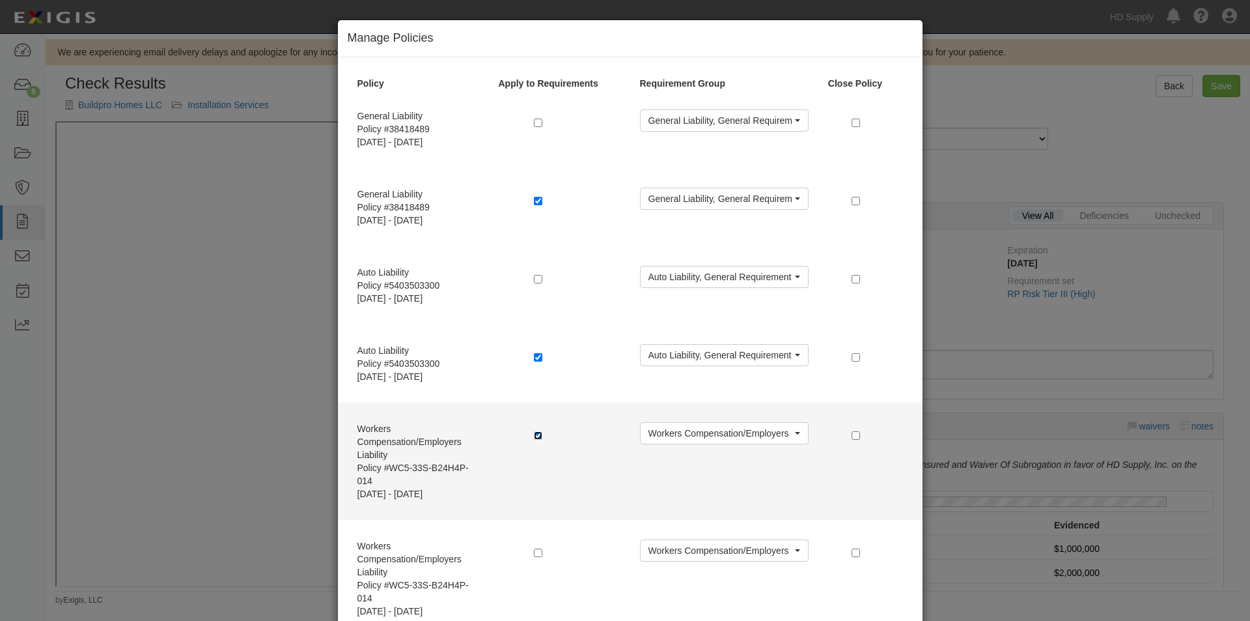
click at [534, 432] on input "checkbox" at bounding box center [538, 435] width 8 height 8
checkbox input "false"
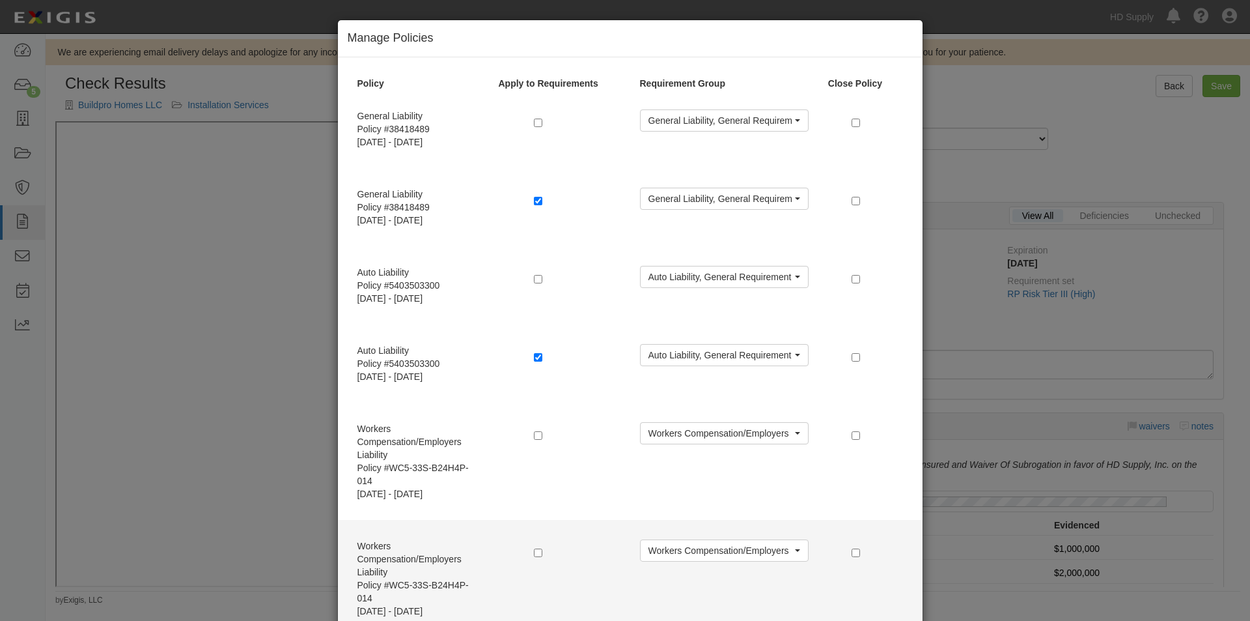
click at [528, 553] on div at bounding box center [577, 553] width 106 height 29
click at [537, 554] on input "checkbox" at bounding box center [538, 552] width 8 height 8
checkbox input "true"
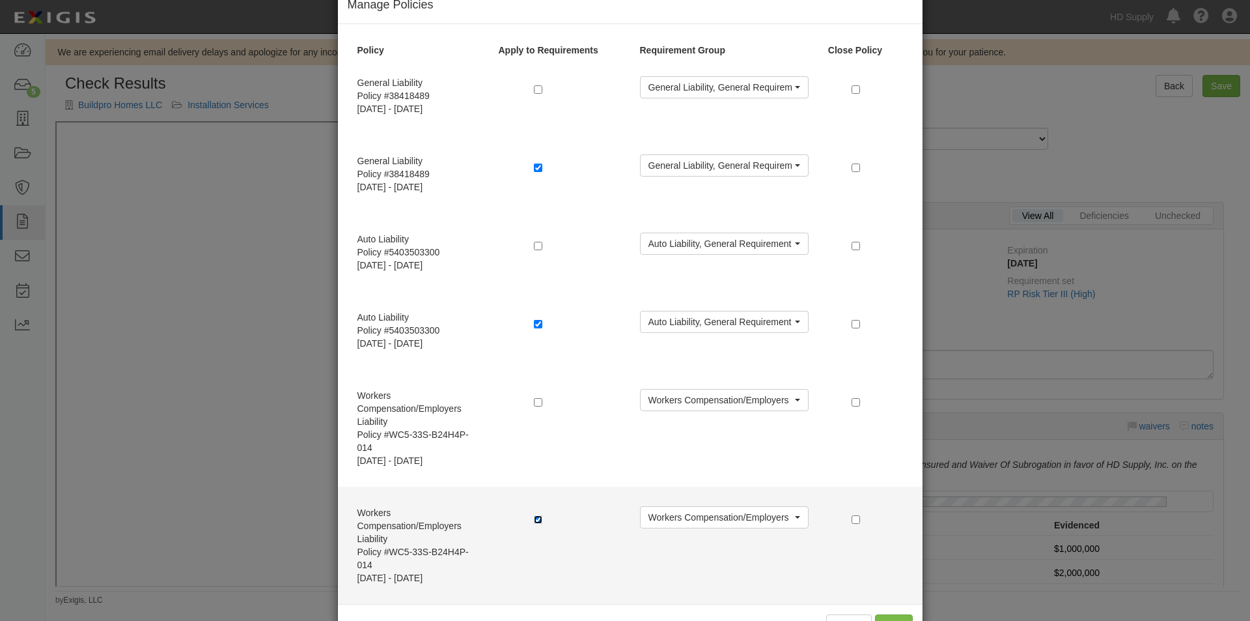
scroll to position [79, 0]
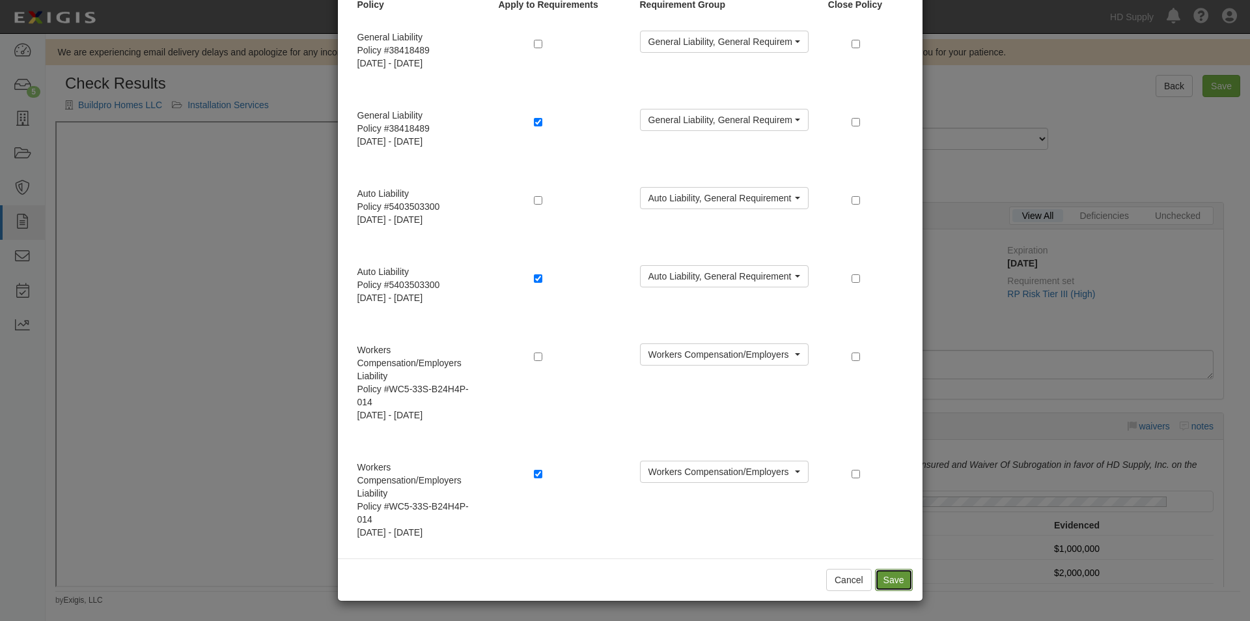
click at [892, 582] on button "Save" at bounding box center [894, 580] width 38 height 22
radio input "true"
radio input "false"
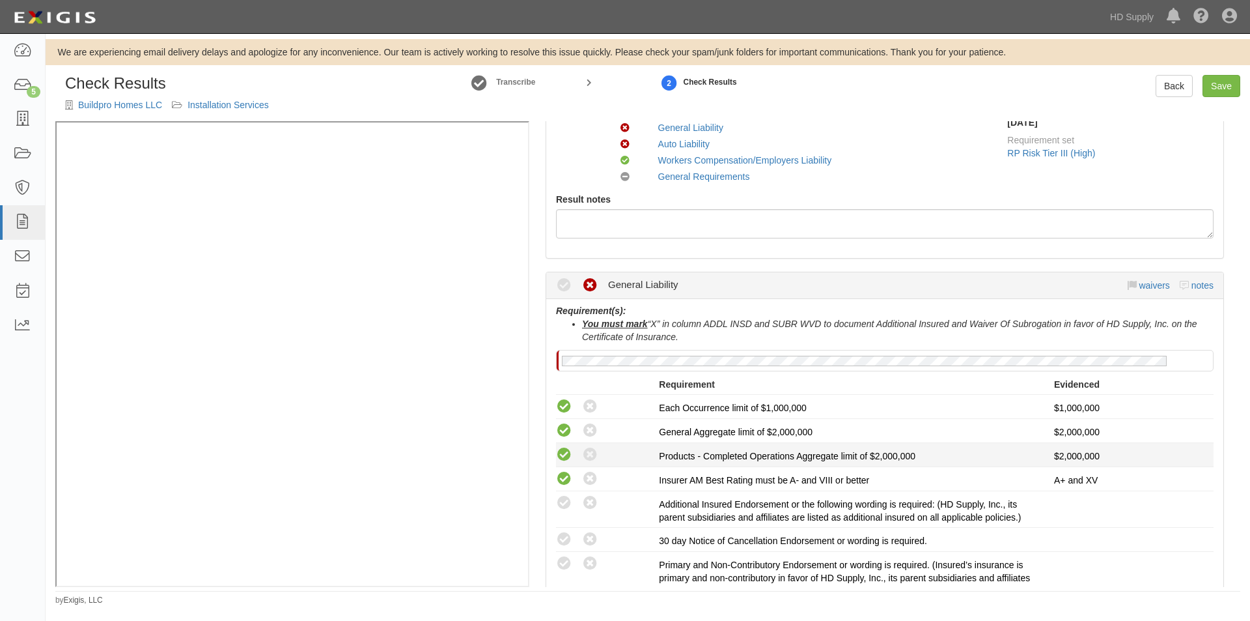
scroll to position [195, 0]
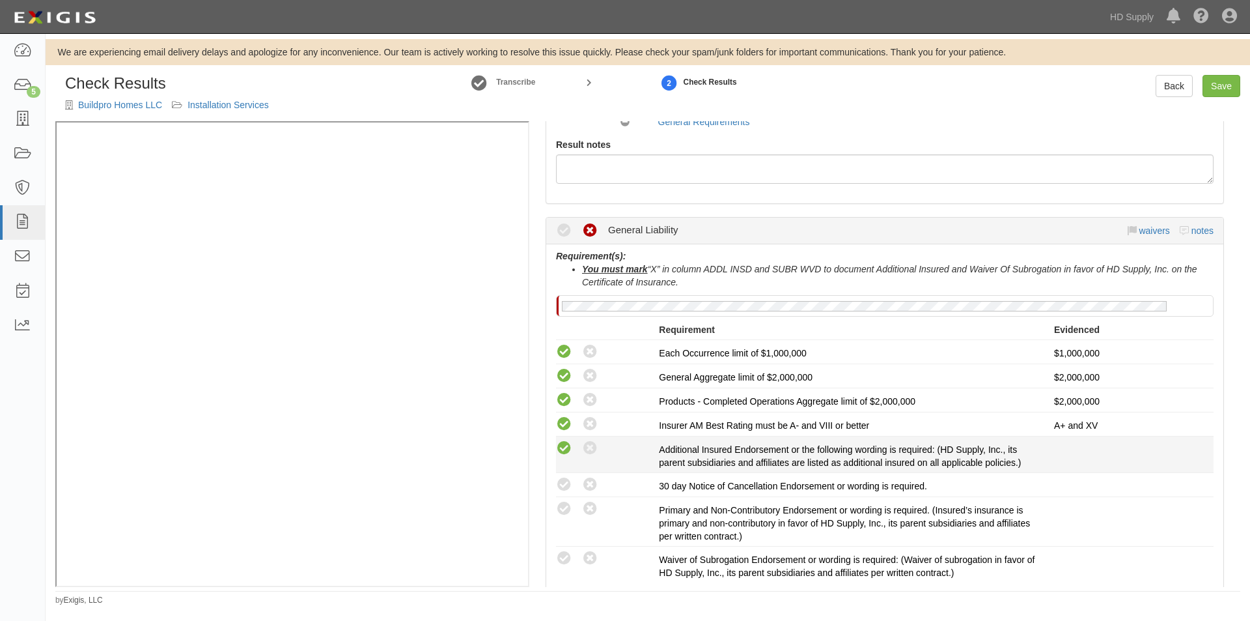
click at [566, 449] on icon at bounding box center [564, 448] width 16 height 16
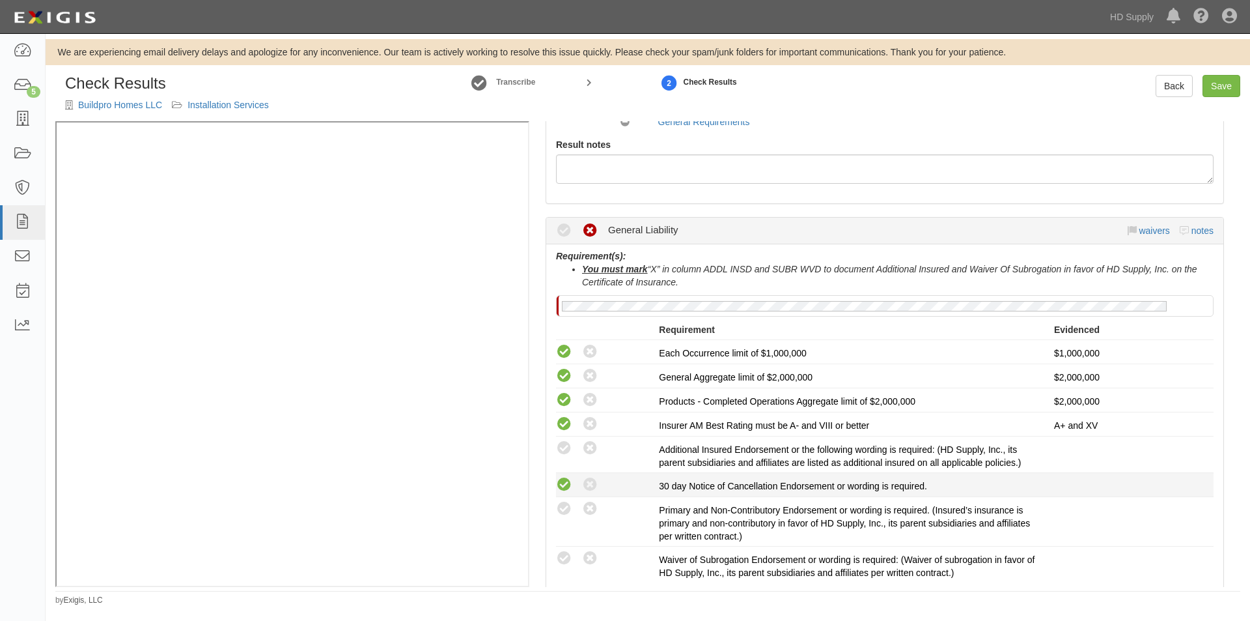
radio input "true"
click at [558, 486] on icon at bounding box center [564, 485] width 16 height 16
radio input "true"
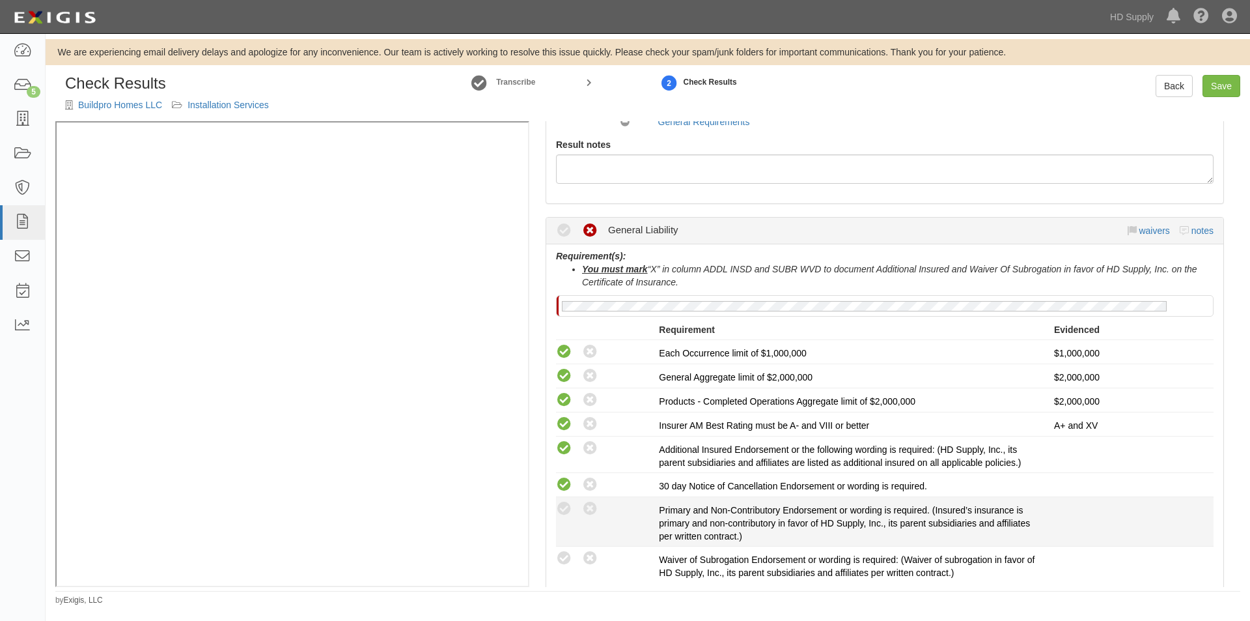
drag, startPoint x: 557, startPoint y: 510, endPoint x: 552, endPoint y: 541, distance: 31.6
click at [557, 512] on icon at bounding box center [564, 509] width 16 height 16
radio input "true"
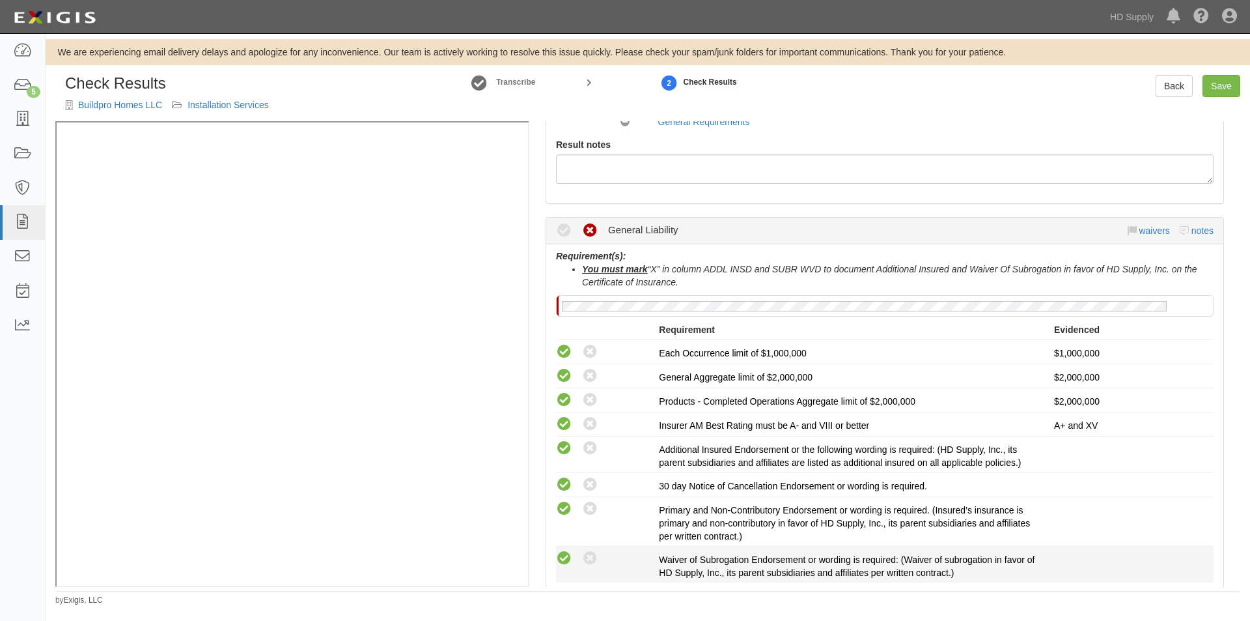
click at [561, 556] on icon at bounding box center [564, 558] width 16 height 16
radio input "true"
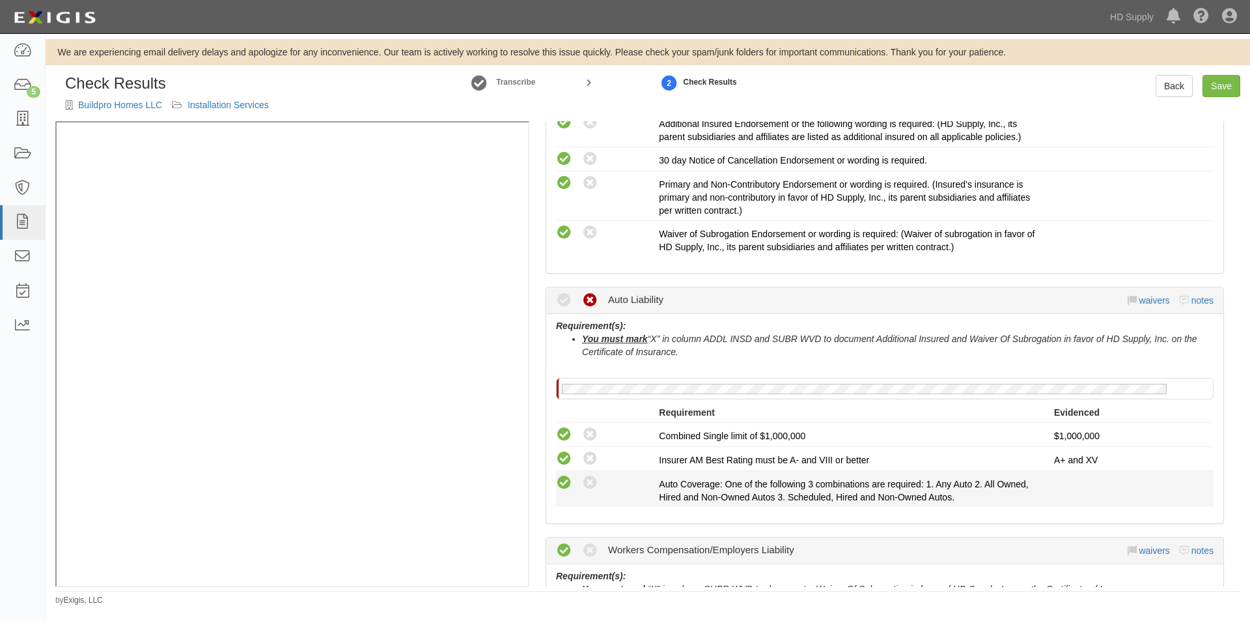
drag, startPoint x: 563, startPoint y: 483, endPoint x: 585, endPoint y: 483, distance: 22.1
click at [561, 483] on icon at bounding box center [564, 483] width 16 height 16
radio input "true"
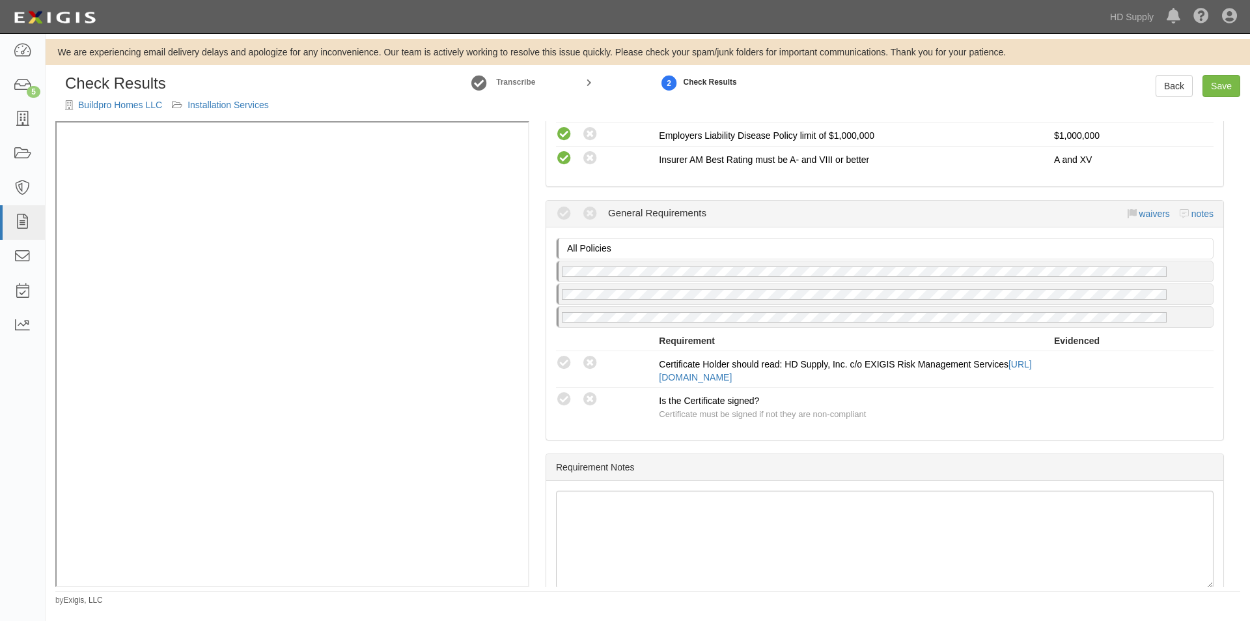
scroll to position [1185, 0]
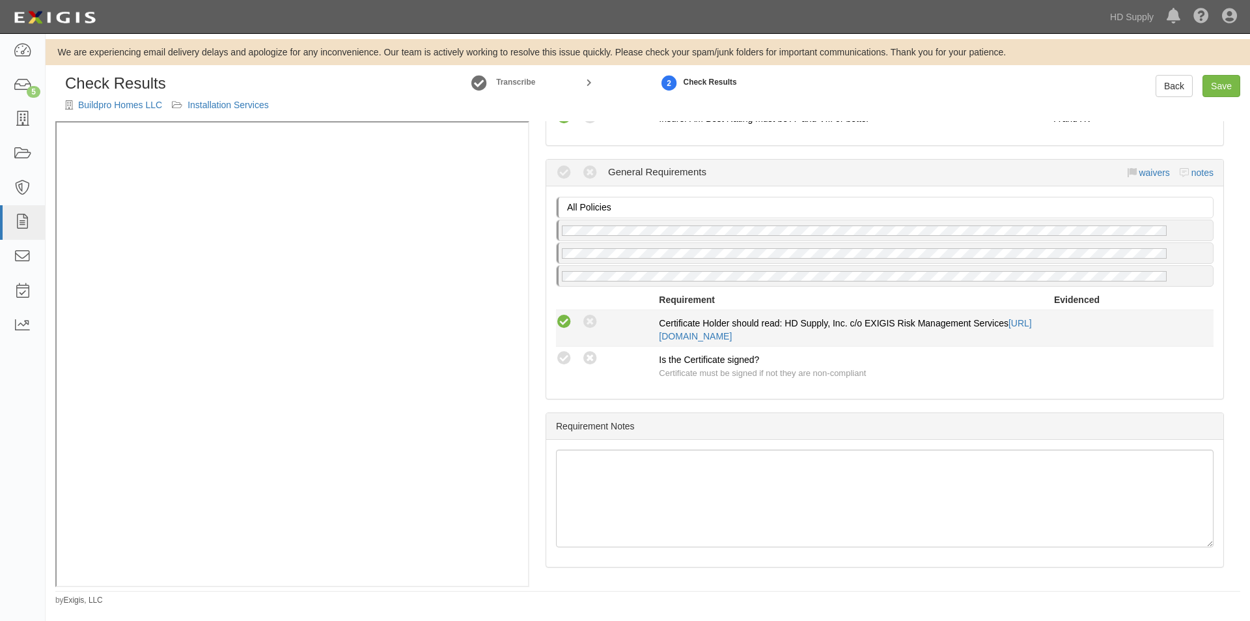
drag, startPoint x: 562, startPoint y: 319, endPoint x: 559, endPoint y: 354, distance: 35.3
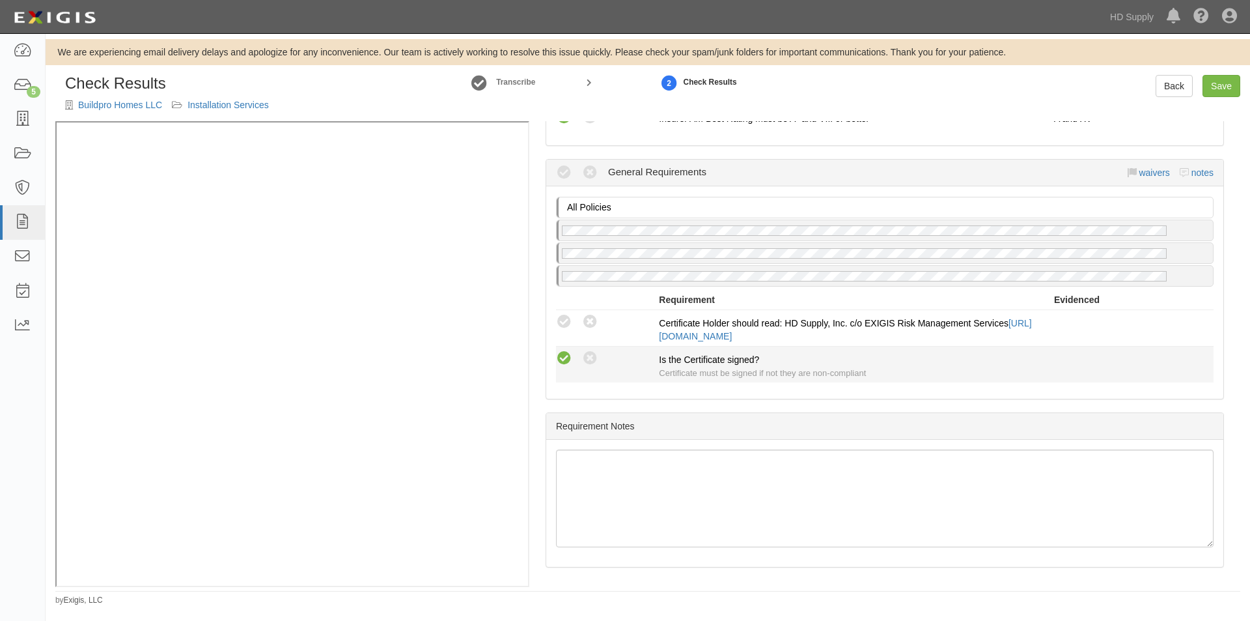
click at [561, 319] on icon at bounding box center [564, 322] width 16 height 16
radio input "true"
click at [560, 363] on icon at bounding box center [564, 358] width 16 height 16
radio input "true"
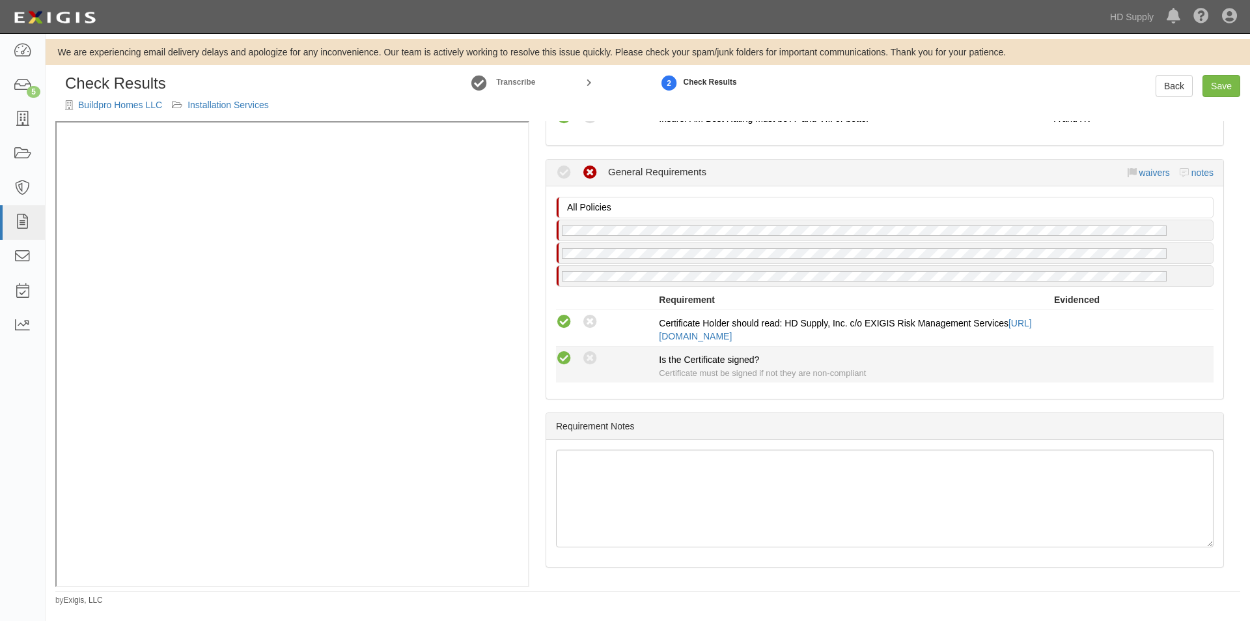
radio input "true"
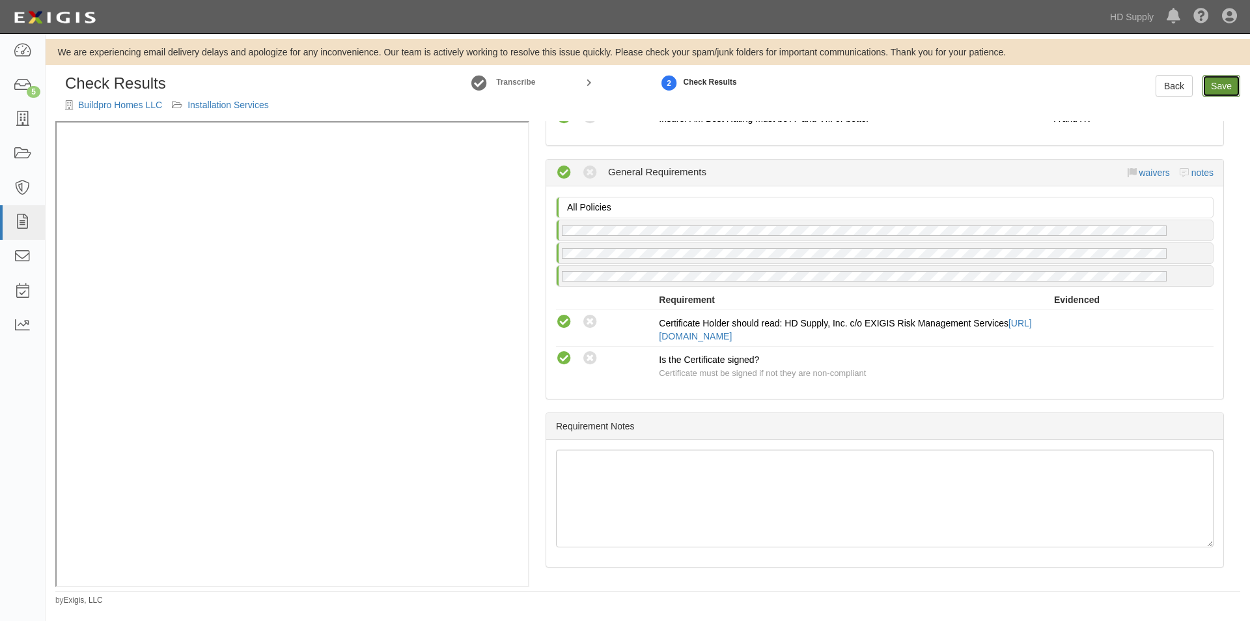
click at [1219, 87] on link "Save" at bounding box center [1222, 86] width 38 height 22
radio input "true"
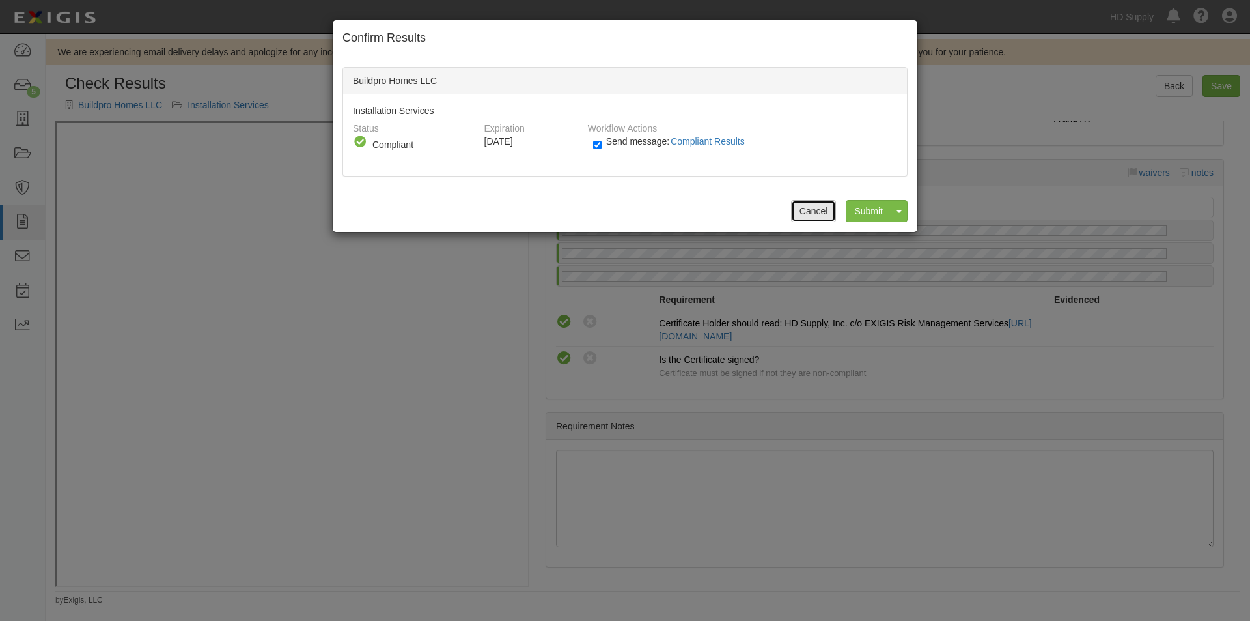
click at [810, 210] on button "Cancel" at bounding box center [814, 211] width 46 height 22
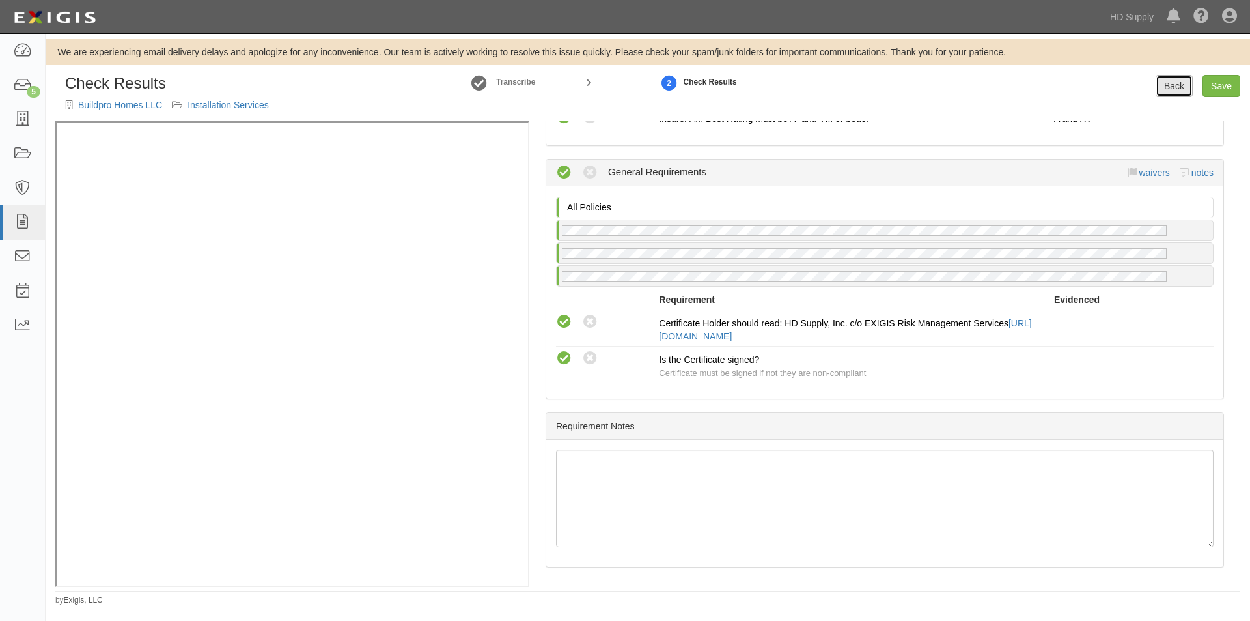
click at [1178, 79] on link "Back" at bounding box center [1174, 86] width 37 height 22
click at [109, 103] on link "Buildpro Homes LLC" at bounding box center [120, 105] width 84 height 10
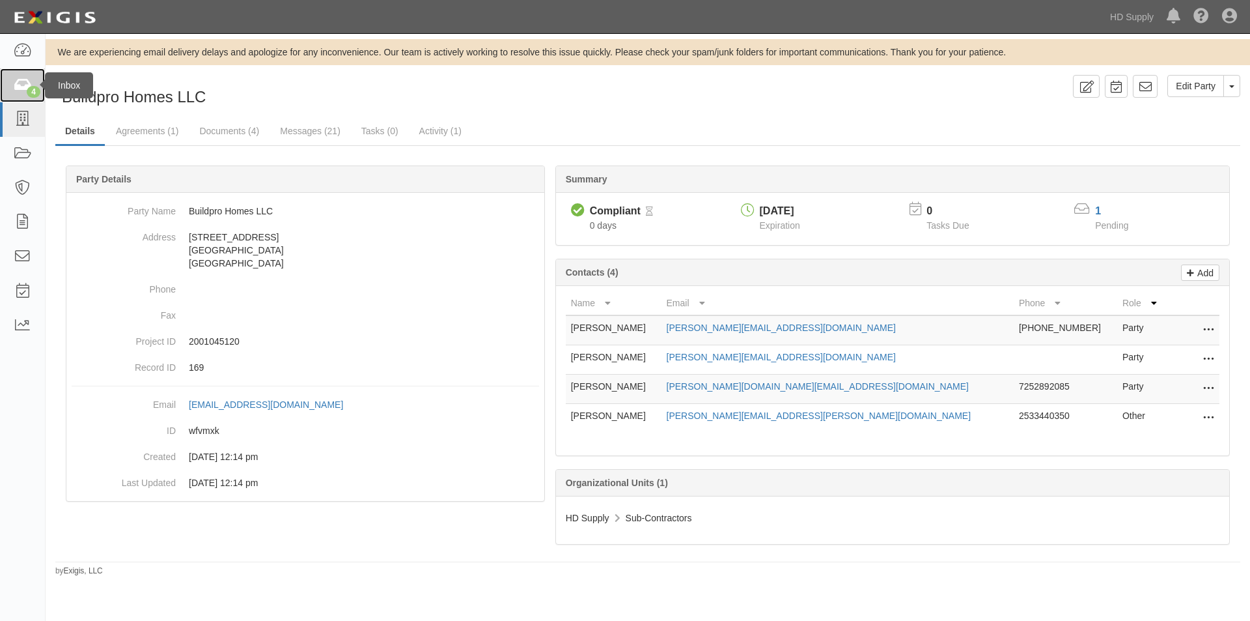
click at [20, 87] on icon at bounding box center [22, 85] width 18 height 15
click at [313, 128] on link "Messages (21)" at bounding box center [310, 132] width 80 height 28
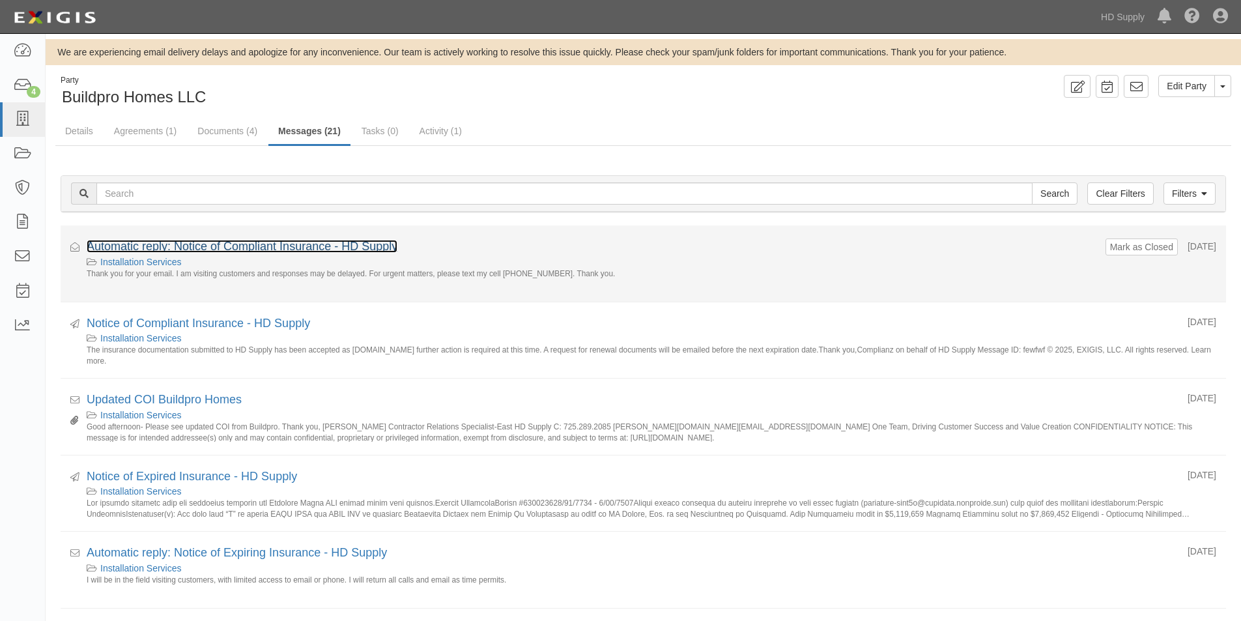
click at [207, 242] on link "Automatic reply: Notice of Compliant Insurance - HD Supply" at bounding box center [242, 246] width 311 height 13
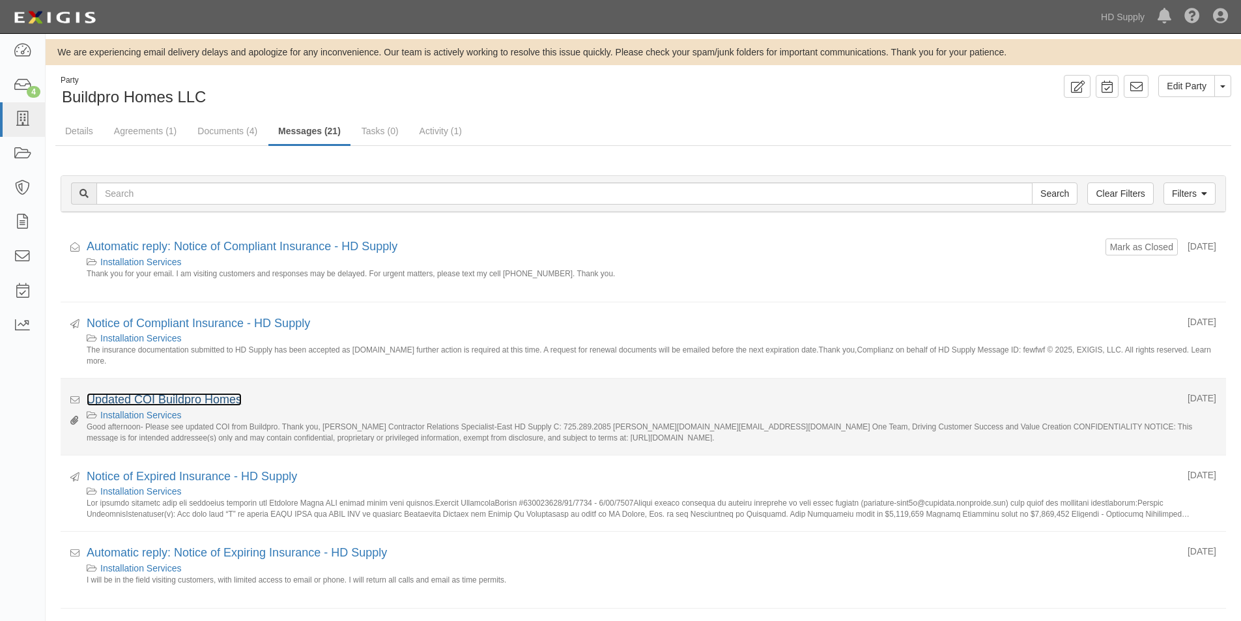
click at [201, 400] on link "Updated COI Buildpro Homes" at bounding box center [164, 399] width 155 height 13
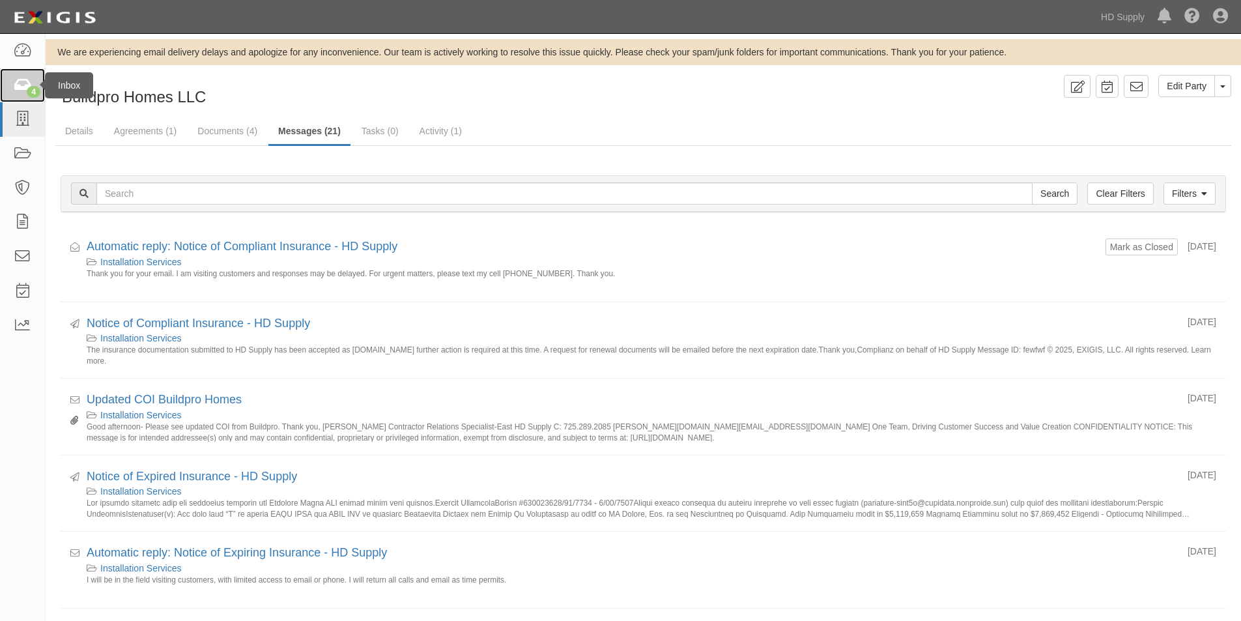
click at [20, 82] on icon at bounding box center [22, 85] width 18 height 15
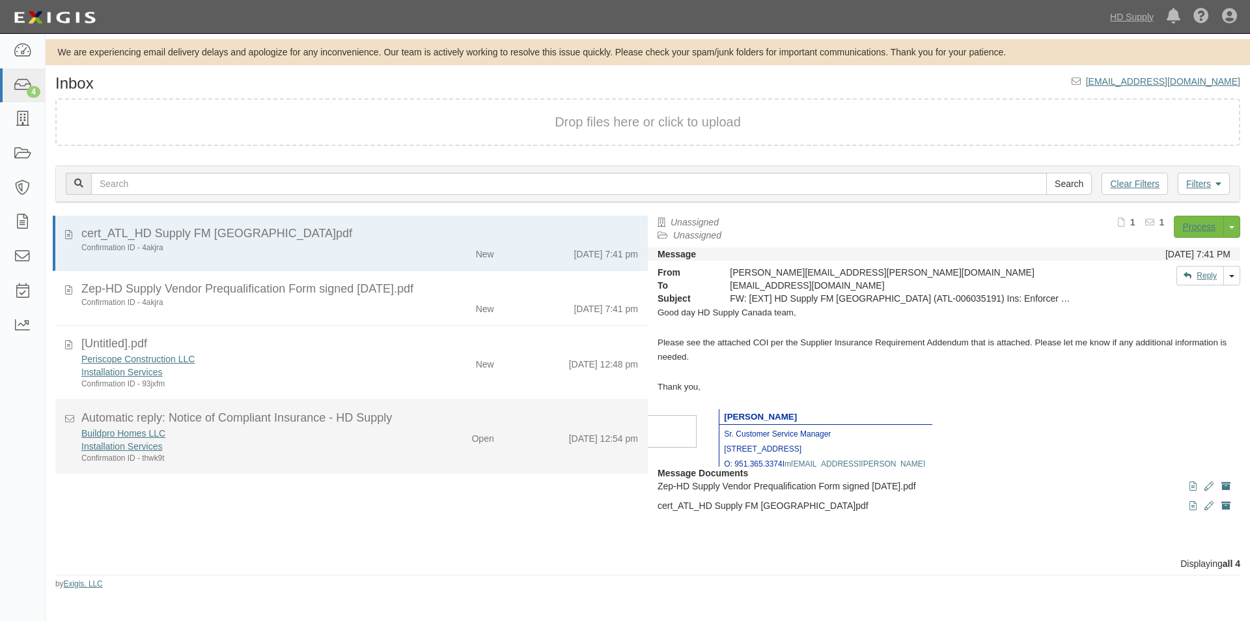
click at [268, 454] on div "Confirmation ID - thwk9t" at bounding box center [239, 458] width 317 height 11
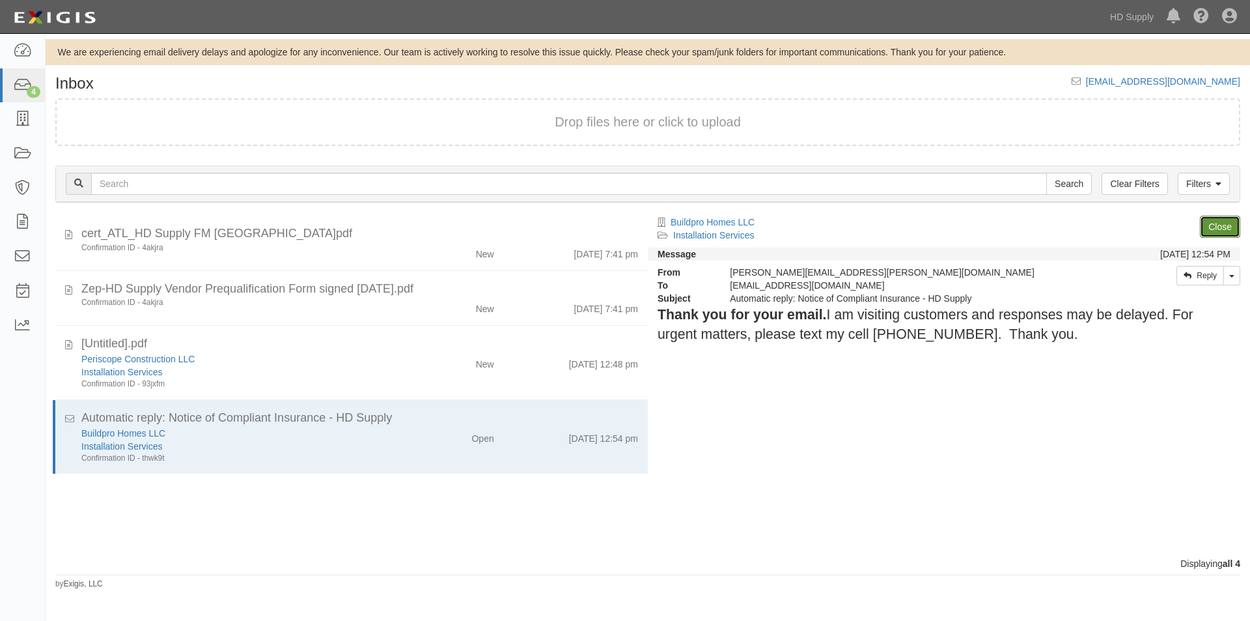
click at [1215, 231] on link "Close" at bounding box center [1220, 227] width 40 height 22
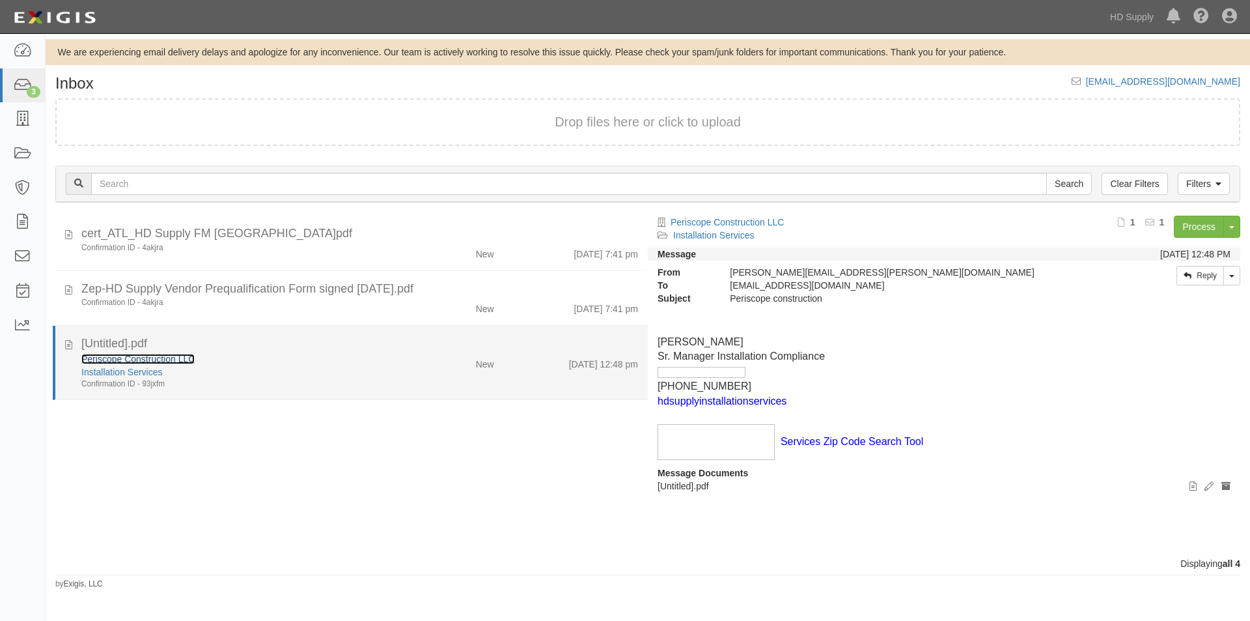
click at [167, 362] on link "Periscope Construction LLC" at bounding box center [137, 359] width 113 height 10
click at [70, 345] on icon at bounding box center [68, 342] width 7 height 14
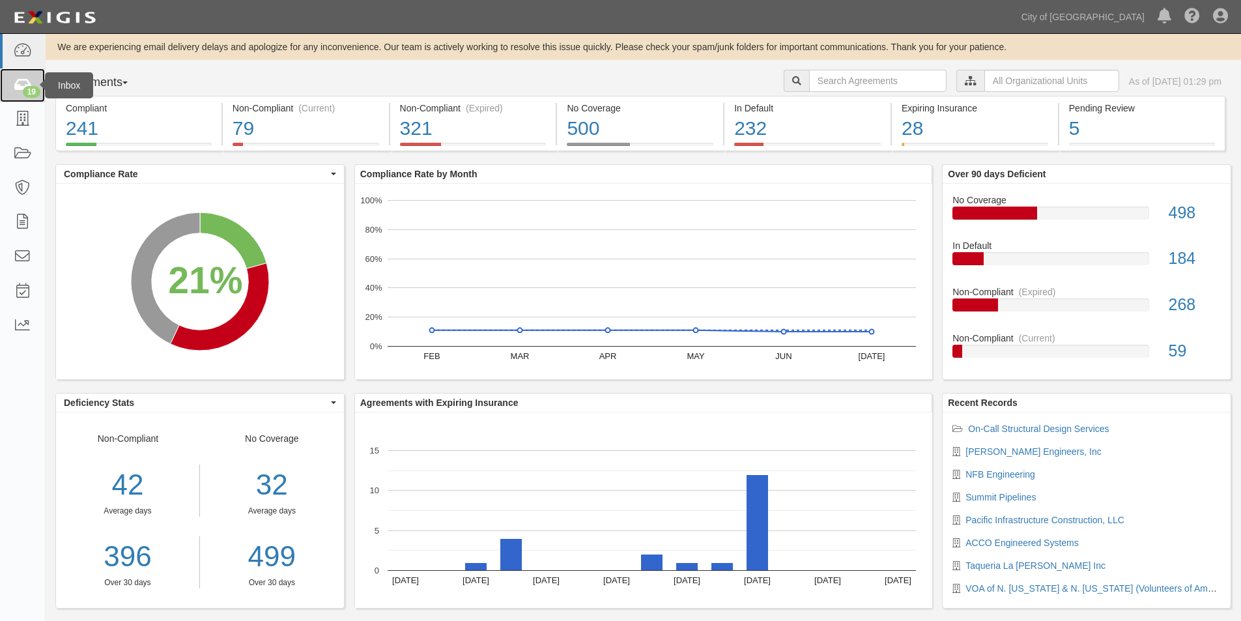
click at [25, 92] on div "19" at bounding box center [32, 92] width 18 height 12
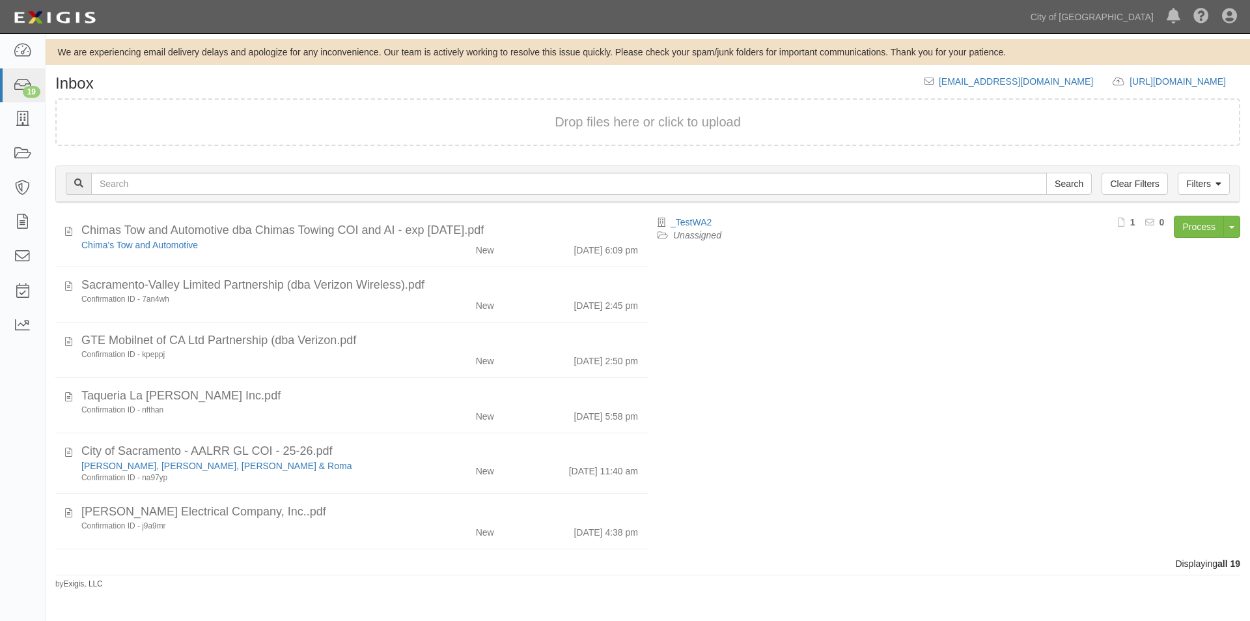
scroll to position [765, 0]
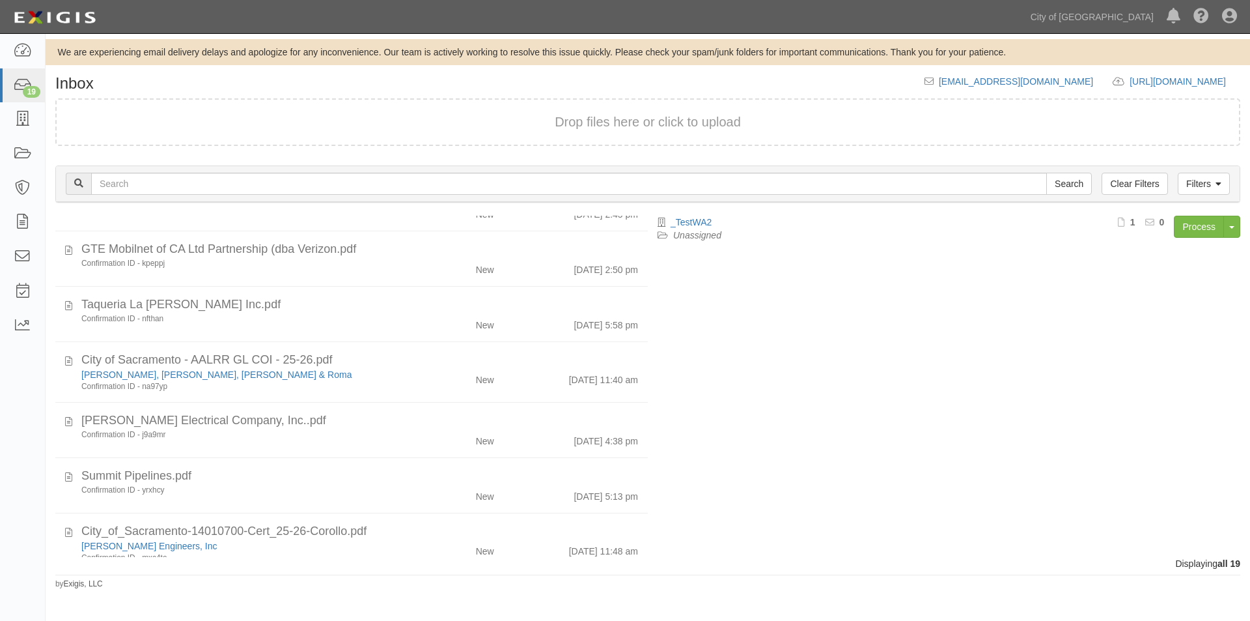
scroll to position [765, 0]
